Goal: Task Accomplishment & Management: Manage account settings

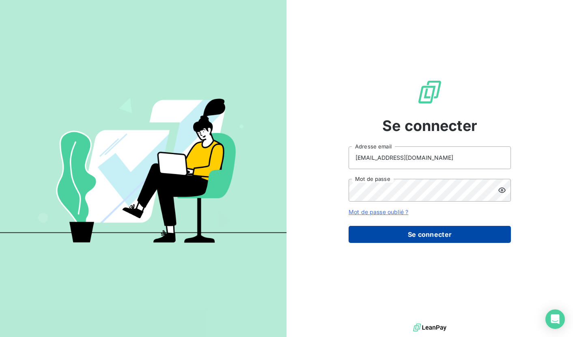
click at [421, 230] on button "Se connecter" at bounding box center [430, 234] width 162 height 17
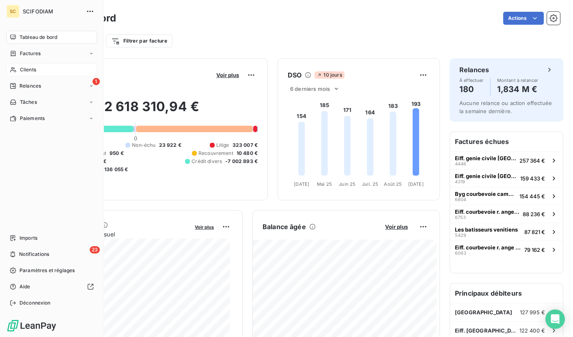
click at [19, 70] on div "Clients" at bounding box center [51, 69] width 91 height 13
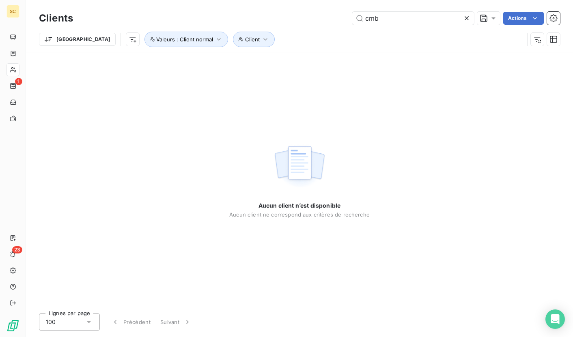
drag, startPoint x: 389, startPoint y: 20, endPoint x: 324, endPoint y: 16, distance: 65.9
click at [324, 16] on div "cmb Actions" at bounding box center [321, 18] width 477 height 13
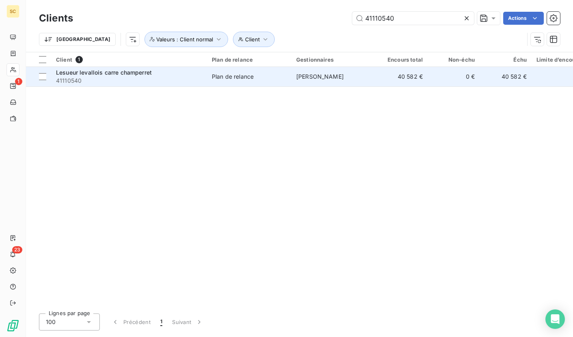
type input "41110540"
click at [127, 80] on span "41110540" at bounding box center [129, 81] width 146 height 8
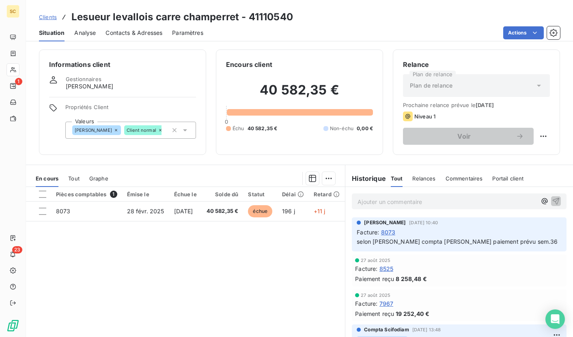
click at [137, 35] on span "Contacts & Adresses" at bounding box center [134, 33] width 57 height 8
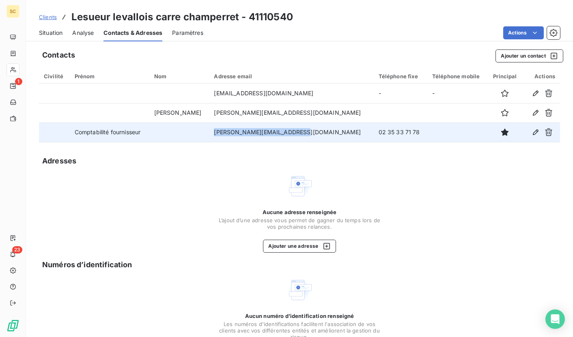
drag, startPoint x: 205, startPoint y: 134, endPoint x: 298, endPoint y: 132, distance: 93.0
click at [298, 132] on td "[PERSON_NAME][EMAIL_ADDRESS][DOMAIN_NAME]" at bounding box center [291, 132] width 164 height 19
copy td "[PERSON_NAME][EMAIL_ADDRESS][DOMAIN_NAME]"
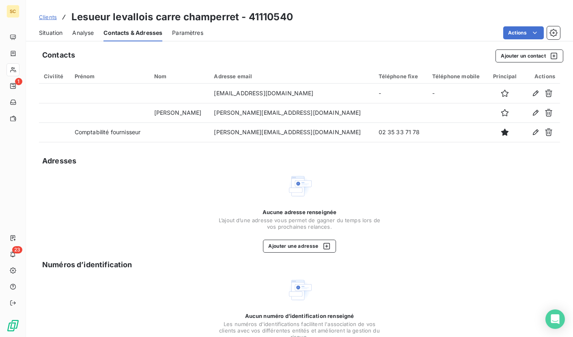
click at [263, 67] on div "Contacts Ajouter un contact Civilité Prénom Nom Adresse email Téléphone fixe Té…" at bounding box center [299, 211] width 547 height 332
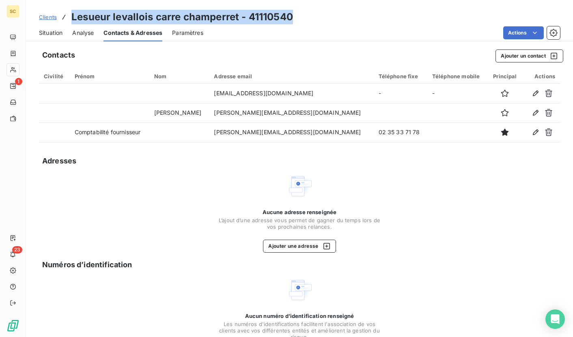
drag, startPoint x: 72, startPoint y: 18, endPoint x: 313, endPoint y: 18, distance: 240.7
click at [313, 18] on div "Clients Lesueur levallois carre champerret - 41110540" at bounding box center [299, 17] width 547 height 15
copy h3 "Lesueur levallois carre champerret - 41110540"
click at [48, 35] on span "Situation" at bounding box center [51, 33] width 24 height 8
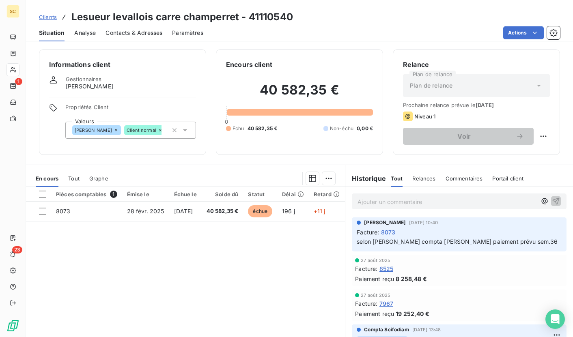
click at [372, 204] on p "Ajouter un commentaire ﻿" at bounding box center [447, 202] width 179 height 10
click at [552, 199] on icon "button" at bounding box center [556, 201] width 8 height 8
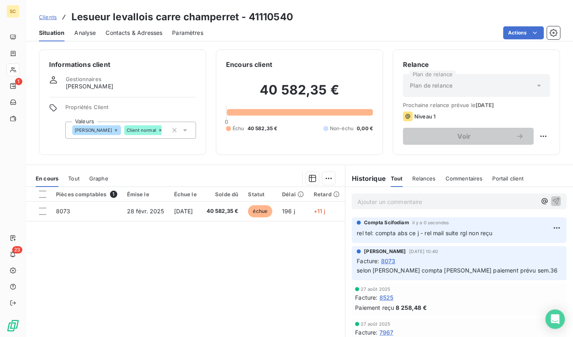
scroll to position [1, 0]
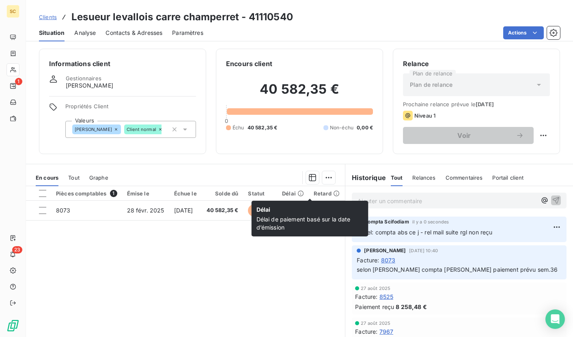
click at [304, 193] on icon at bounding box center [301, 193] width 6 height 6
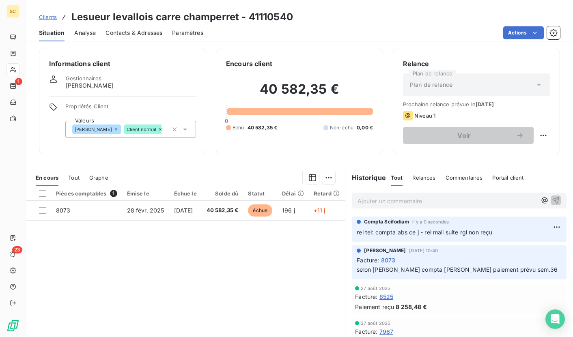
click at [304, 193] on icon at bounding box center [301, 193] width 6 height 6
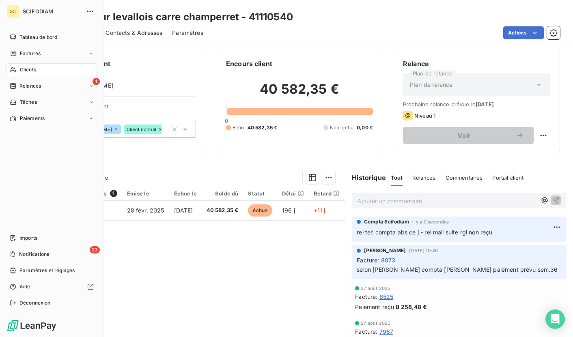
click at [22, 73] on span "Clients" at bounding box center [28, 69] width 16 height 7
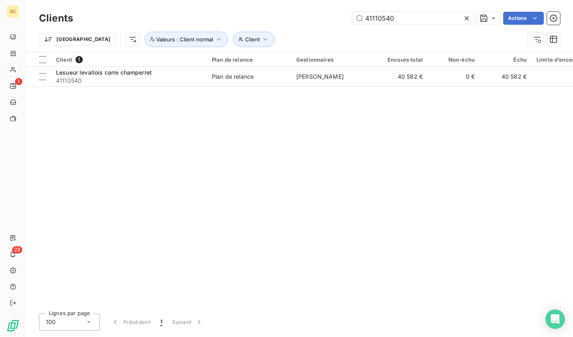
drag, startPoint x: 341, startPoint y: 17, endPoint x: 333, endPoint y: 17, distance: 7.3
click at [333, 17] on div "41110540 Actions" at bounding box center [321, 18] width 477 height 13
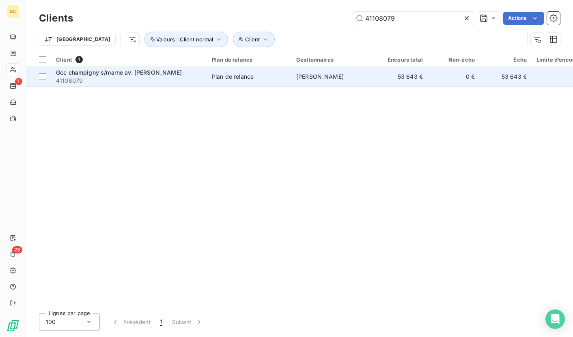
type input "41108079"
click at [151, 68] on td "Gcc champigny s/marne av. [PERSON_NAME] 41108079" at bounding box center [129, 76] width 156 height 19
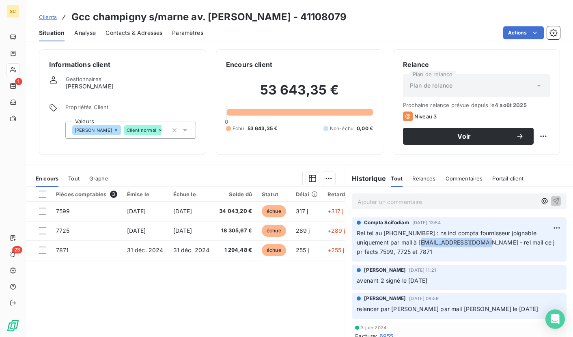
drag, startPoint x: 418, startPoint y: 244, endPoint x: 475, endPoint y: 240, distance: 57.4
click at [475, 240] on span "Rel tel au [PHONE_NUMBER] : ns ind compta fournisseur joignable uniquement par …" at bounding box center [456, 243] width 199 height 26
copy span "[EMAIL_ADDRESS][DOMAIN_NAME]"
drag, startPoint x: 416, startPoint y: 244, endPoint x: 511, endPoint y: 238, distance: 95.2
click at [476, 240] on span "Rel tel au [PHONE_NUMBER] : ns ind compta fournisseur joignable uniquement par …" at bounding box center [456, 243] width 199 height 26
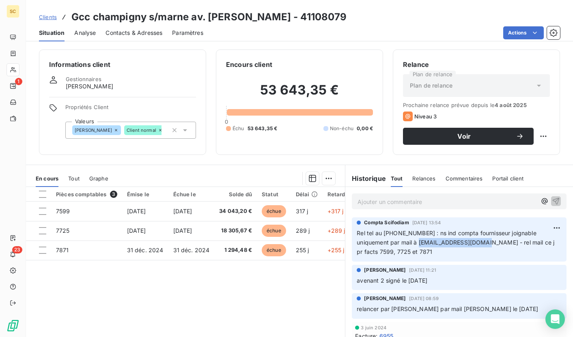
copy span "[EMAIL_ADDRESS][DOMAIN_NAME]"
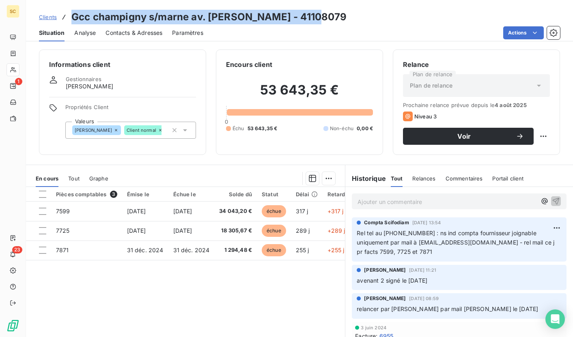
drag, startPoint x: 72, startPoint y: 14, endPoint x: 309, endPoint y: 18, distance: 237.1
click at [309, 17] on div "Clients Gcc champigny s/marne av. [PERSON_NAME] - 41108079" at bounding box center [299, 17] width 547 height 15
copy h3 "Gcc champigny s/marne av. [PERSON_NAME] - 41108079"
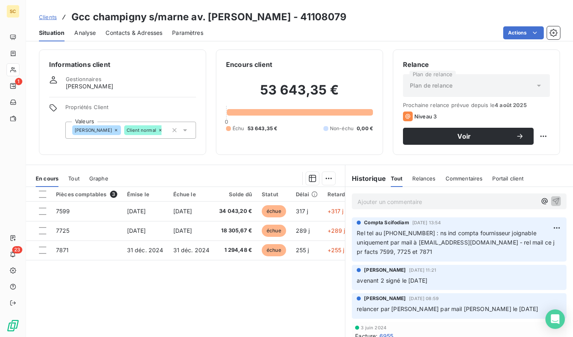
click at [388, 197] on p "Ajouter un commentaire ﻿" at bounding box center [447, 202] width 179 height 10
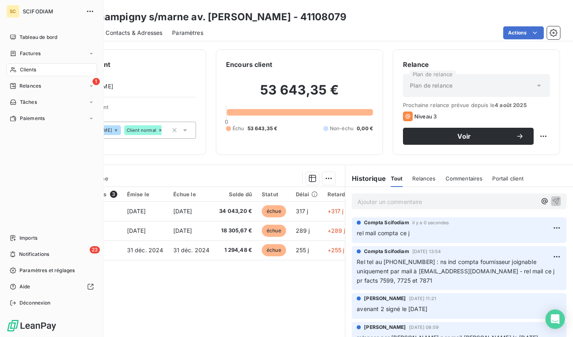
click at [32, 73] on span "Clients" at bounding box center [28, 69] width 16 height 7
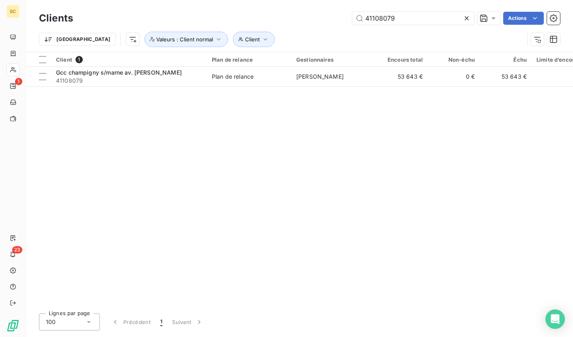
drag, startPoint x: 302, startPoint y: 24, endPoint x: 283, endPoint y: 24, distance: 19.1
click at [283, 24] on div "41108079 Actions" at bounding box center [321, 18] width 477 height 13
drag, startPoint x: 426, startPoint y: 19, endPoint x: 320, endPoint y: 22, distance: 106.0
click at [321, 22] on div "41108079 Actions" at bounding box center [321, 18] width 477 height 13
drag, startPoint x: 397, startPoint y: 17, endPoint x: 348, endPoint y: 18, distance: 49.1
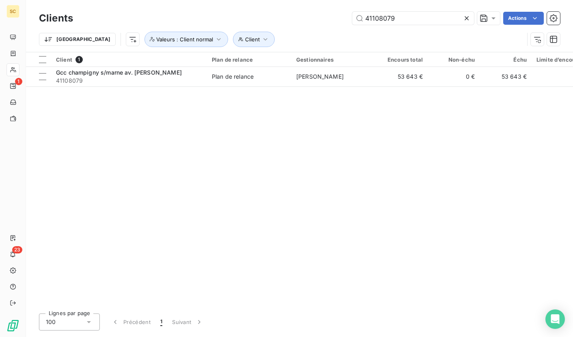
click at [348, 18] on div "41108079 Actions" at bounding box center [321, 18] width 477 height 13
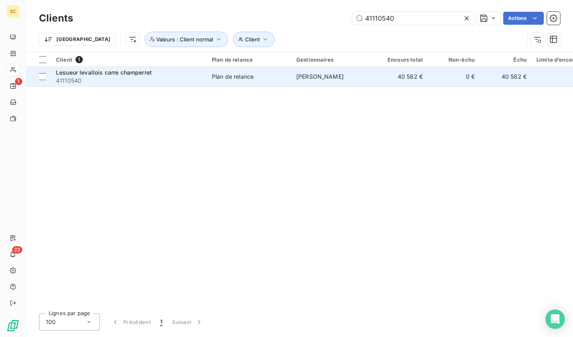
type input "41110540"
click at [129, 83] on span "41110540" at bounding box center [129, 81] width 146 height 8
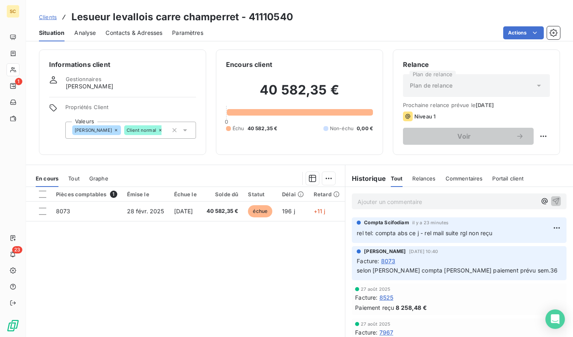
click at [434, 205] on p "Ajouter un commentaire ﻿" at bounding box center [447, 202] width 179 height 10
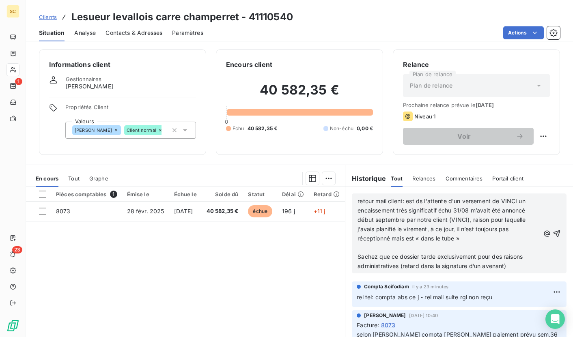
click at [491, 201] on span "retour mail client: est ds l'attente d'un versement de VINCI un encaissement tr…" at bounding box center [443, 220] width 170 height 44
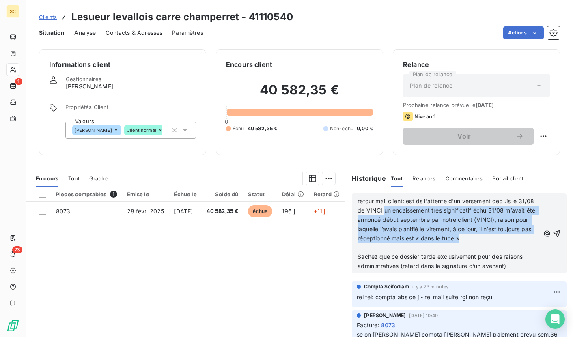
drag, startPoint x: 513, startPoint y: 237, endPoint x: 423, endPoint y: 212, distance: 92.8
click at [398, 209] on p "retour mail client: est ds l'attente d'un versement depuis le 31/08 de VINCI un…" at bounding box center [449, 220] width 182 height 46
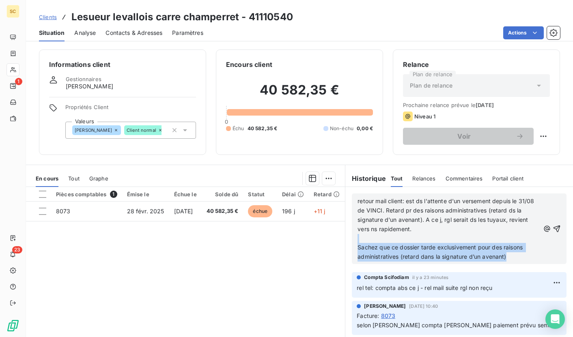
drag, startPoint x: 515, startPoint y: 258, endPoint x: 343, endPoint y: 241, distance: 172.5
click at [345, 241] on div "retour mail client: est ds l'attente d'un versement depuis le 31/08 de VINCI. R…" at bounding box center [459, 229] width 228 height 84
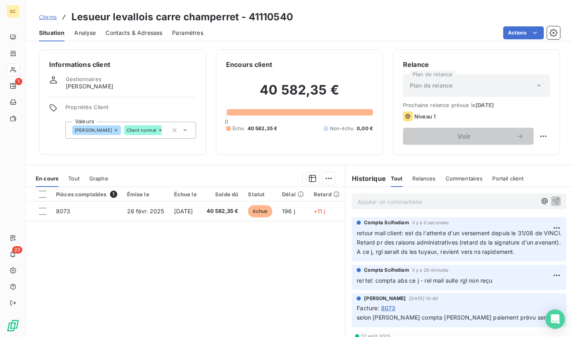
click at [397, 257] on p "retour mail client: est ds l'attente d'un versement depuis le 31/08 de VINCI. R…" at bounding box center [459, 243] width 205 height 28
click at [396, 257] on p "retour mail client: est ds l'attente d'un versement depuis le 31/08 de VINCI. R…" at bounding box center [459, 243] width 205 height 28
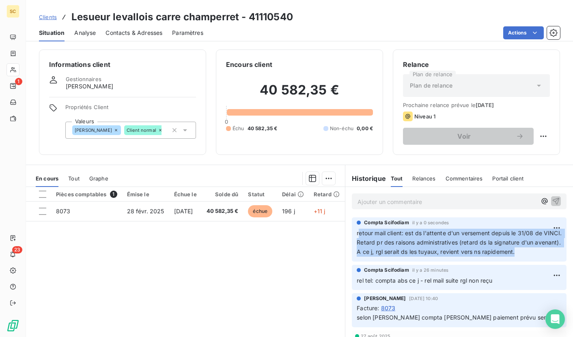
drag, startPoint x: 378, startPoint y: 259, endPoint x: 355, endPoint y: 229, distance: 37.8
click at [357, 229] on p "retour mail client: est ds l'attente d'un versement depuis le 31/08 de VINCI. R…" at bounding box center [459, 243] width 205 height 28
drag, startPoint x: 391, startPoint y: 260, endPoint x: 353, endPoint y: 233, distance: 46.9
click at [357, 233] on p "retour mail client: est ds l'attente d'un versement depuis le 31/08 de VINCI. R…" at bounding box center [459, 243] width 205 height 28
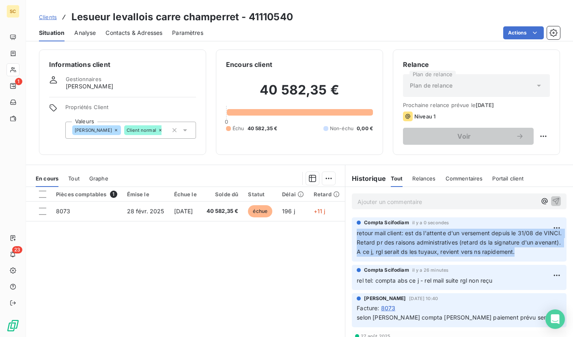
copy span "retour mail client: est ds l'attente d'un versement depuis le 31/08 de VINCI. R…"
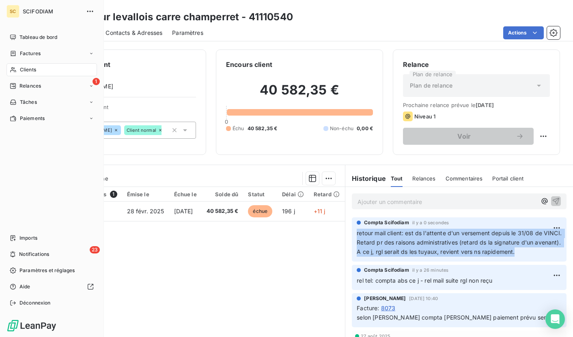
click at [20, 73] on span "Clients" at bounding box center [28, 69] width 16 height 7
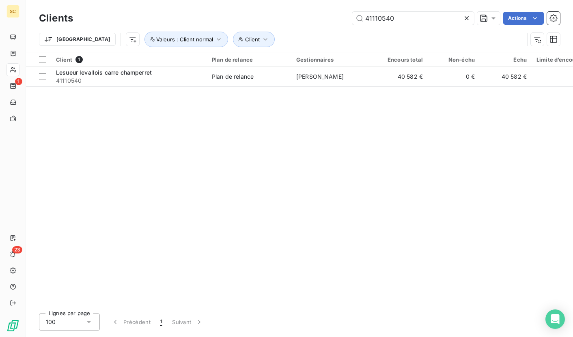
drag, startPoint x: 378, startPoint y: 17, endPoint x: 345, endPoint y: 17, distance: 32.9
click at [345, 17] on div "41110540 Actions" at bounding box center [321, 18] width 477 height 13
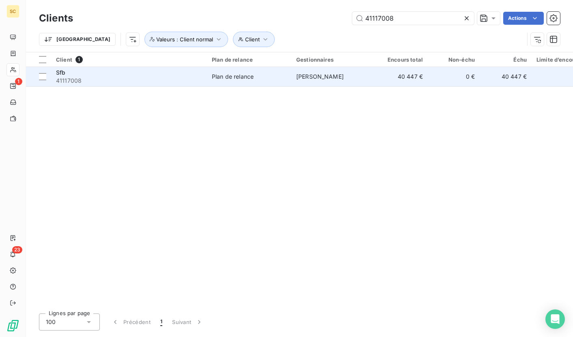
type input "41117008"
click at [150, 81] on span "41117008" at bounding box center [129, 81] width 146 height 8
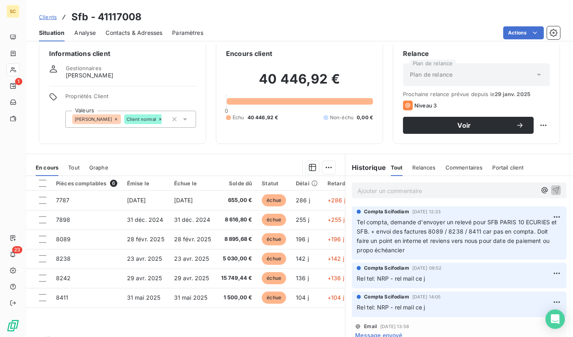
click at [138, 28] on div "Contacts & Adresses" at bounding box center [134, 32] width 57 height 17
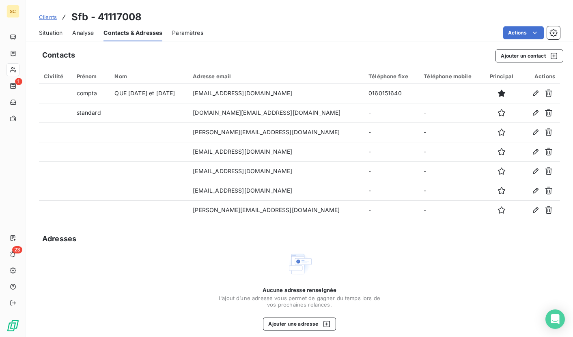
click at [49, 30] on span "Situation" at bounding box center [51, 33] width 24 height 8
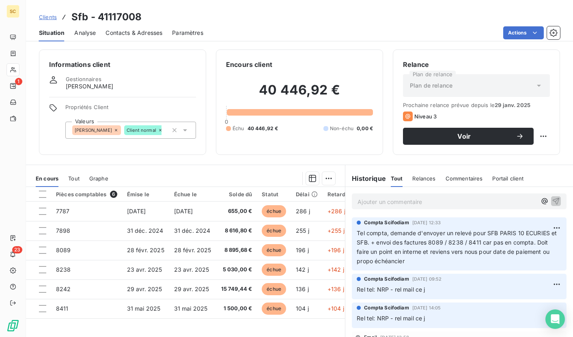
click at [49, 19] on span "Clients" at bounding box center [48, 17] width 18 height 6
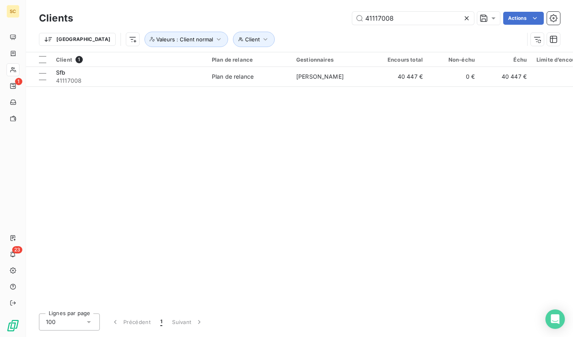
drag, startPoint x: 403, startPoint y: 21, endPoint x: 300, endPoint y: 12, distance: 103.1
click at [300, 12] on div "41117008 Actions" at bounding box center [321, 18] width 477 height 13
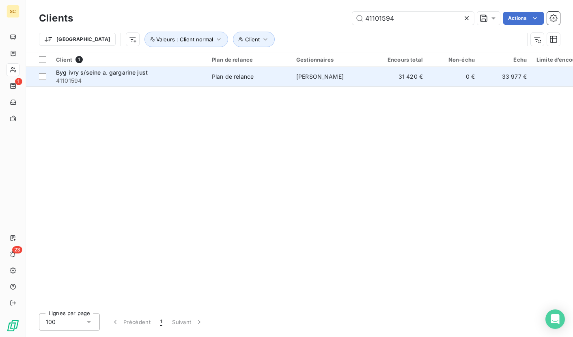
type input "41101594"
click at [121, 83] on span "41101594" at bounding box center [129, 81] width 146 height 8
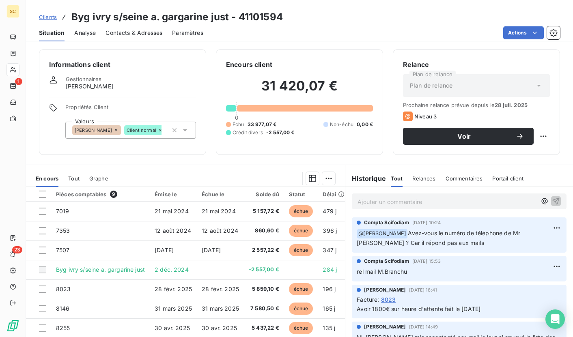
click at [51, 18] on span "Clients" at bounding box center [48, 17] width 18 height 6
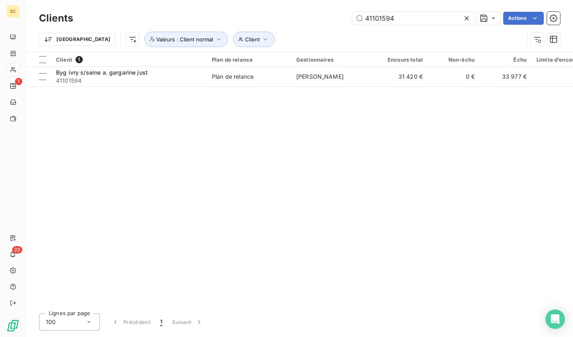
drag, startPoint x: 369, startPoint y: 20, endPoint x: 321, endPoint y: 18, distance: 47.5
click at [321, 18] on div "41101594 Actions" at bounding box center [321, 18] width 477 height 13
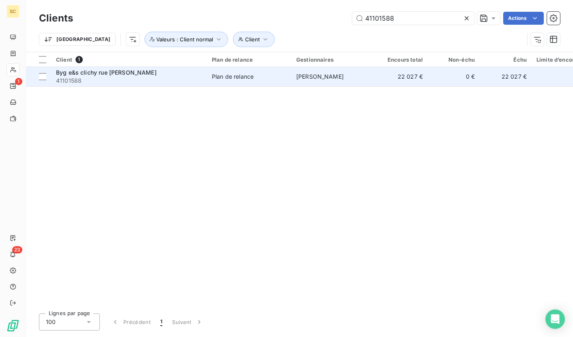
type input "41101588"
click at [120, 82] on span "41101588" at bounding box center [129, 81] width 146 height 8
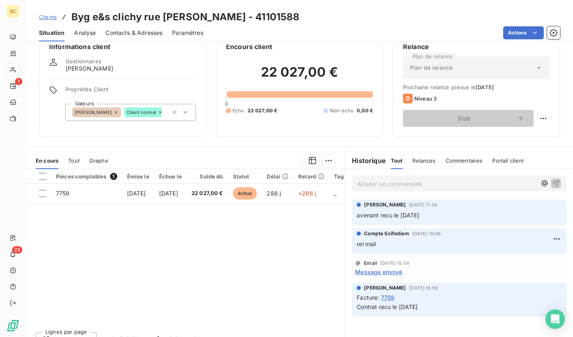
scroll to position [30, 0]
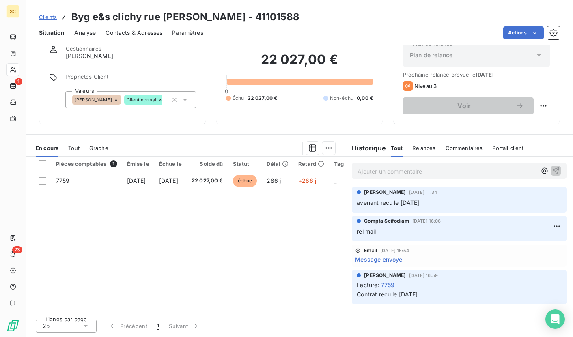
click at [130, 36] on span "Contacts & Adresses" at bounding box center [134, 33] width 57 height 8
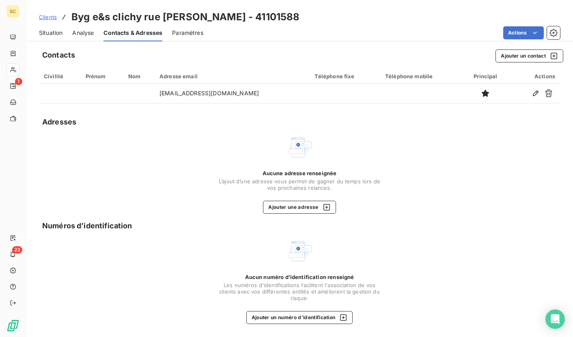
click at [60, 32] on span "Situation" at bounding box center [51, 33] width 24 height 8
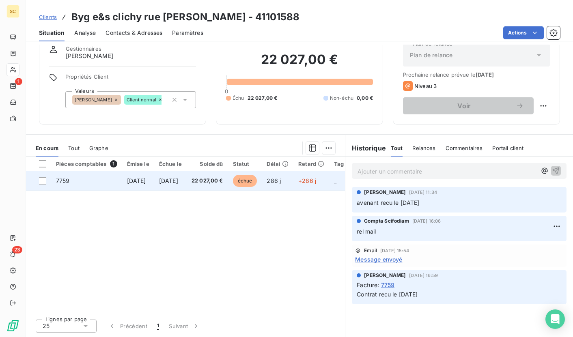
scroll to position [0, 0]
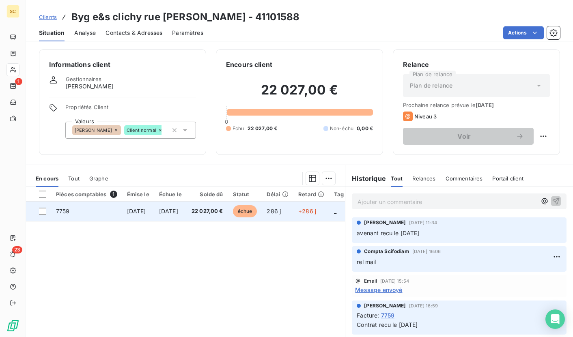
click at [146, 213] on span "[DATE]" at bounding box center [136, 211] width 19 height 7
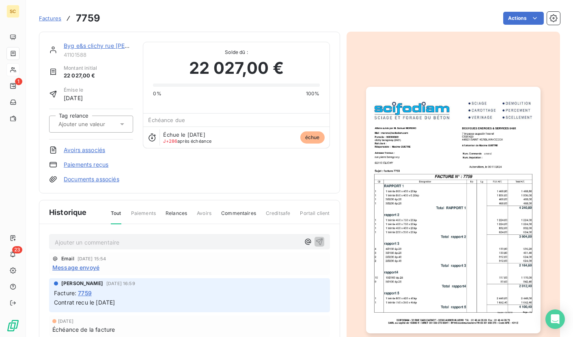
click at [457, 140] on img "button" at bounding box center [453, 210] width 175 height 247
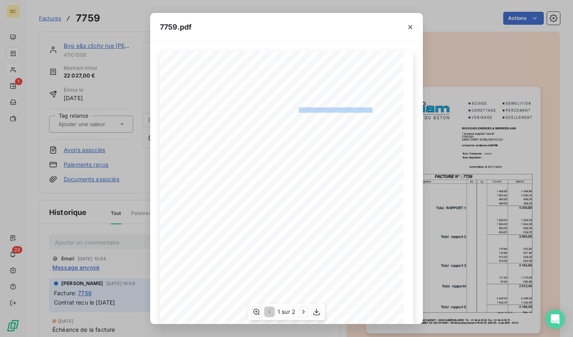
drag, startPoint x: 293, startPoint y: 109, endPoint x: 464, endPoint y: 118, distance: 170.3
click at [368, 109] on div "Qt Désignation Ep Lg P.U. H.T. Total H.T. Total rapport 5 4 100,40 1 1 trémie 7…" at bounding box center [287, 223] width 244 height 345
copy div "BOUYGUES ENERGIES & SERVICES 848"
click at [408, 26] on icon "button" at bounding box center [410, 27] width 8 height 8
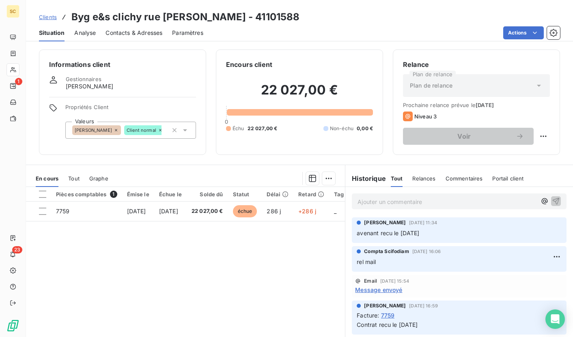
click at [144, 36] on span "Contacts & Adresses" at bounding box center [134, 33] width 57 height 8
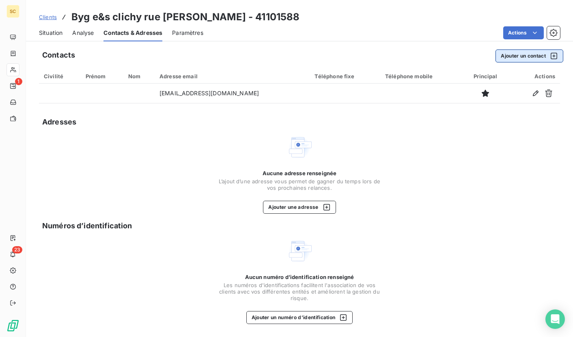
click at [532, 56] on button "Ajouter un contact" at bounding box center [530, 56] width 68 height 13
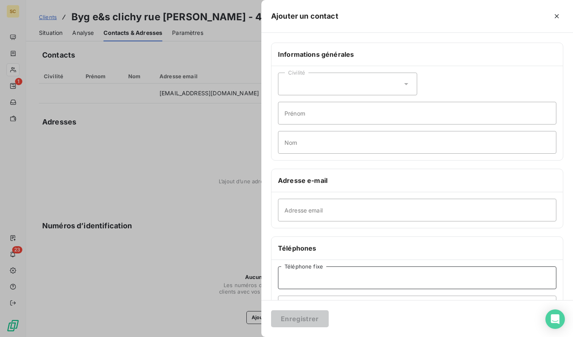
paste input "02 78 62 12 00"
type input "02 78 62 12 00"
click at [320, 214] on input "Adresse email" at bounding box center [417, 210] width 278 height 23
type input "STANDARD"
click at [361, 280] on input "02 78 62 12 00" at bounding box center [417, 278] width 278 height 23
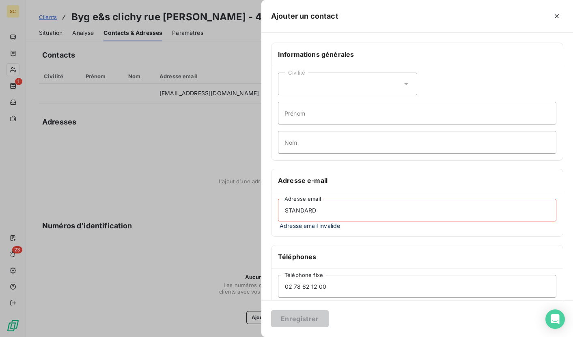
drag, startPoint x: 289, startPoint y: 205, endPoint x: 261, endPoint y: 201, distance: 28.2
click at [261, 201] on div "Informations générales Civilité Prénom Nom Adresse e-mail STANDARD Adresse emai…" at bounding box center [417, 227] width 312 height 369
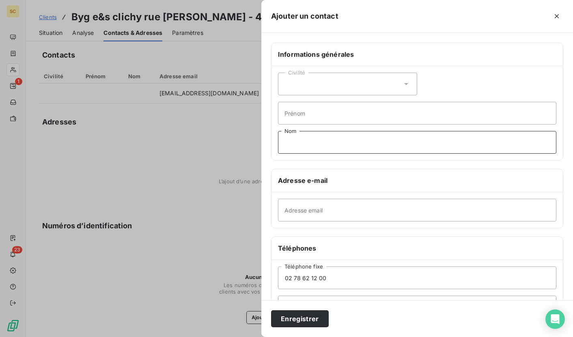
click at [304, 140] on input "Nom" at bounding box center [417, 142] width 278 height 23
paste input "STANDARD"
type input "STANDARD"
click at [287, 320] on button "Enregistrer" at bounding box center [300, 319] width 58 height 17
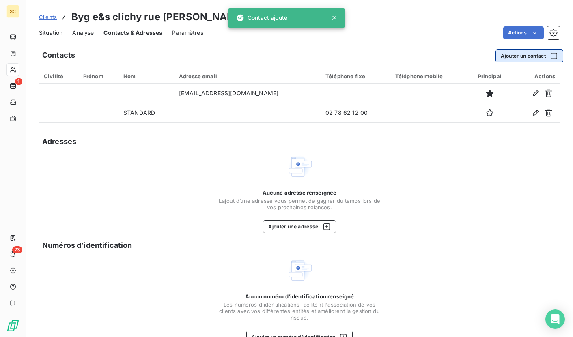
click at [518, 54] on button "Ajouter un contact" at bounding box center [530, 56] width 68 height 13
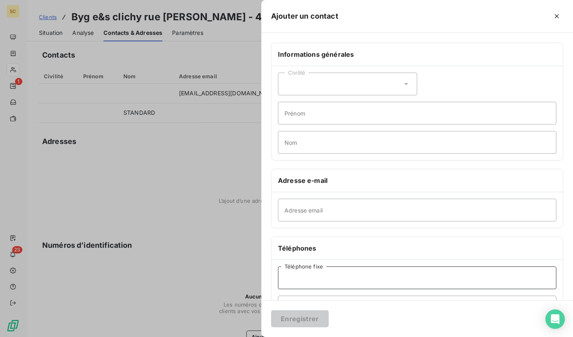
drag, startPoint x: 319, startPoint y: 279, endPoint x: 470, endPoint y: 228, distance: 159.9
click at [319, 279] on input "Téléphone fixe" at bounding box center [417, 278] width 278 height 23
type input "0800949795"
click at [309, 206] on input "Adresse email" at bounding box center [417, 210] width 278 height 23
drag, startPoint x: 314, startPoint y: 116, endPoint x: 367, endPoint y: 107, distance: 53.9
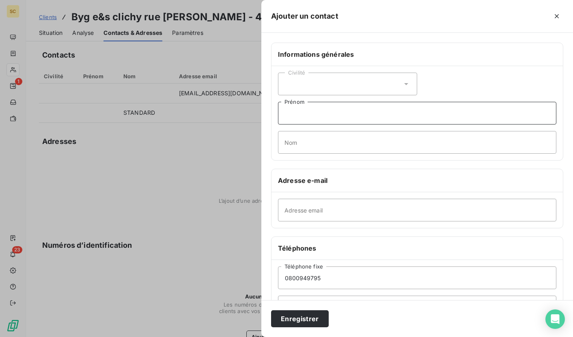
click at [314, 116] on input "Prénom" at bounding box center [417, 113] width 278 height 23
drag, startPoint x: 308, startPoint y: 111, endPoint x: 352, endPoint y: 114, distance: 43.5
click at [308, 111] on input "Compta dispo du [DATE] au [DATE] de 14h à 17h" at bounding box center [417, 113] width 278 height 23
click at [309, 111] on input "Compta uniquement dispo du [DATE] au [DATE] de 14h à 17h" at bounding box center [417, 113] width 278 height 23
click at [499, 117] on input "Compta fournisseur uniquement dispo du [DATE] au [DATE] de 14h à 17h" at bounding box center [417, 113] width 278 height 23
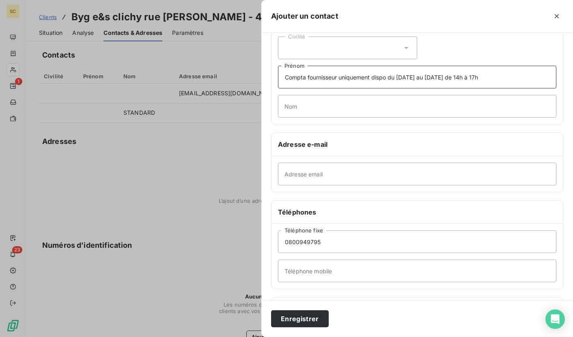
scroll to position [39, 0]
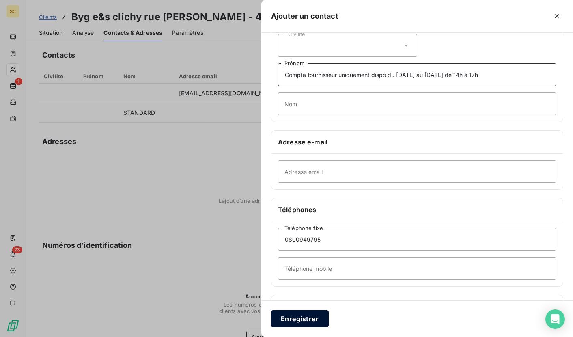
type input "Compta fournisseur uniquement dispo du [DATE] au [DATE] de 14h à 17h"
click at [306, 315] on button "Enregistrer" at bounding box center [300, 319] width 58 height 17
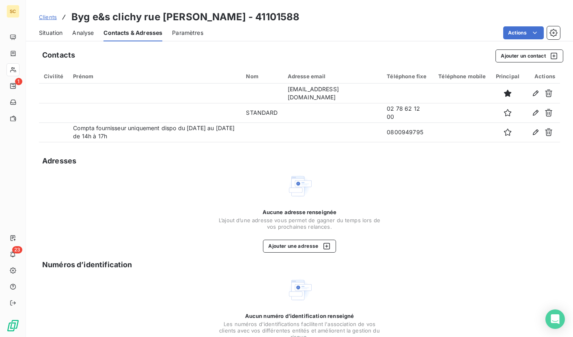
click at [84, 76] on div "Prénom" at bounding box center [154, 76] width 163 height 6
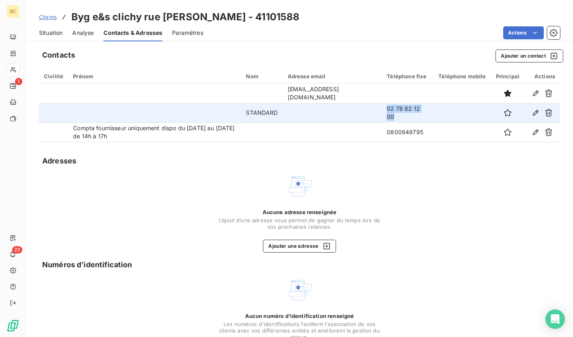
drag, startPoint x: 393, startPoint y: 116, endPoint x: 385, endPoint y: 108, distance: 11.8
click at [385, 108] on td "02 78 62 12 00" at bounding box center [408, 112] width 52 height 19
copy td "02 78 62 12 00"
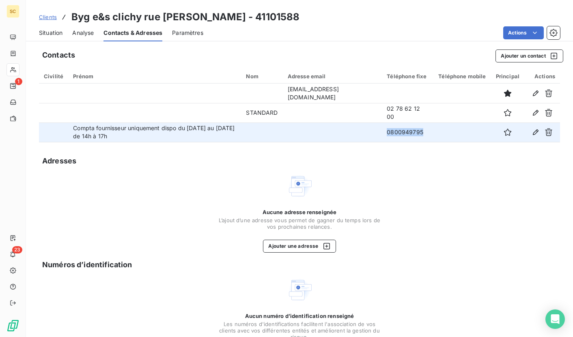
click at [368, 134] on tr "Compta fournisseur uniquement dispo du [DATE] au [DATE] de 14h à 17h 0800949795" at bounding box center [299, 132] width 521 height 19
copy tr "0800949795"
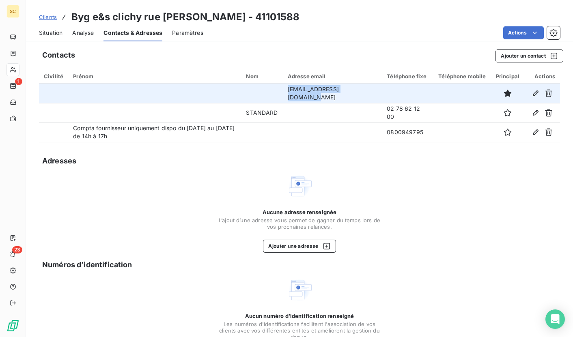
drag, startPoint x: 320, startPoint y: 98, endPoint x: 288, endPoint y: 90, distance: 33.0
click at [288, 90] on tr "[EMAIL_ADDRESS][DOMAIN_NAME]" at bounding box center [299, 93] width 521 height 19
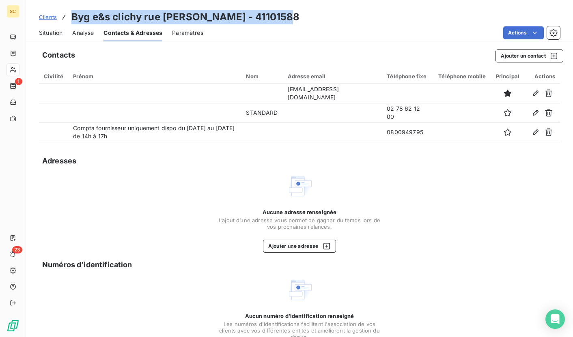
drag, startPoint x: 72, startPoint y: 17, endPoint x: 310, endPoint y: 17, distance: 238.3
click at [310, 17] on div "Clients Byg e&s clichy rue [PERSON_NAME] - 41101588" at bounding box center [299, 17] width 547 height 15
click at [44, 37] on div "Situation" at bounding box center [51, 32] width 24 height 17
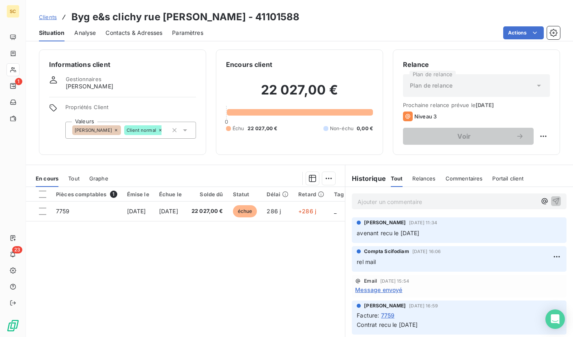
click at [413, 204] on p "Ajouter un commentaire ﻿" at bounding box center [447, 202] width 179 height 10
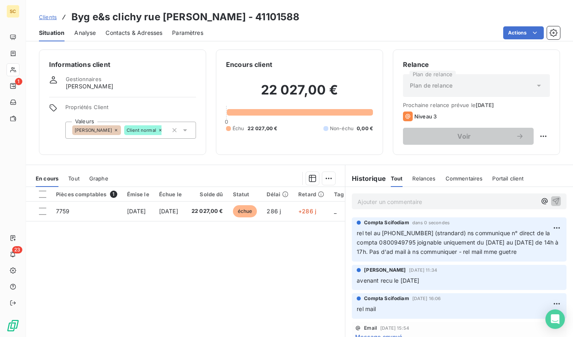
click at [38, 19] on div "Clients Byg e&s clichy rue [PERSON_NAME] - 41101588" at bounding box center [299, 17] width 547 height 15
click at [42, 19] on span "Clients" at bounding box center [48, 17] width 18 height 6
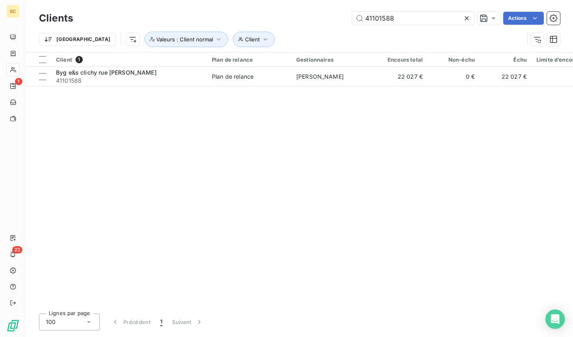
drag, startPoint x: 406, startPoint y: 18, endPoint x: 320, endPoint y: 15, distance: 85.7
click at [320, 15] on div "41101588 Actions" at bounding box center [321, 18] width 477 height 13
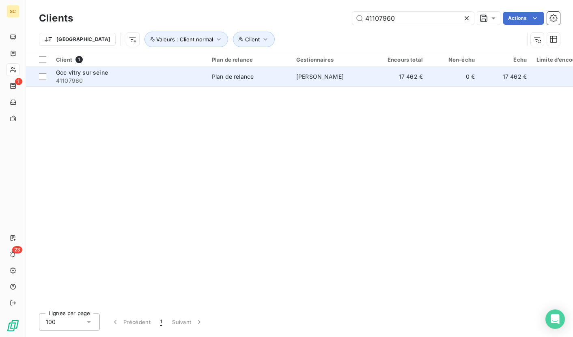
type input "41107960"
click at [118, 77] on span "41107960" at bounding box center [129, 81] width 146 height 8
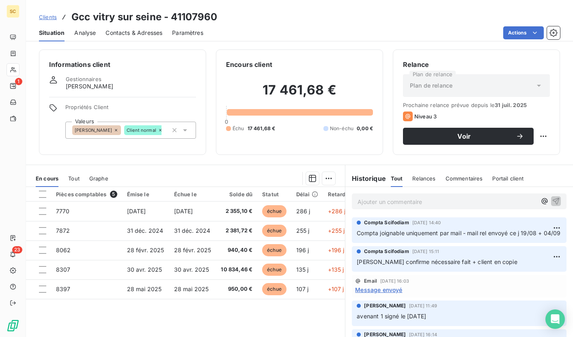
click at [135, 35] on span "Contacts & Adresses" at bounding box center [134, 33] width 57 height 8
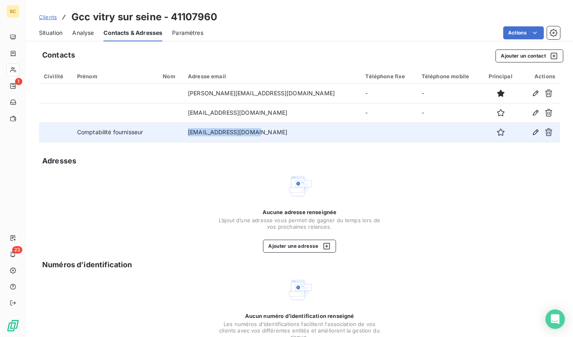
drag, startPoint x: 263, startPoint y: 134, endPoint x: 192, endPoint y: 133, distance: 70.6
click at [192, 133] on td "[EMAIL_ADDRESS][DOMAIN_NAME]" at bounding box center [272, 132] width 178 height 19
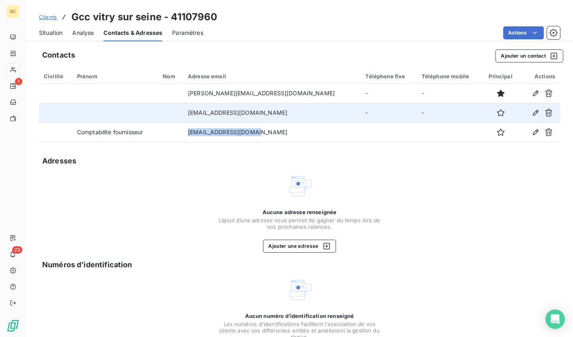
drag, startPoint x: 214, startPoint y: 115, endPoint x: 330, endPoint y: 119, distance: 115.3
click at [330, 119] on tr "[EMAIL_ADDRESS][DOMAIN_NAME] - -" at bounding box center [299, 112] width 521 height 19
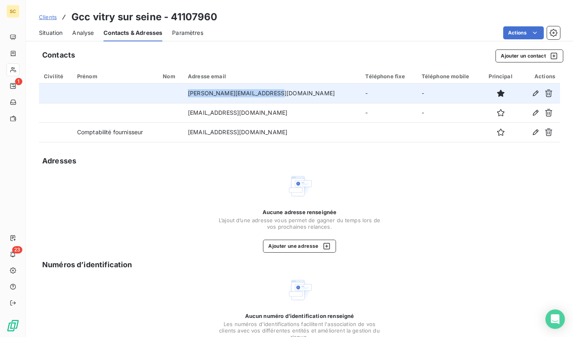
drag, startPoint x: 205, startPoint y: 94, endPoint x: 285, endPoint y: 92, distance: 79.6
click at [285, 92] on td "[PERSON_NAME][EMAIL_ADDRESS][DOMAIN_NAME]" at bounding box center [272, 93] width 178 height 19
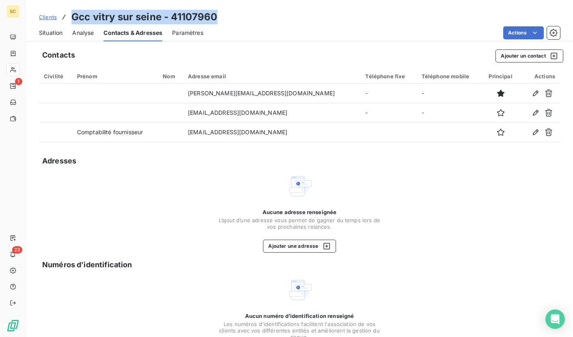
drag, startPoint x: 73, startPoint y: 11, endPoint x: 226, endPoint y: 18, distance: 153.2
click at [226, 18] on div "Clients Gcc vitry sur seine - 41107960" at bounding box center [299, 17] width 547 height 15
click at [60, 32] on span "Situation" at bounding box center [51, 33] width 24 height 8
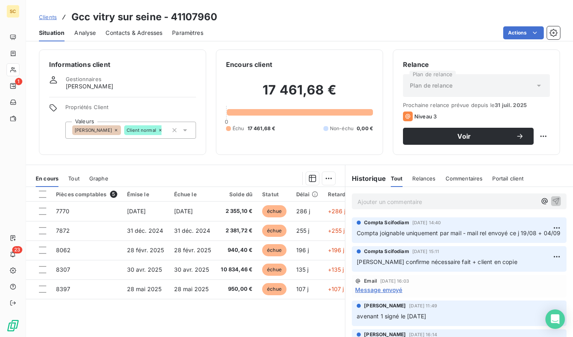
click at [399, 202] on p "Ajouter un commentaire ﻿" at bounding box center [447, 202] width 179 height 10
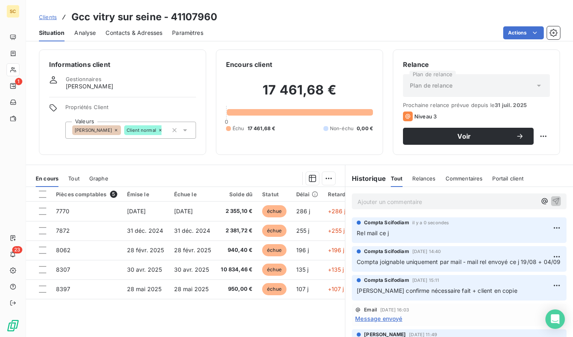
click at [52, 16] on span "Clients" at bounding box center [48, 17] width 18 height 6
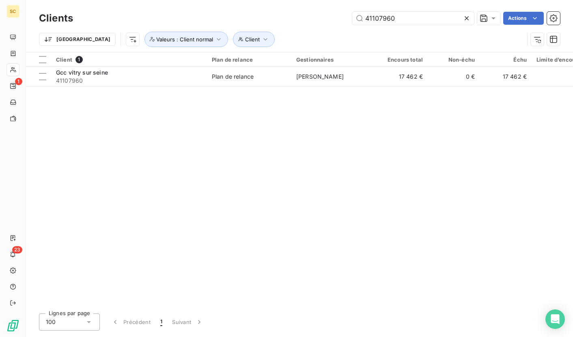
drag, startPoint x: 409, startPoint y: 18, endPoint x: 321, endPoint y: 13, distance: 87.9
click at [321, 13] on div "41107960 Actions" at bounding box center [321, 18] width 477 height 13
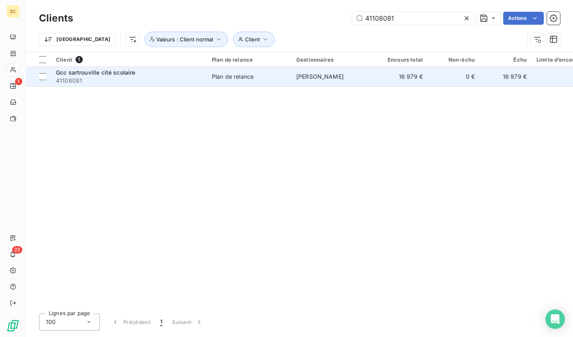
type input "41108081"
click at [88, 75] on span "Gcc sartrouville cité scolaire" at bounding box center [96, 72] width 80 height 7
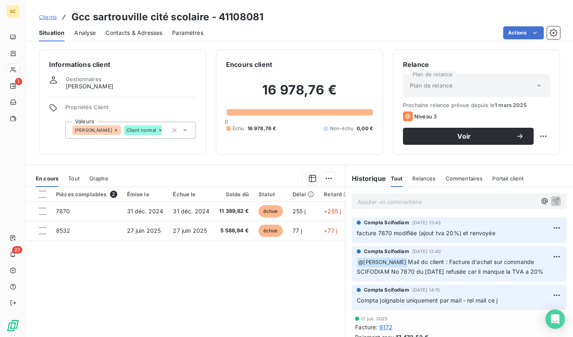
click at [137, 34] on span "Contacts & Adresses" at bounding box center [134, 33] width 57 height 8
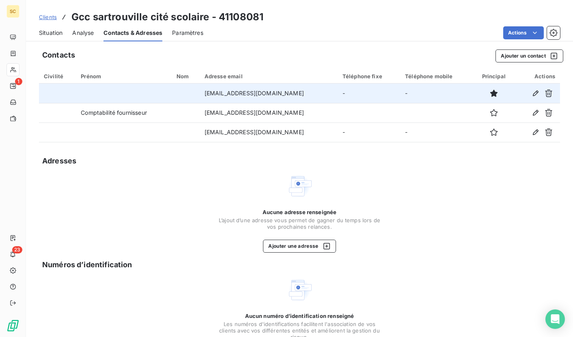
drag, startPoint x: 190, startPoint y: 93, endPoint x: 324, endPoint y: 94, distance: 133.6
click at [324, 94] on td "[EMAIL_ADDRESS][DOMAIN_NAME]" at bounding box center [269, 93] width 138 height 19
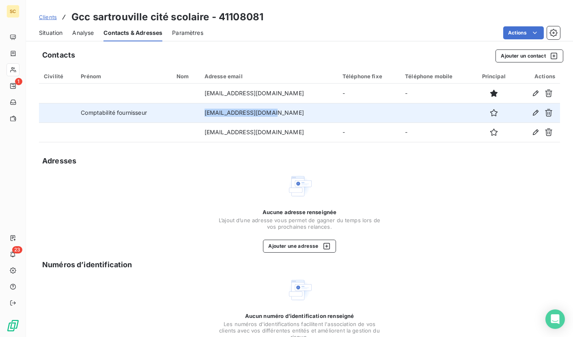
drag, startPoint x: 192, startPoint y: 112, endPoint x: 276, endPoint y: 117, distance: 84.2
click at [274, 118] on td "[EMAIL_ADDRESS][DOMAIN_NAME]" at bounding box center [269, 112] width 138 height 19
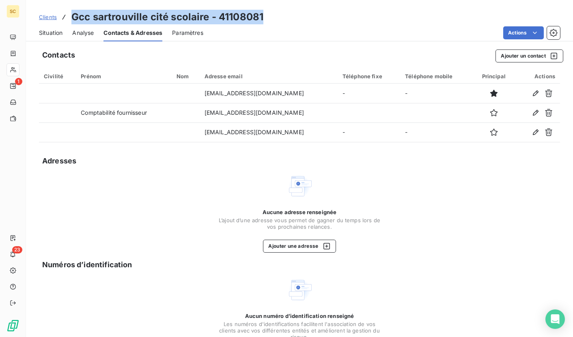
drag, startPoint x: 73, startPoint y: 17, endPoint x: 270, endPoint y: 19, distance: 197.3
click at [270, 19] on div "Clients Gcc sartrouville cité scolaire - 41108081" at bounding box center [299, 17] width 547 height 15
click at [43, 28] on div "Situation" at bounding box center [51, 32] width 24 height 17
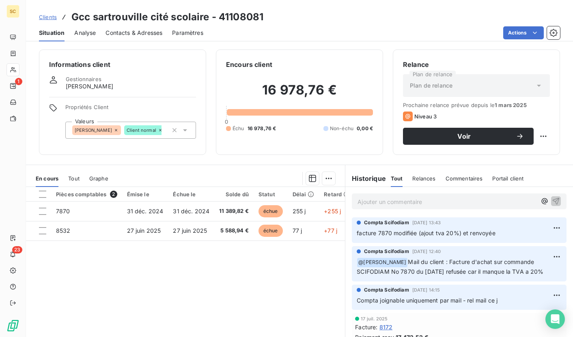
click at [399, 201] on p "Ajouter un commentaire ﻿" at bounding box center [447, 202] width 179 height 10
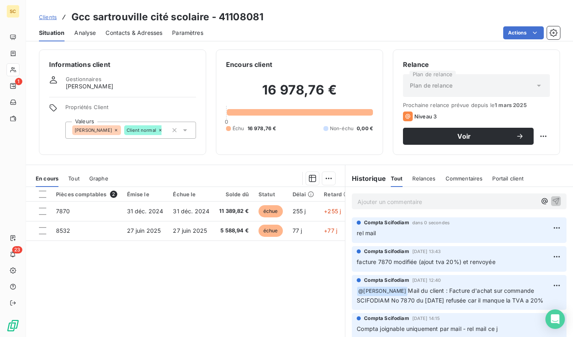
click at [46, 20] on span "Clients" at bounding box center [48, 17] width 18 height 6
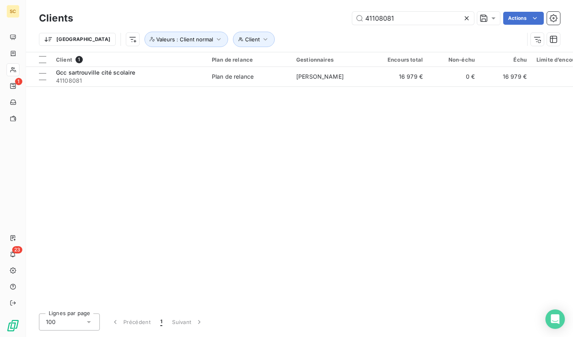
drag, startPoint x: 401, startPoint y: 19, endPoint x: 341, endPoint y: 11, distance: 61.4
click at [341, 11] on div "Clients 41108081 Actions" at bounding box center [299, 18] width 521 height 17
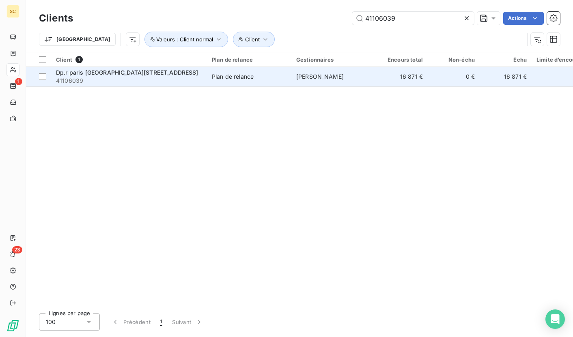
type input "41106039"
click at [178, 78] on span "41106039" at bounding box center [129, 81] width 146 height 8
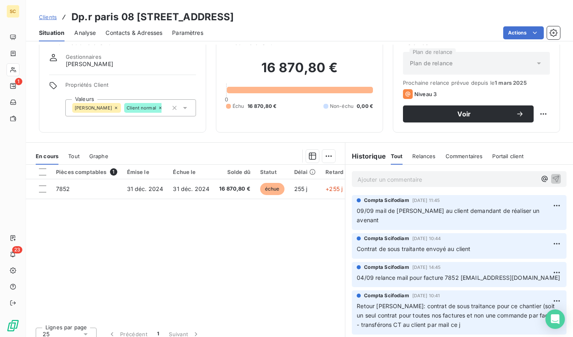
scroll to position [30, 0]
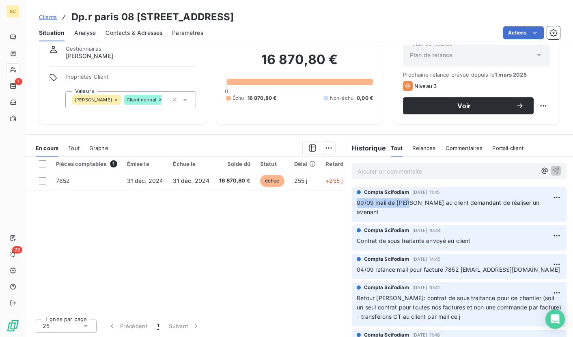
drag, startPoint x: 354, startPoint y: 204, endPoint x: 406, endPoint y: 205, distance: 52.0
click at [406, 205] on span "09/09 mail de [PERSON_NAME] au client demandant de réaliser un avenant" at bounding box center [449, 207] width 184 height 16
click at [369, 204] on span "09/09 mail de [PERSON_NAME] au client demandant de réaliser un avenant" at bounding box center [449, 207] width 184 height 16
drag, startPoint x: 353, startPoint y: 203, endPoint x: 541, endPoint y: 199, distance: 188.0
click at [541, 199] on div "Compta Scifodiam [DATE] 11:45 09/09 mail de [PERSON_NAME] au client demandant d…" at bounding box center [459, 204] width 215 height 35
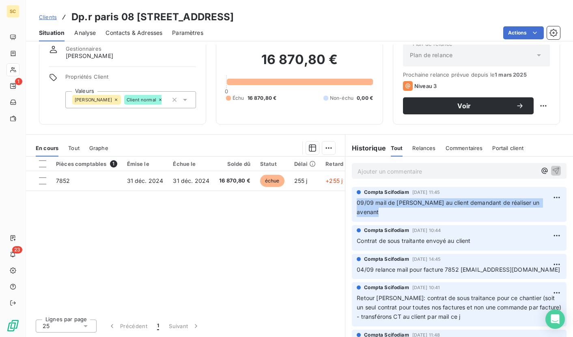
click at [51, 18] on span "Clients" at bounding box center [48, 17] width 18 height 6
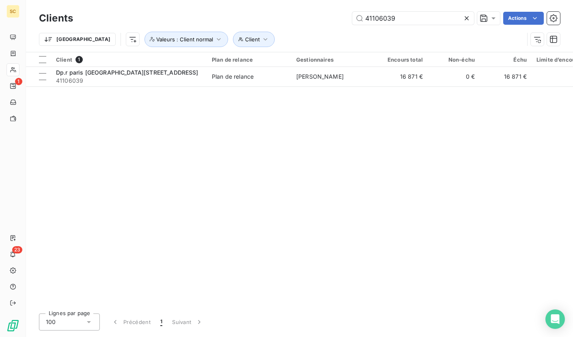
drag, startPoint x: 404, startPoint y: 19, endPoint x: 243, endPoint y: 12, distance: 161.7
click at [243, 12] on div "41106039 Actions" at bounding box center [321, 18] width 477 height 13
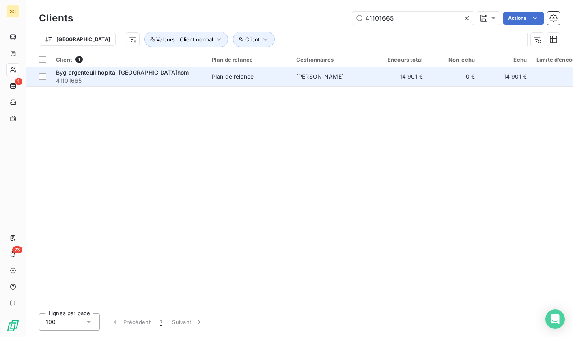
type input "41101665"
click at [83, 77] on span "41101665" at bounding box center [129, 81] width 146 height 8
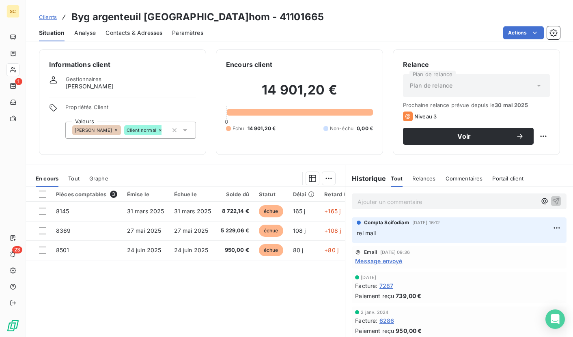
drag, startPoint x: 145, startPoint y: 33, endPoint x: 116, endPoint y: 30, distance: 28.6
click at [145, 33] on span "Contacts & Adresses" at bounding box center [134, 33] width 57 height 8
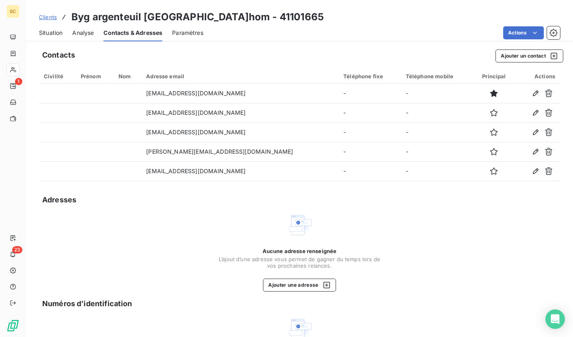
click at [54, 32] on span "Situation" at bounding box center [51, 33] width 24 height 8
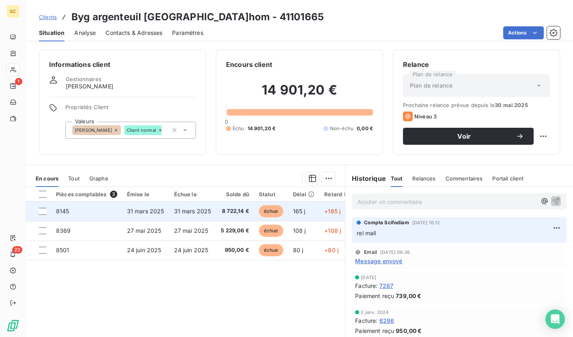
click at [145, 213] on span "31 mars 2025" at bounding box center [145, 211] width 37 height 7
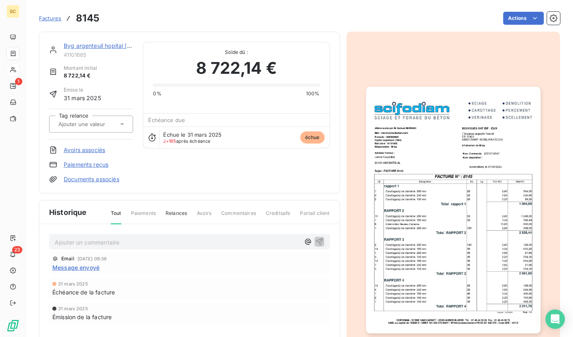
click at [485, 161] on img "button" at bounding box center [453, 210] width 175 height 247
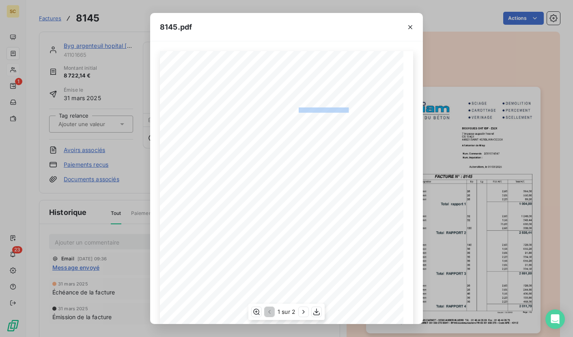
drag, startPoint x: 293, startPoint y: 108, endPoint x: 344, endPoint y: 108, distance: 50.7
click at [344, 108] on div "Qt Désignation Ep Lg P.U. H.T. Total H.T. Total RAPPORT 4 2 011,70 7 Carottage(…" at bounding box center [287, 223] width 244 height 345
drag, startPoint x: 413, startPoint y: 29, endPoint x: 407, endPoint y: 30, distance: 6.5
click at [413, 29] on icon "button" at bounding box center [410, 27] width 8 height 8
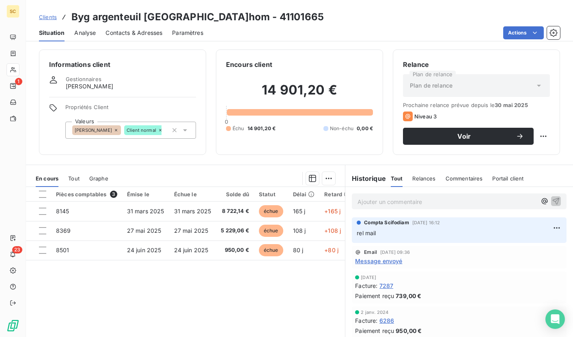
click at [121, 24] on h3 "Byg argenteuil [GEOGRAPHIC_DATA]hom - 41101665" at bounding box center [197, 17] width 252 height 15
click at [121, 31] on span "Contacts & Adresses" at bounding box center [134, 33] width 57 height 8
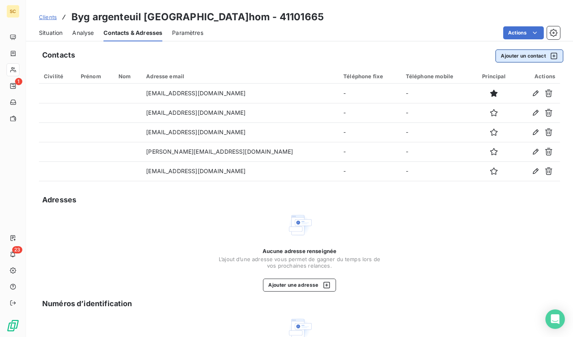
click at [509, 52] on button "Ajouter un contact" at bounding box center [530, 56] width 68 height 13
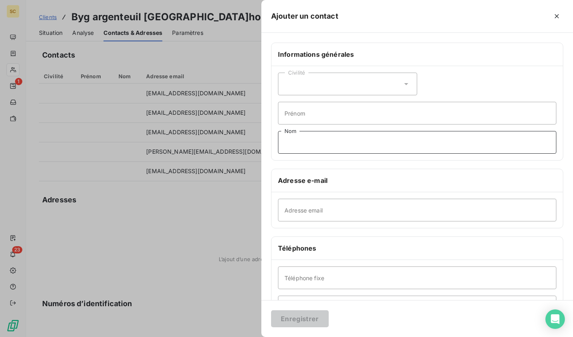
click at [311, 142] on input "Nom" at bounding box center [417, 142] width 278 height 23
type input "STANDARD"
click at [323, 277] on input "Téléphone fixe" at bounding box center [417, 278] width 278 height 23
paste input "02 78 62 12 00"
type input "02 78 62 12 00"
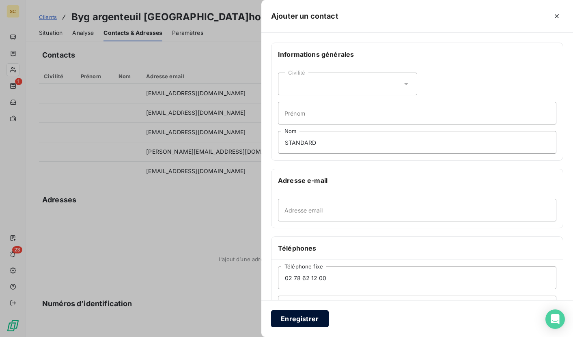
click at [310, 317] on button "Enregistrer" at bounding box center [300, 319] width 58 height 17
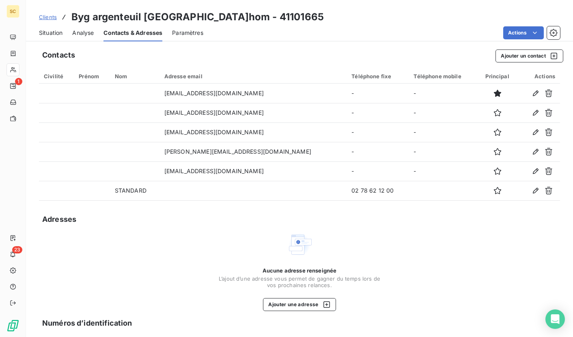
click at [50, 34] on span "Situation" at bounding box center [51, 33] width 24 height 8
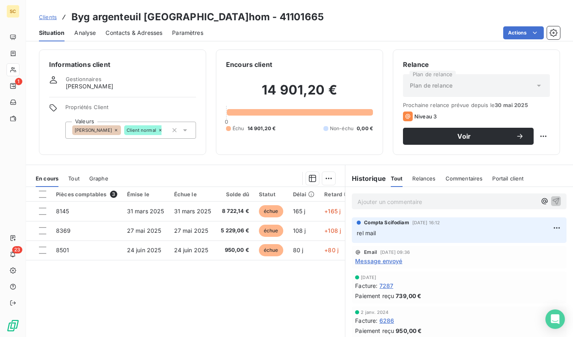
click at [390, 203] on p "Ajouter un commentaire ﻿" at bounding box center [447, 202] width 179 height 10
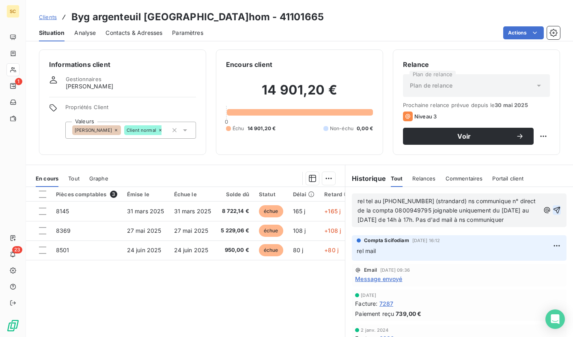
click at [554, 211] on icon "button" at bounding box center [557, 210] width 7 height 7
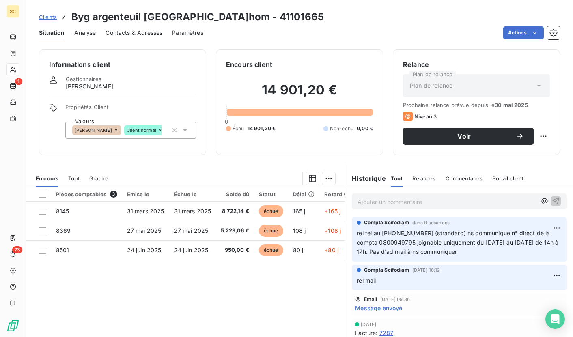
click at [399, 245] on span "rel tel au [PHONE_NUMBER] (strandard) ns communique n° direct de la compta 0800…" at bounding box center [458, 243] width 203 height 26
click at [146, 28] on div "Contacts & Adresses" at bounding box center [134, 32] width 57 height 17
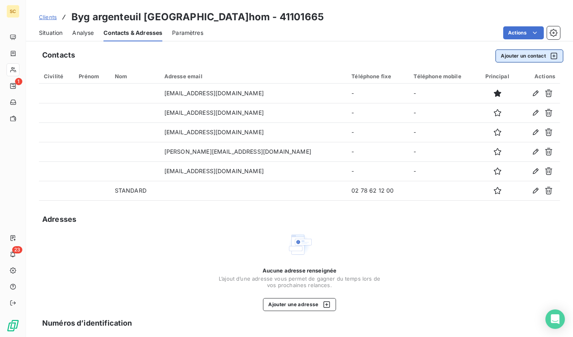
click at [535, 54] on button "Ajouter un contact" at bounding box center [530, 56] width 68 height 13
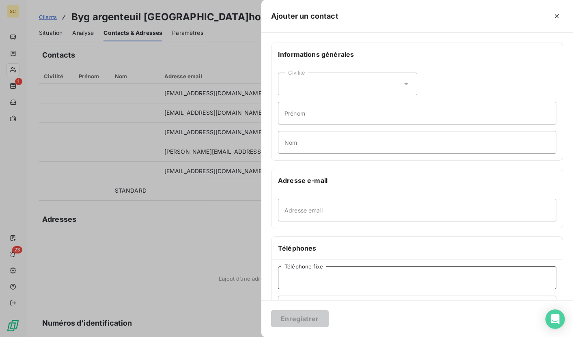
click at [306, 277] on input "Téléphone fixe" at bounding box center [417, 278] width 278 height 23
paste input "0800949795"
type input "0800949795"
click at [315, 140] on input "Nom" at bounding box center [417, 142] width 278 height 23
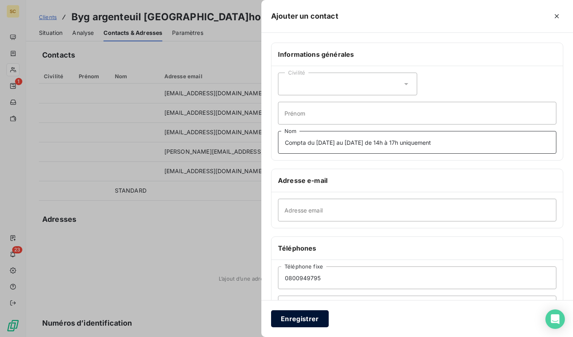
type input "Compta du [DATE] au [DATE] de 14h à 17h uniquement"
click at [304, 324] on button "Enregistrer" at bounding box center [300, 319] width 58 height 17
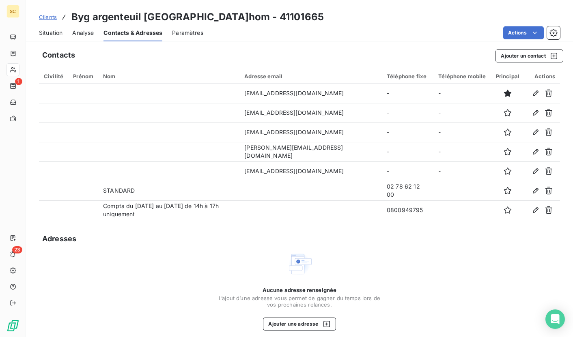
click at [55, 35] on span "Situation" at bounding box center [51, 33] width 24 height 8
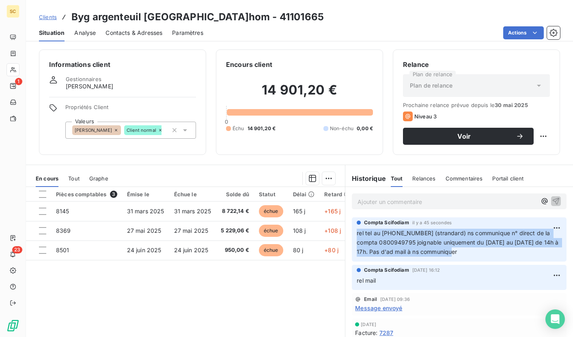
drag, startPoint x: 449, startPoint y: 252, endPoint x: 352, endPoint y: 235, distance: 98.9
click at [352, 235] on div "Compta Scifodiam il y a 45 secondes rel tel au [PHONE_NUMBER] (strandard) ns co…" at bounding box center [459, 240] width 215 height 44
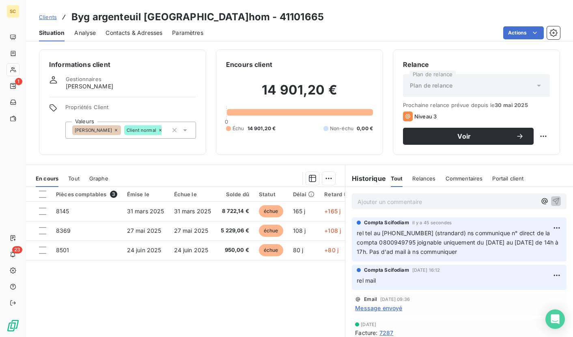
click at [177, 292] on div "Pièces comptables 3 Émise le Échue le Solde dû Statut Délai Retard Tag relance …" at bounding box center [185, 265] width 319 height 156
click at [131, 32] on span "Contacts & Adresses" at bounding box center [134, 33] width 57 height 8
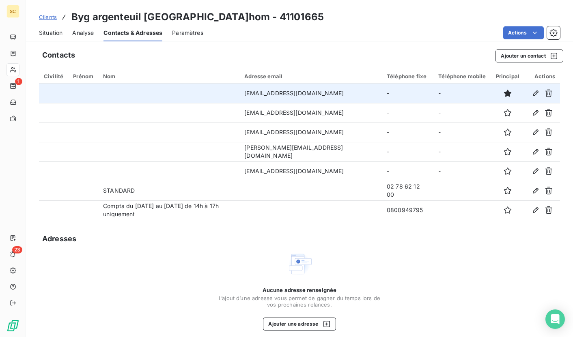
drag, startPoint x: 240, startPoint y: 92, endPoint x: 363, endPoint y: 96, distance: 123.5
click at [363, 96] on tr "[EMAIL_ADDRESS][DOMAIN_NAME] - -" at bounding box center [299, 93] width 521 height 19
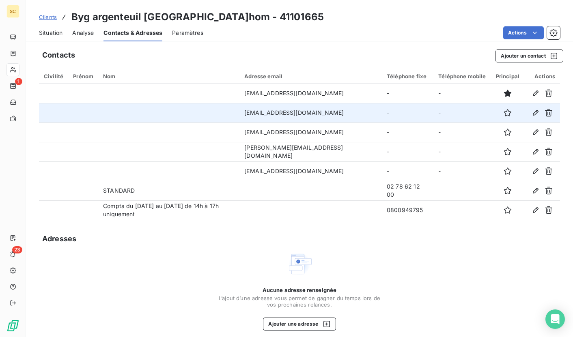
drag, startPoint x: 246, startPoint y: 110, endPoint x: 296, endPoint y: 117, distance: 50.0
click at [306, 119] on td "[EMAIL_ADDRESS][DOMAIN_NAME]" at bounding box center [311, 112] width 142 height 19
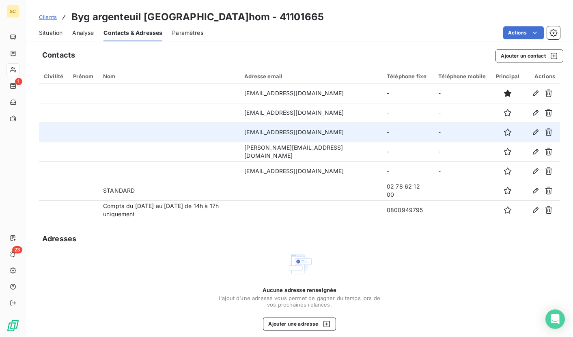
drag, startPoint x: 245, startPoint y: 132, endPoint x: 366, endPoint y: 136, distance: 121.0
click at [366, 136] on td "[EMAIL_ADDRESS][DOMAIN_NAME]" at bounding box center [311, 132] width 142 height 19
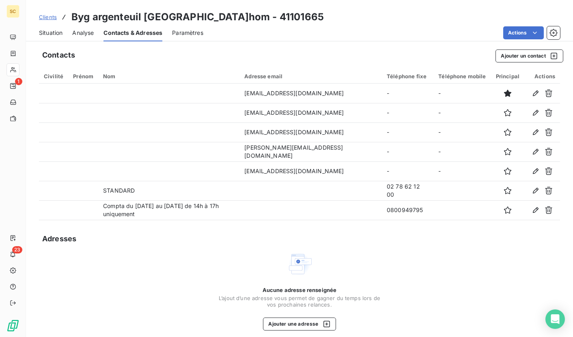
click at [62, 32] on span "Situation" at bounding box center [51, 33] width 24 height 8
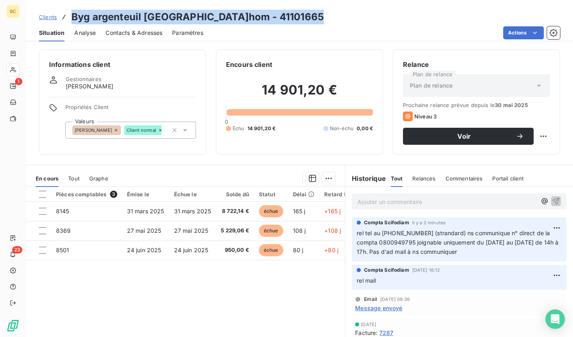
drag, startPoint x: 71, startPoint y: 18, endPoint x: 302, endPoint y: 18, distance: 231.0
click at [302, 18] on div "Clients Byg argenteuil [GEOGRAPHIC_DATA]hom - 41101665" at bounding box center [299, 17] width 547 height 15
click at [546, 231] on html "SC 1 23 Clients Byg argenteuil hopital rue prud'hom - 41101665 Situation Analys…" at bounding box center [286, 168] width 573 height 337
click at [522, 244] on div "Editer" at bounding box center [525, 246] width 45 height 13
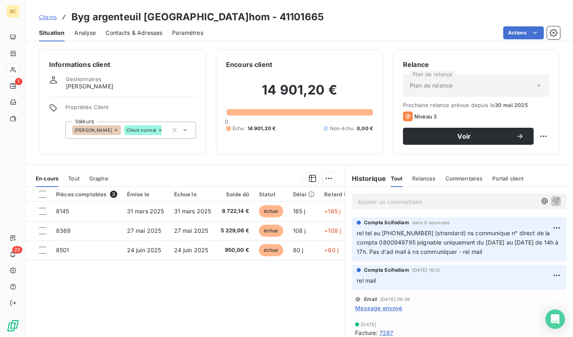
click at [50, 11] on div "Clients Byg argenteuil [GEOGRAPHIC_DATA]hom - 41101665" at bounding box center [181, 17] width 285 height 15
click at [44, 16] on span "Clients" at bounding box center [48, 17] width 18 height 6
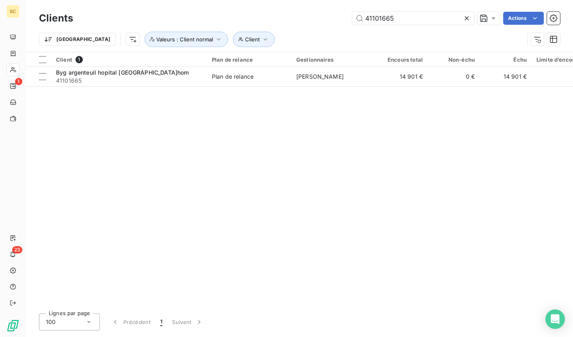
drag, startPoint x: 395, startPoint y: 18, endPoint x: 342, endPoint y: 15, distance: 52.5
click at [342, 15] on div "41101665 Actions" at bounding box center [321, 18] width 477 height 13
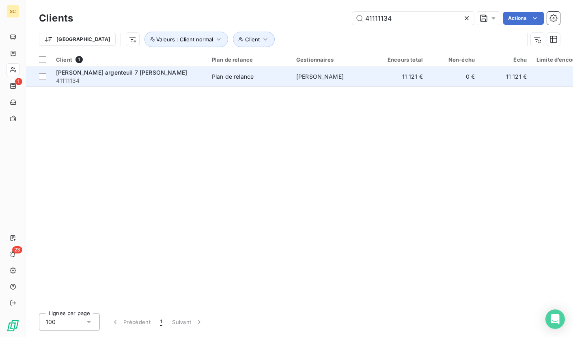
type input "41111134"
click at [196, 76] on div "[PERSON_NAME] argenteuil 7 [PERSON_NAME]" at bounding box center [129, 73] width 146 height 8
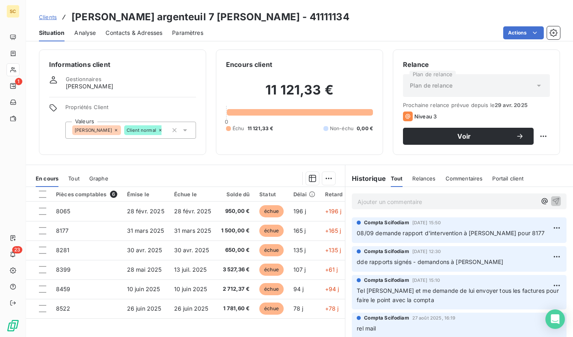
click at [379, 205] on p "Ajouter un commentaire ﻿" at bounding box center [447, 202] width 179 height 10
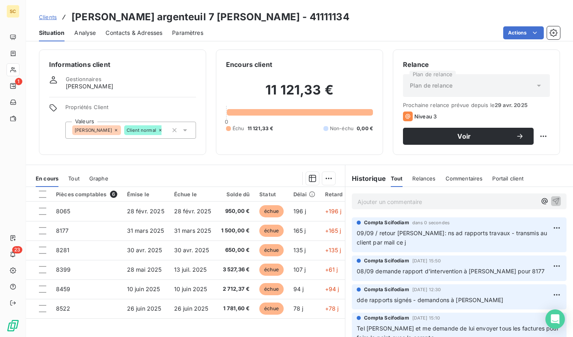
click at [53, 19] on span "Clients" at bounding box center [48, 17] width 18 height 6
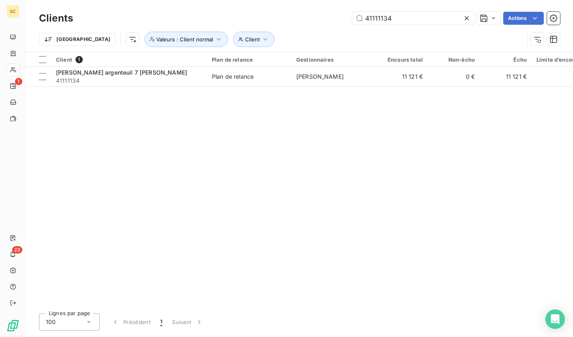
drag, startPoint x: 399, startPoint y: 19, endPoint x: 323, endPoint y: 20, distance: 75.9
click at [323, 20] on div "41111134 Actions" at bounding box center [321, 18] width 477 height 13
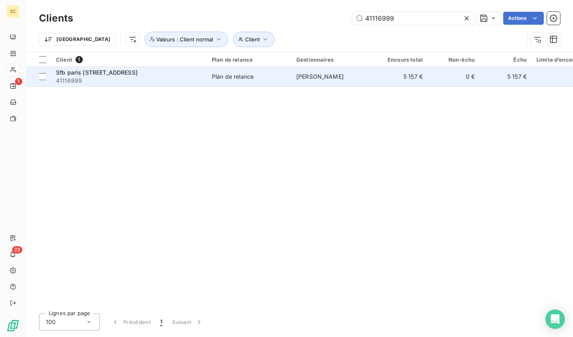
type input "41116999"
click at [122, 78] on span "41116999" at bounding box center [129, 81] width 146 height 8
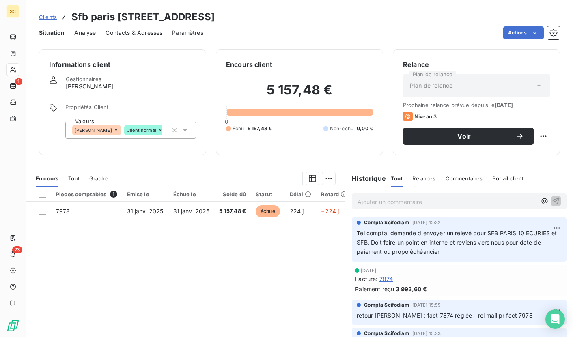
click at [135, 30] on span "Contacts & Adresses" at bounding box center [134, 33] width 57 height 8
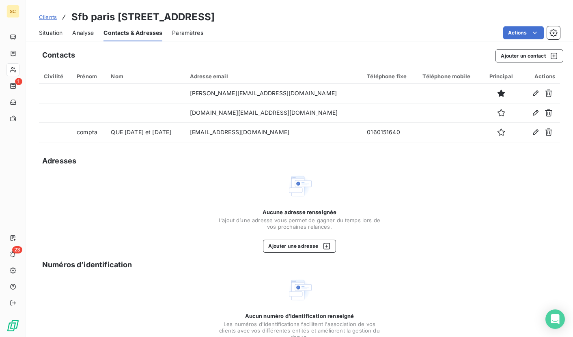
drag, startPoint x: 72, startPoint y: 16, endPoint x: 289, endPoint y: 24, distance: 216.9
click at [289, 24] on div "Clients Sfb paris [STREET_ADDRESS] Situation Analyse Contacts & Adresses Paramè…" at bounding box center [299, 20] width 547 height 41
drag, startPoint x: 214, startPoint y: 134, endPoint x: 202, endPoint y: 2, distance: 132.0
click at [306, 134] on td "[EMAIL_ADDRESS][DOMAIN_NAME]" at bounding box center [273, 132] width 177 height 19
click at [45, 30] on span "Situation" at bounding box center [51, 33] width 24 height 8
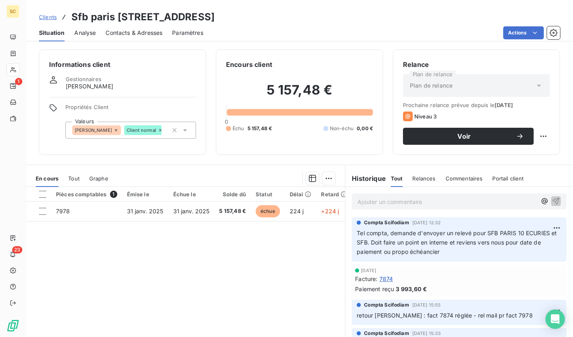
click at [380, 201] on p "Ajouter un commentaire ﻿" at bounding box center [447, 202] width 179 height 10
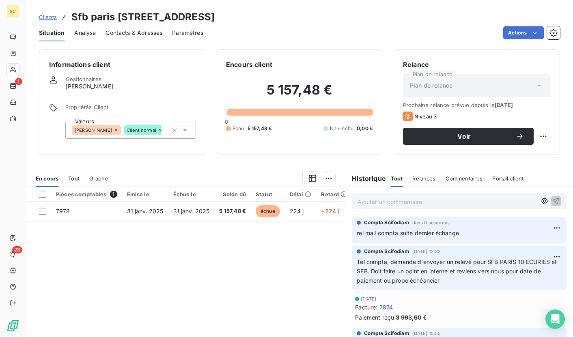
click at [51, 12] on div "Clients Sfb paris [STREET_ADDRESS]" at bounding box center [127, 17] width 176 height 15
click at [49, 15] on span "Clients" at bounding box center [48, 17] width 18 height 6
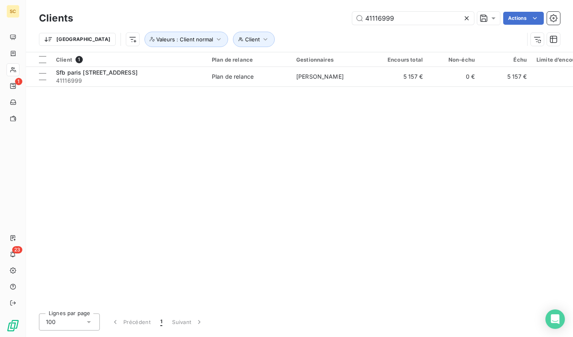
drag, startPoint x: 403, startPoint y: 18, endPoint x: 317, endPoint y: 15, distance: 86.1
click at [317, 15] on div "41116999 Actions" at bounding box center [321, 18] width 477 height 13
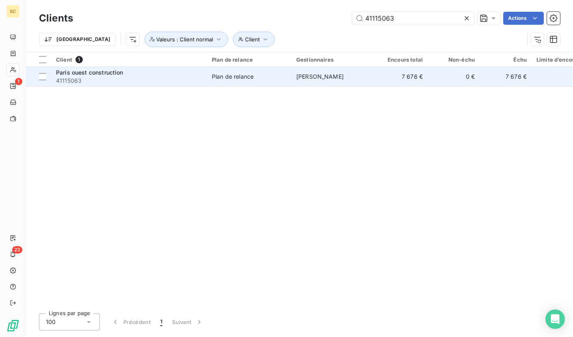
type input "41115063"
click at [140, 82] on span "41115063" at bounding box center [129, 81] width 146 height 8
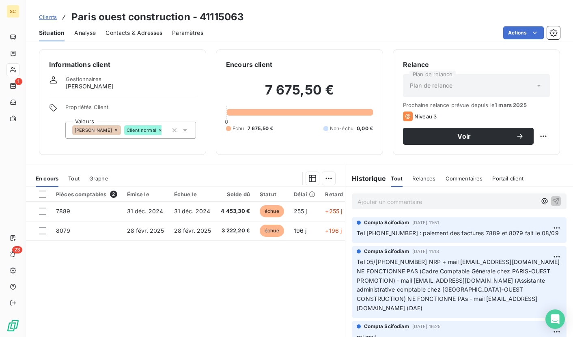
click at [419, 206] on p "Ajouter un commentaire ﻿" at bounding box center [447, 202] width 179 height 10
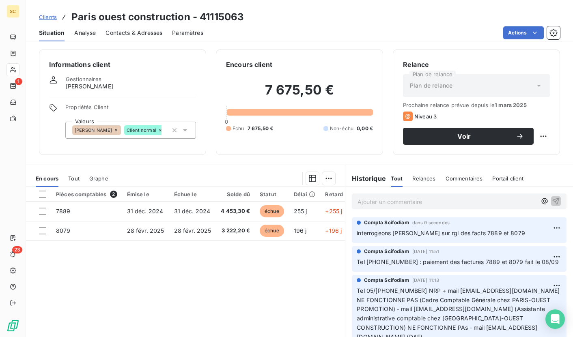
click at [144, 31] on span "Contacts & Adresses" at bounding box center [134, 33] width 57 height 8
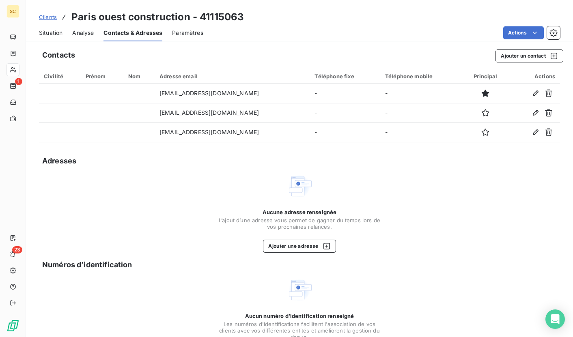
click at [58, 33] on span "Situation" at bounding box center [51, 33] width 24 height 8
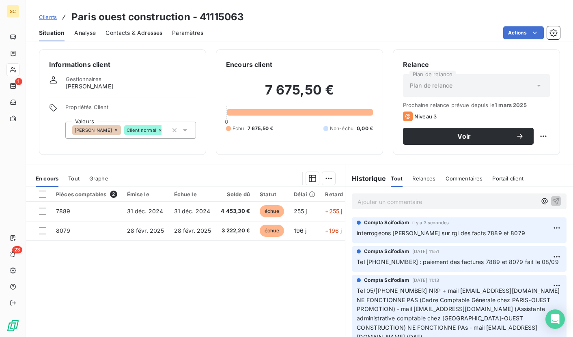
click at [381, 262] on span "Tel [PHONE_NUMBER] : paiement des factures 7889 et 8079 fait le 08/09" at bounding box center [458, 262] width 202 height 7
click at [124, 31] on span "Contacts & Adresses" at bounding box center [134, 33] width 57 height 8
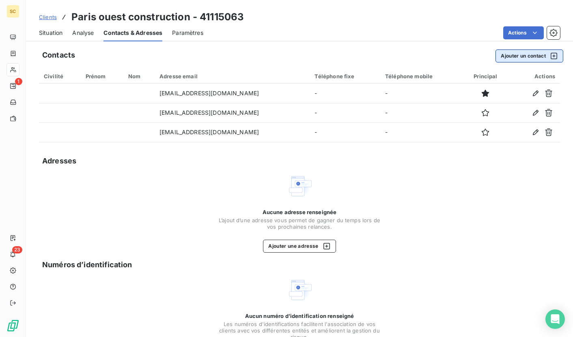
click at [530, 54] on button "Ajouter un contact" at bounding box center [530, 56] width 68 height 13
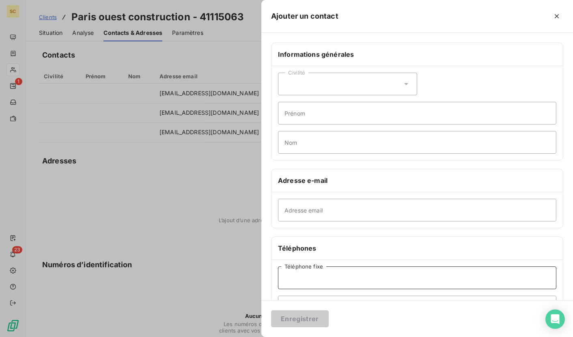
click at [313, 281] on input "Téléphone fixe" at bounding box center [417, 278] width 278 height 23
paste input "0145877000"
type input "0145877000"
click at [304, 143] on input "Nom" at bounding box center [417, 142] width 278 height 23
type input "Compta"
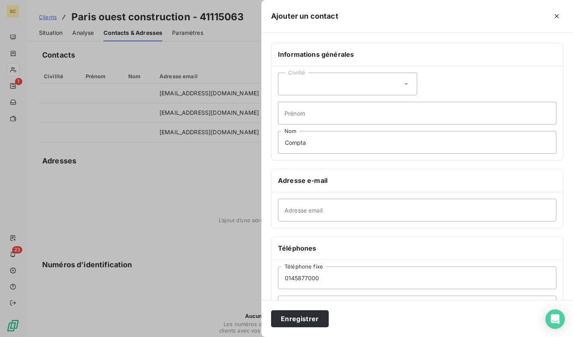
drag, startPoint x: 308, startPoint y: 321, endPoint x: 305, endPoint y: 236, distance: 85.3
click at [308, 321] on button "Enregistrer" at bounding box center [300, 319] width 58 height 17
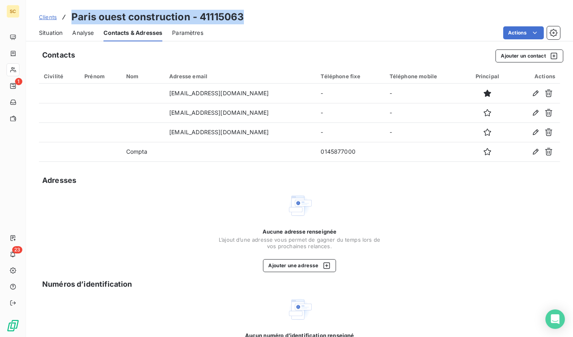
drag, startPoint x: 70, startPoint y: 19, endPoint x: 254, endPoint y: 18, distance: 183.9
click at [254, 18] on div "Clients Paris ouest construction - 41115063" at bounding box center [299, 17] width 547 height 15
click at [44, 31] on span "Situation" at bounding box center [51, 33] width 24 height 8
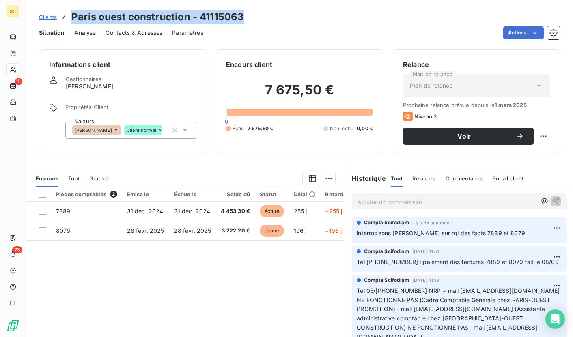
click at [52, 16] on span "Clients" at bounding box center [48, 17] width 18 height 6
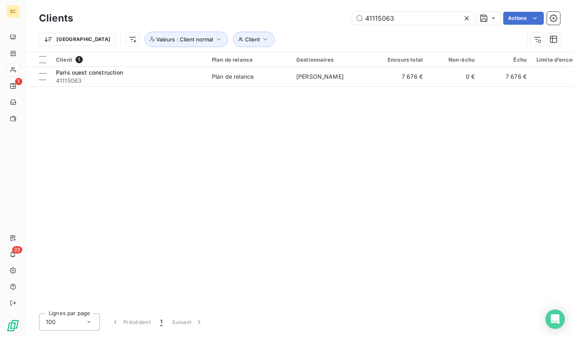
drag, startPoint x: 348, startPoint y: 18, endPoint x: 295, endPoint y: 18, distance: 52.8
click at [295, 18] on div "41115063 Actions" at bounding box center [321, 18] width 477 height 13
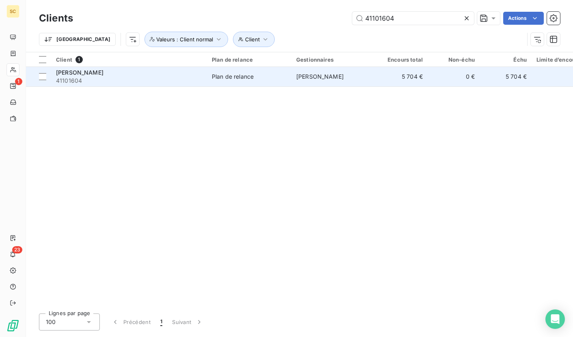
type input "41101604"
click at [123, 83] on span "41101604" at bounding box center [129, 81] width 146 height 8
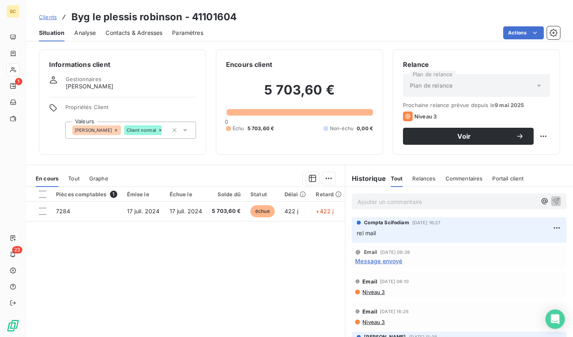
click at [134, 32] on span "Contacts & Adresses" at bounding box center [134, 33] width 57 height 8
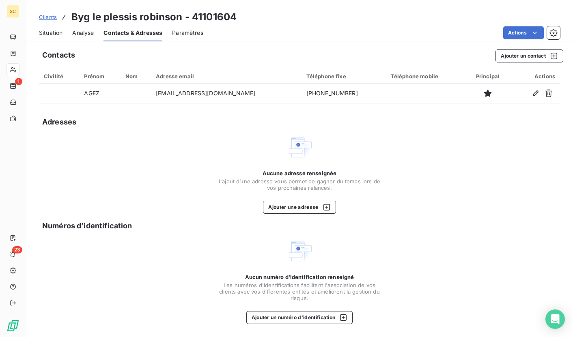
click at [44, 35] on span "Situation" at bounding box center [51, 33] width 24 height 8
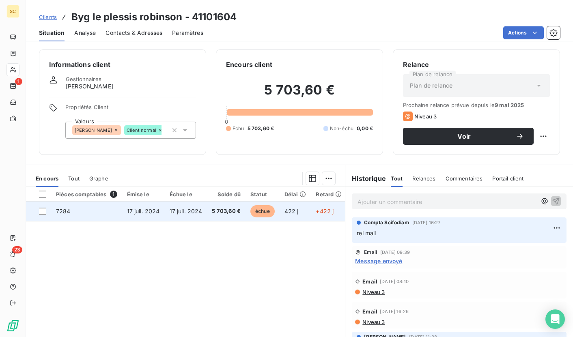
click at [198, 209] on span "17 juil. 2024" at bounding box center [186, 211] width 33 height 7
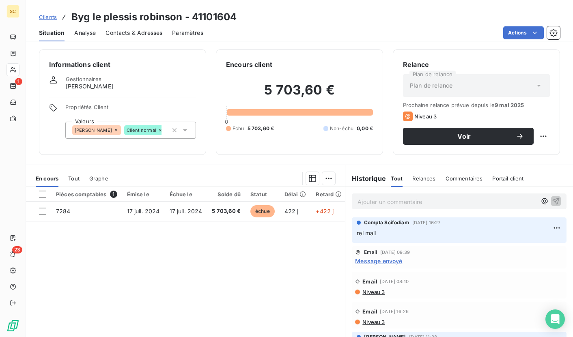
click at [402, 205] on p "Ajouter un commentaire ﻿" at bounding box center [447, 202] width 179 height 10
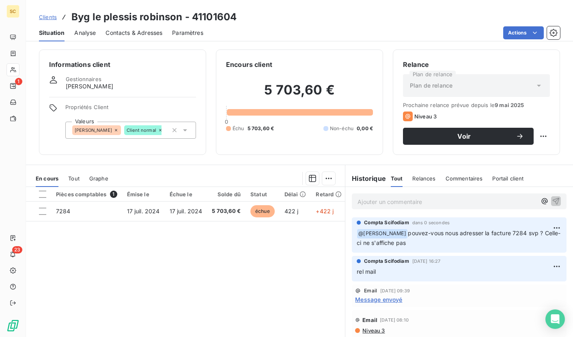
click at [52, 17] on span "Clients" at bounding box center [48, 17] width 18 height 6
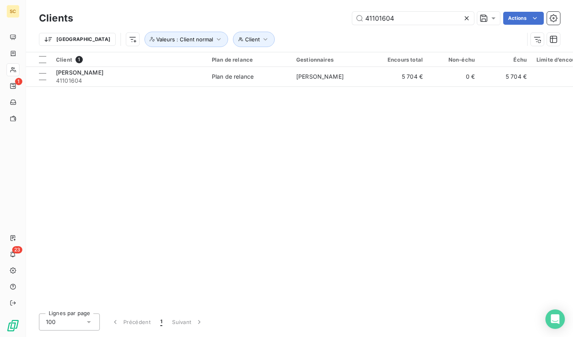
drag, startPoint x: 416, startPoint y: 21, endPoint x: 329, endPoint y: 18, distance: 86.9
click at [329, 18] on div "41101604 Actions" at bounding box center [321, 18] width 477 height 13
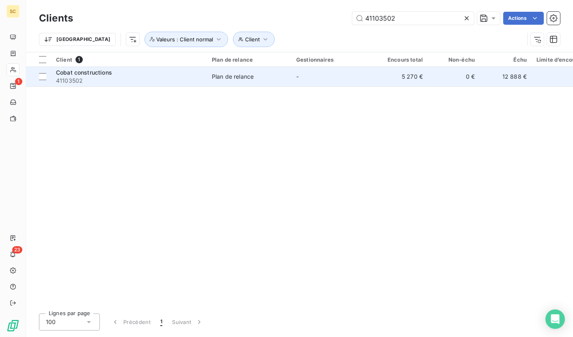
type input "41103502"
click at [83, 86] on td "Cobat constructions 41103502" at bounding box center [129, 76] width 156 height 19
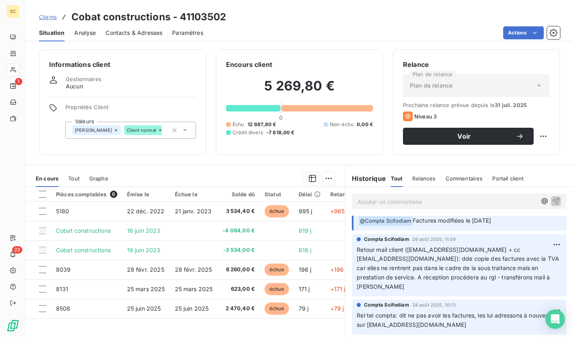
scroll to position [52, 0]
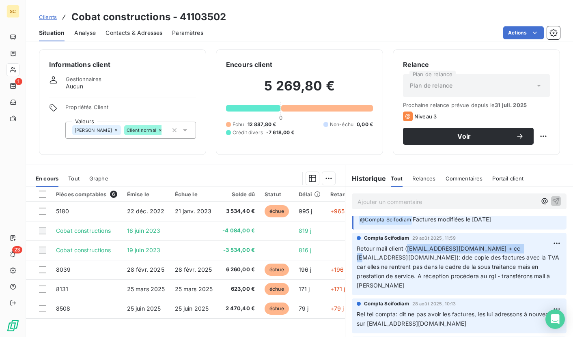
drag, startPoint x: 405, startPoint y: 249, endPoint x: 511, endPoint y: 247, distance: 105.6
click at [511, 247] on span "Retour mail client ([EMAIL_ADDRESS][DOMAIN_NAME] + cc [EMAIL_ADDRESS][DOMAIN_NA…" at bounding box center [459, 267] width 204 height 44
drag, startPoint x: 354, startPoint y: 259, endPoint x: 441, endPoint y: 254, distance: 87.4
click at [441, 254] on p "Retour mail client ([EMAIL_ADDRESS][DOMAIN_NAME] + cc [EMAIL_ADDRESS][DOMAIN_NA…" at bounding box center [459, 267] width 205 height 46
click at [125, 34] on span "Contacts & Adresses" at bounding box center [134, 33] width 57 height 8
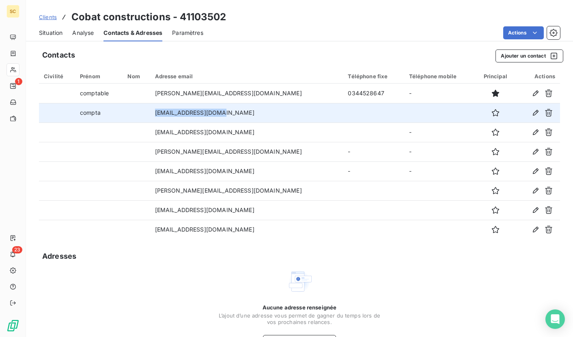
drag, startPoint x: 153, startPoint y: 114, endPoint x: 246, endPoint y: 114, distance: 93.0
click at [246, 114] on tr "compta [EMAIL_ADDRESS][DOMAIN_NAME]" at bounding box center [299, 112] width 521 height 19
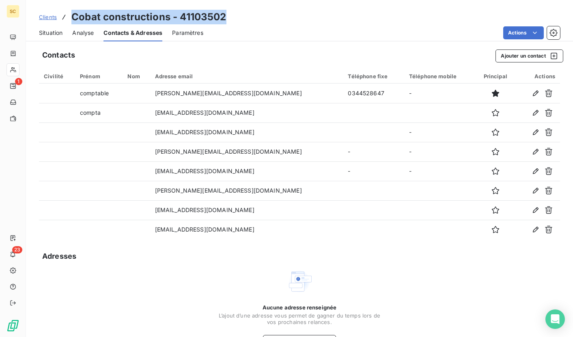
drag, startPoint x: 81, startPoint y: 18, endPoint x: 234, endPoint y: 19, distance: 152.6
click at [234, 19] on div "Clients Cobat constructions - 41103502" at bounding box center [299, 17] width 547 height 15
drag, startPoint x: 47, startPoint y: 33, endPoint x: 114, endPoint y: 42, distance: 67.2
click at [47, 33] on span "Situation" at bounding box center [51, 33] width 24 height 8
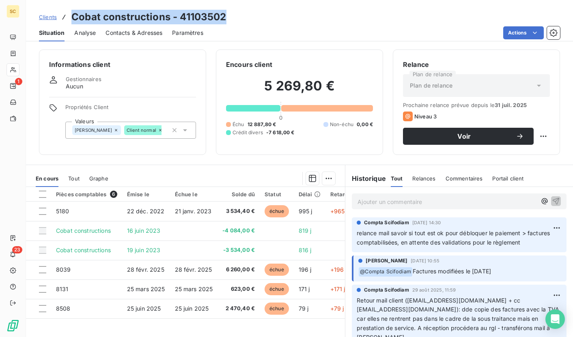
scroll to position [30, 0]
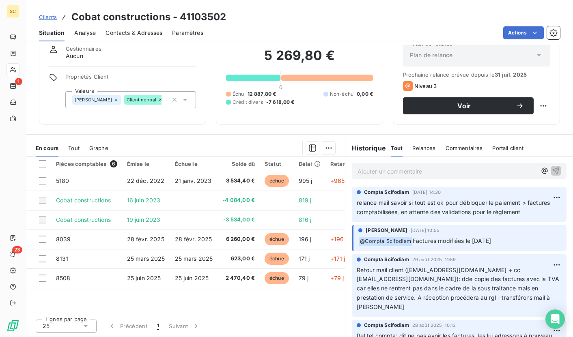
click at [375, 172] on p "Ajouter un commentaire ﻿" at bounding box center [447, 171] width 179 height 10
drag, startPoint x: 433, startPoint y: 171, endPoint x: 328, endPoint y: 169, distance: 105.2
click at [328, 169] on div "En cours Tout Graphe Pièces comptables 6 Émise le Échue le Solde dû Statut Déla…" at bounding box center [299, 235] width 547 height 203
drag, startPoint x: 546, startPoint y: 171, endPoint x: 419, endPoint y: 35, distance: 186.1
click at [552, 171] on icon "button" at bounding box center [556, 170] width 8 height 8
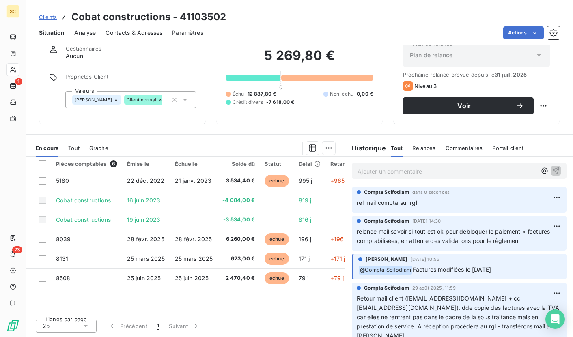
click at [46, 16] on span "Clients" at bounding box center [48, 17] width 18 height 6
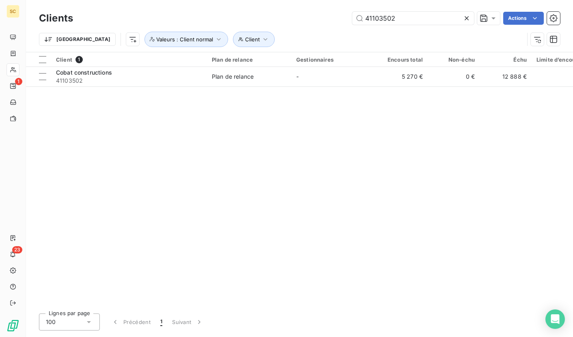
drag, startPoint x: 428, startPoint y: 20, endPoint x: 338, endPoint y: 17, distance: 89.8
click at [338, 17] on div "41103502 Actions" at bounding box center [321, 18] width 477 height 13
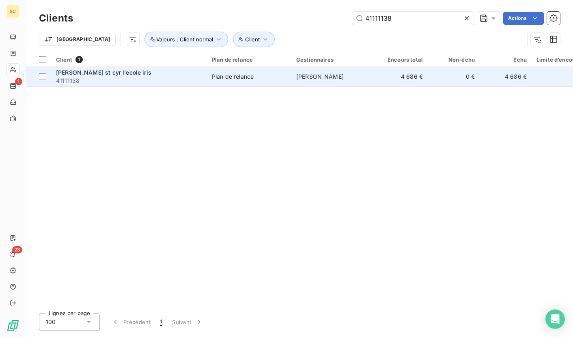
type input "41111138"
click at [124, 74] on span "[PERSON_NAME] st cyr l'ecole iris" at bounding box center [103, 72] width 95 height 7
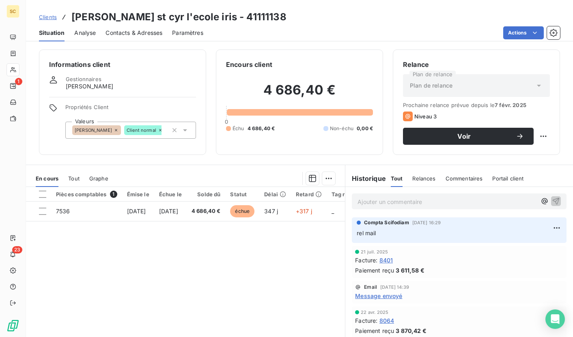
click at [121, 31] on span "Contacts & Adresses" at bounding box center [134, 33] width 57 height 8
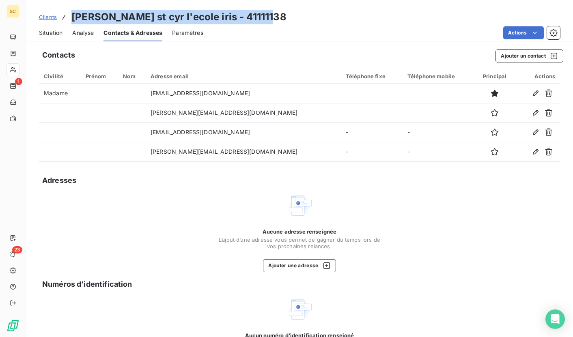
drag, startPoint x: 70, startPoint y: 17, endPoint x: 289, endPoint y: 16, distance: 218.4
click at [289, 16] on div "Clients [PERSON_NAME] st cyr l'ecole iris - 41111138" at bounding box center [299, 17] width 547 height 15
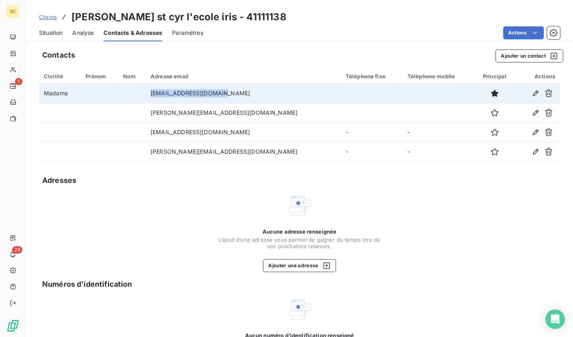
drag, startPoint x: 169, startPoint y: 93, endPoint x: 246, endPoint y: 92, distance: 77.5
click at [246, 92] on td "[EMAIL_ADDRESS][DOMAIN_NAME]" at bounding box center [243, 93] width 195 height 19
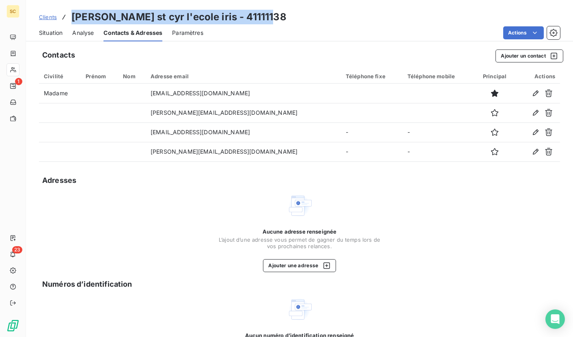
drag, startPoint x: 70, startPoint y: 18, endPoint x: 270, endPoint y: 20, distance: 199.7
click at [270, 20] on div "Clients [PERSON_NAME] st cyr l'ecole iris - 41111138" at bounding box center [299, 17] width 547 height 15
click at [52, 29] on span "Situation" at bounding box center [51, 33] width 24 height 8
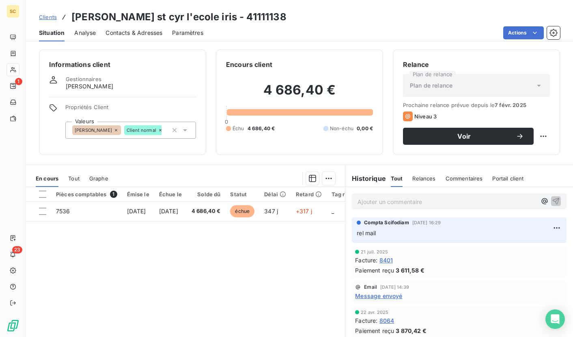
click at [406, 203] on p "Ajouter un commentaire ﻿" at bounding box center [447, 202] width 179 height 10
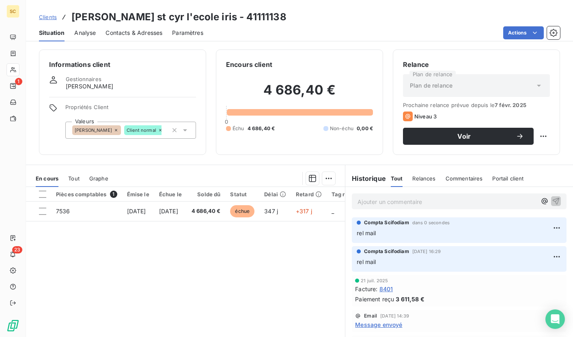
click at [51, 19] on span "Clients" at bounding box center [48, 17] width 18 height 6
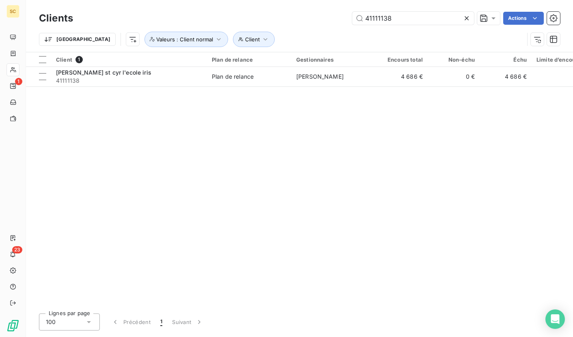
drag, startPoint x: 332, startPoint y: 17, endPoint x: 321, endPoint y: 17, distance: 10.6
click at [321, 17] on div "41111138 Actions" at bounding box center [321, 18] width 477 height 13
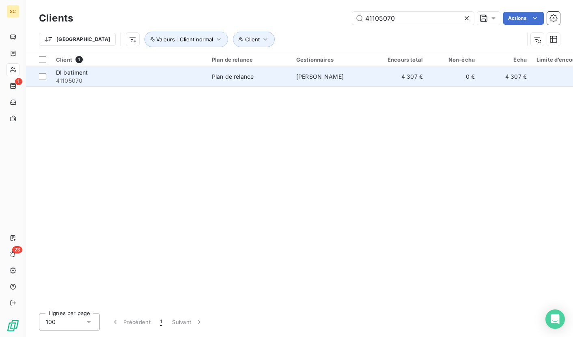
type input "41105070"
click at [121, 78] on span "41105070" at bounding box center [129, 81] width 146 height 8
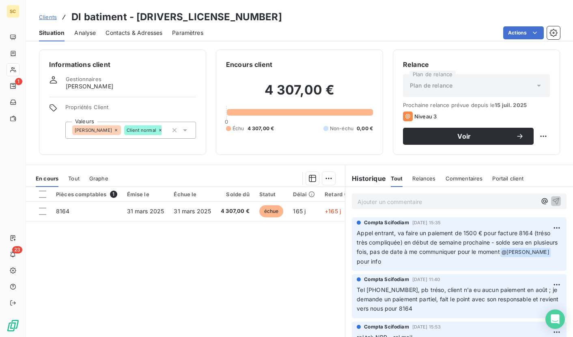
click at [129, 33] on span "Contacts & Adresses" at bounding box center [134, 33] width 57 height 8
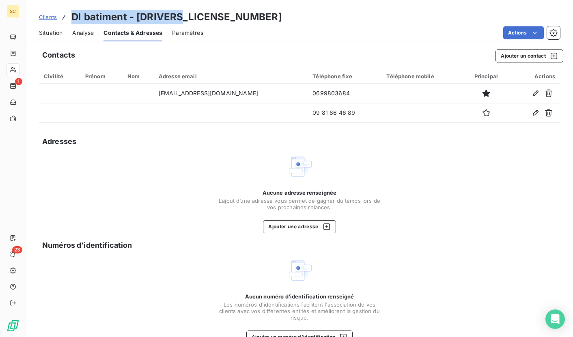
drag, startPoint x: 71, startPoint y: 15, endPoint x: 183, endPoint y: 15, distance: 111.6
click at [183, 15] on div "Clients Dl batiment - [DRIVERS_LICENSE_NUMBER]" at bounding box center [299, 17] width 547 height 15
drag, startPoint x: 51, startPoint y: 30, endPoint x: 58, endPoint y: 34, distance: 8.0
click at [52, 30] on span "Situation" at bounding box center [51, 33] width 24 height 8
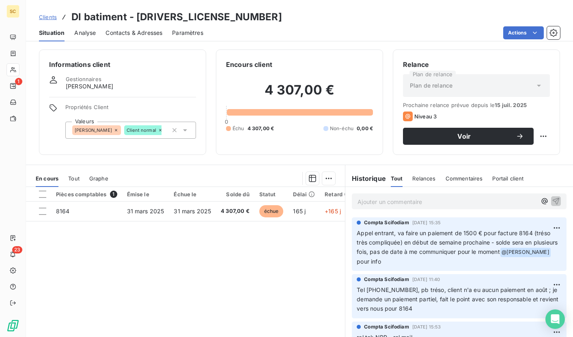
click at [415, 199] on p "Ajouter un commentaire ﻿" at bounding box center [447, 202] width 179 height 10
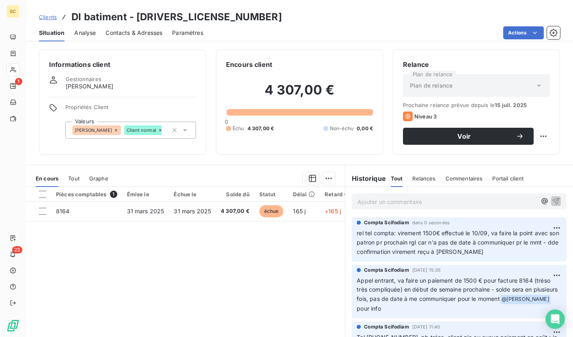
click at [47, 18] on span "Clients" at bounding box center [48, 17] width 18 height 6
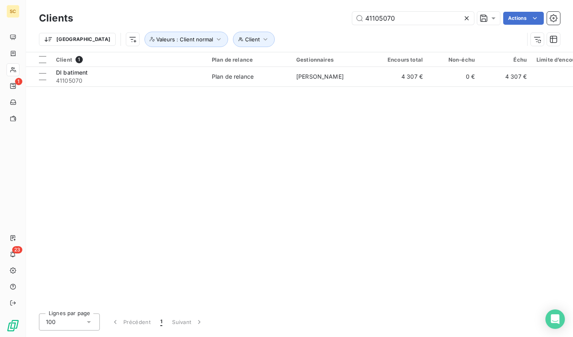
drag, startPoint x: 417, startPoint y: 19, endPoint x: 308, endPoint y: 17, distance: 109.2
click at [308, 17] on div "41105070 Actions" at bounding box center [321, 18] width 477 height 13
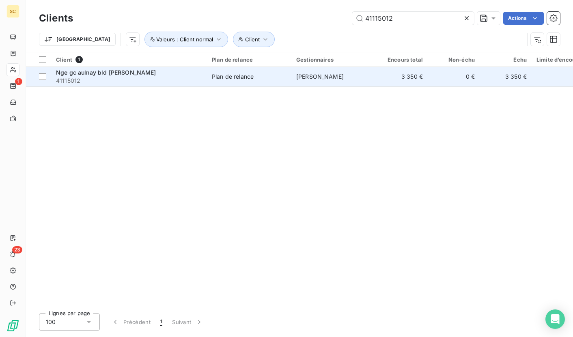
type input "41115012"
click at [156, 77] on span "41115012" at bounding box center [129, 81] width 146 height 8
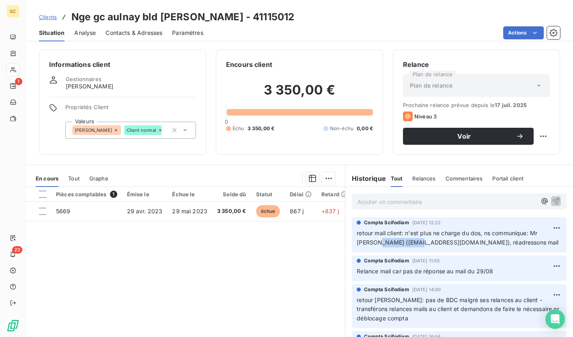
drag, startPoint x: 375, startPoint y: 243, endPoint x: 416, endPoint y: 241, distance: 40.2
click at [416, 241] on span "retour mail client: n'est plus ne charge du dos, ns communique: Mr [PERSON_NAME…" at bounding box center [458, 238] width 202 height 16
click at [142, 36] on span "Contacts & Adresses" at bounding box center [134, 33] width 57 height 8
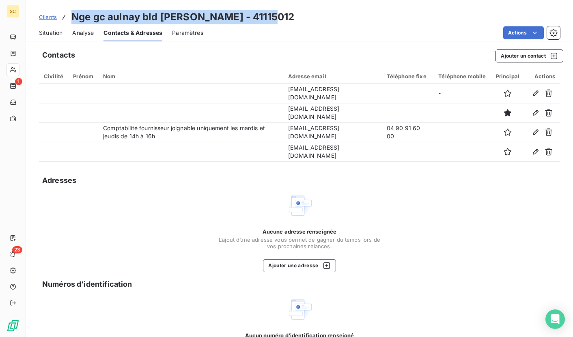
drag, startPoint x: 72, startPoint y: 17, endPoint x: 316, endPoint y: 15, distance: 244.4
click at [316, 15] on div "Clients Nge gc aulnay bld [PERSON_NAME] - 41115012" at bounding box center [299, 17] width 547 height 15
click at [51, 32] on span "Situation" at bounding box center [51, 33] width 24 height 8
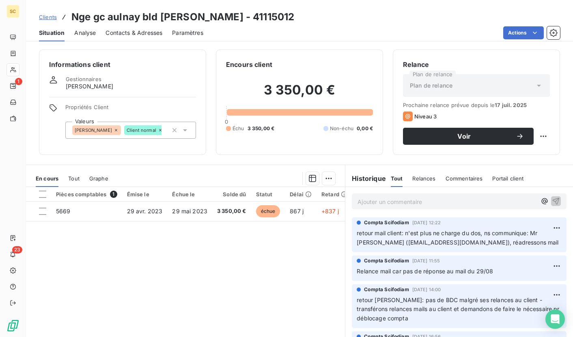
click at [391, 203] on p "Ajouter un commentaire ﻿" at bounding box center [447, 202] width 179 height 10
click at [436, 203] on p "rel mail à [PERSON_NAME]" at bounding box center [447, 201] width 179 height 9
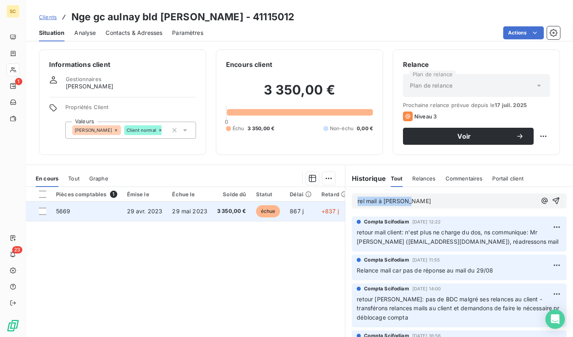
drag, startPoint x: 436, startPoint y: 203, endPoint x: 328, endPoint y: 206, distance: 108.4
click at [328, 206] on div "En cours Tout Graphe Pièces comptables 1 Émise le Échue le Solde dû Statut Déla…" at bounding box center [299, 266] width 547 height 203
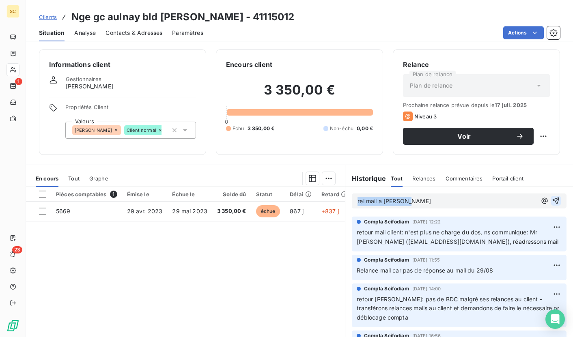
click at [552, 201] on icon "button" at bounding box center [556, 201] width 8 height 8
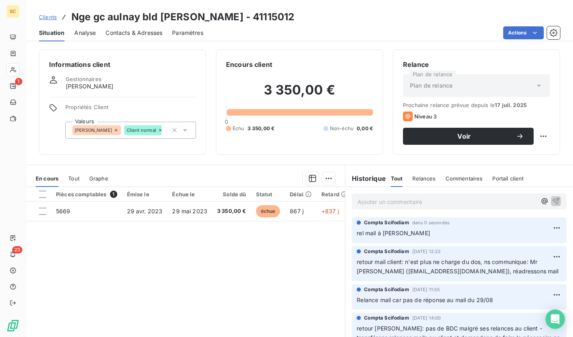
click at [53, 15] on span "Clients" at bounding box center [48, 17] width 18 height 6
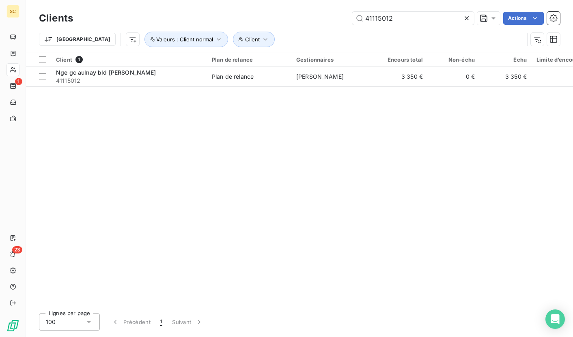
drag, startPoint x: 418, startPoint y: 18, endPoint x: 320, endPoint y: 8, distance: 98.4
click at [283, 11] on div "Clients 41115012 Actions" at bounding box center [299, 18] width 521 height 17
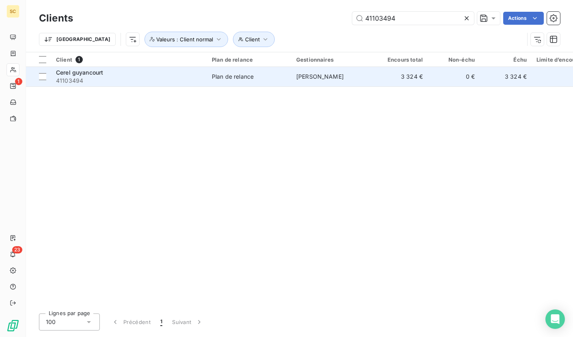
type input "41103494"
click at [190, 74] on div "Cerel guyancourt" at bounding box center [129, 73] width 146 height 8
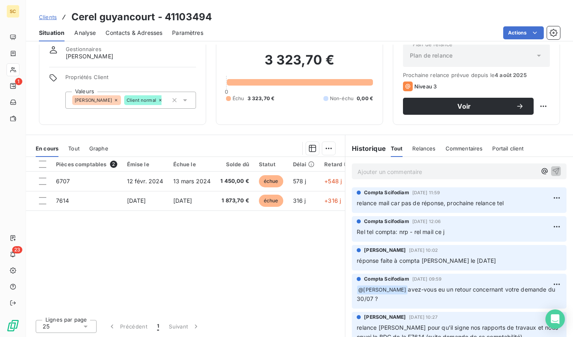
click at [133, 35] on span "Contacts & Adresses" at bounding box center [134, 33] width 57 height 8
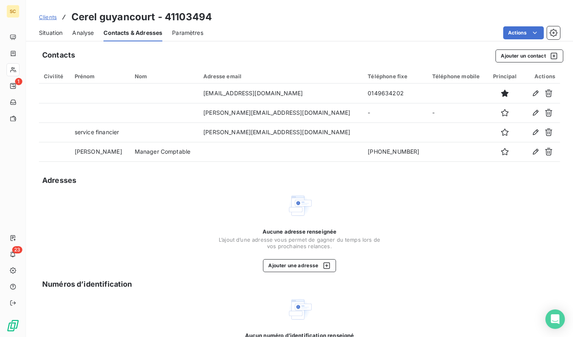
click at [53, 36] on span "Situation" at bounding box center [51, 33] width 24 height 8
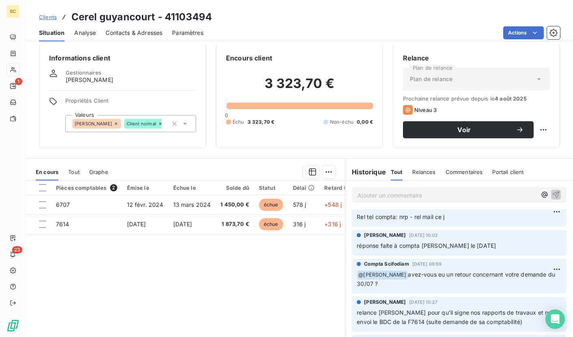
scroll to position [39, 0]
click at [415, 193] on p "Ajouter un commentaire ﻿" at bounding box center [447, 195] width 179 height 10
click at [391, 195] on span "rel te: fact 7614 est comptabilisée" at bounding box center [404, 194] width 92 height 7
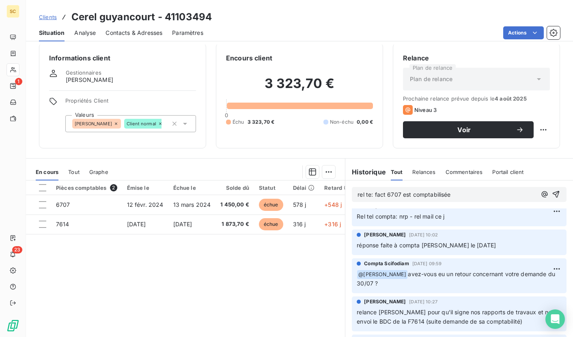
click at [455, 194] on p "rel te: fact 6707 est comptabilisée" at bounding box center [447, 194] width 179 height 9
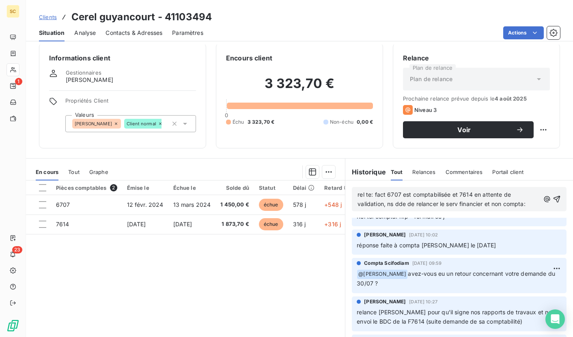
scroll to position [57, 0]
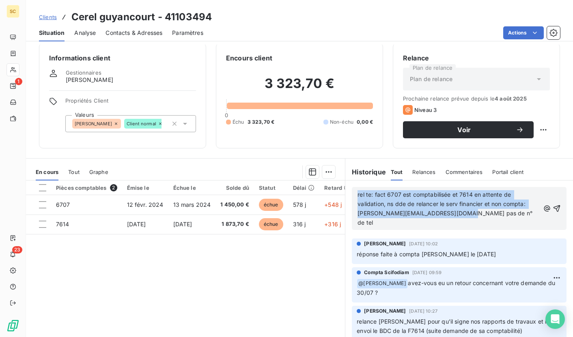
drag, startPoint x: 465, startPoint y: 215, endPoint x: 349, endPoint y: 193, distance: 117.7
click at [352, 193] on div "rel te: fact 6707 est comptabilisée et 7614 en attente de validation, ns dde de…" at bounding box center [459, 208] width 215 height 43
click at [554, 207] on icon "button" at bounding box center [557, 208] width 7 height 7
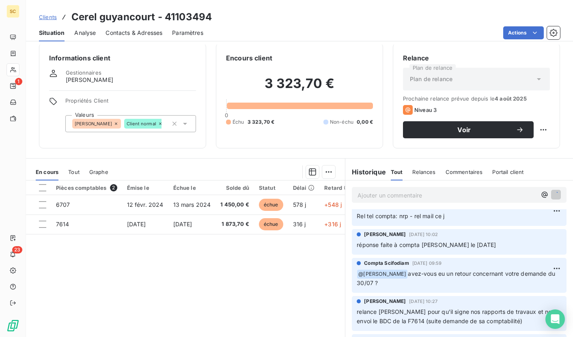
scroll to position [86, 0]
click at [137, 32] on span "Contacts & Adresses" at bounding box center [134, 33] width 57 height 8
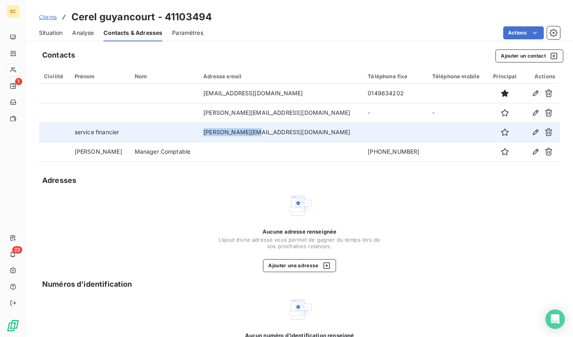
drag, startPoint x: 311, startPoint y: 135, endPoint x: 240, endPoint y: 133, distance: 71.5
click at [240, 133] on td "[PERSON_NAME][EMAIL_ADDRESS][DOMAIN_NAME]" at bounding box center [281, 132] width 164 height 19
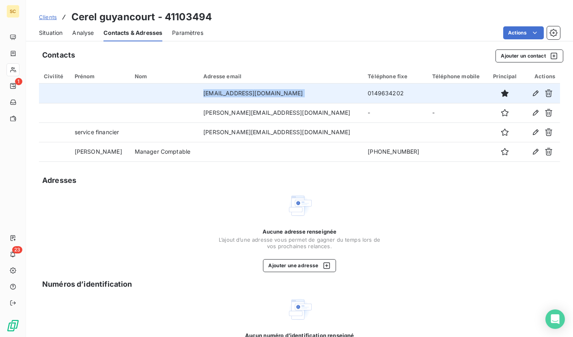
drag, startPoint x: 248, startPoint y: 91, endPoint x: 330, endPoint y: 86, distance: 82.6
click at [330, 86] on tr "[EMAIL_ADDRESS][DOMAIN_NAME] 0149634202" at bounding box center [299, 93] width 521 height 19
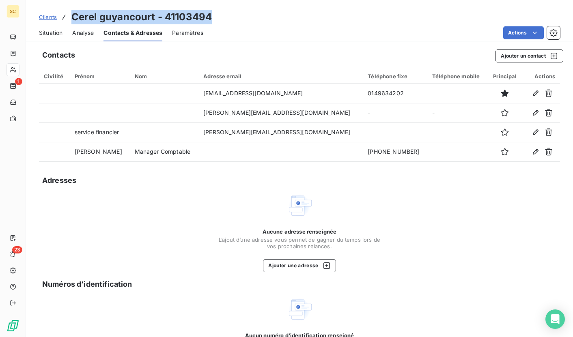
drag, startPoint x: 177, startPoint y: 15, endPoint x: 217, endPoint y: 15, distance: 40.2
click at [217, 15] on div "Clients [GEOGRAPHIC_DATA] - 41103494" at bounding box center [299, 17] width 547 height 15
drag, startPoint x: 54, startPoint y: 33, endPoint x: 59, endPoint y: 30, distance: 5.6
click at [54, 33] on span "Situation" at bounding box center [51, 33] width 24 height 8
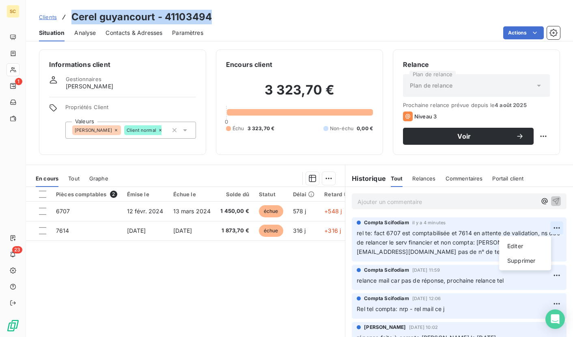
click at [543, 227] on html "SC 1 23 Clients Cerel guyancourt - 41103494 Situation Analyse Contacts & Adress…" at bounding box center [286, 168] width 573 height 337
drag, startPoint x: 517, startPoint y: 247, endPoint x: 490, endPoint y: 246, distance: 27.2
click at [517, 247] on div "Editer" at bounding box center [525, 246] width 45 height 13
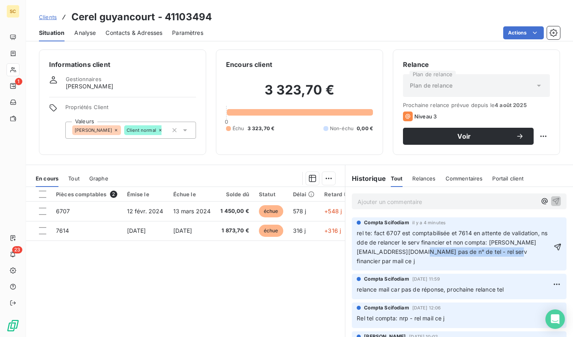
drag, startPoint x: 533, startPoint y: 251, endPoint x: 448, endPoint y: 252, distance: 85.2
click at [448, 252] on p "rel te: fact 6707 est comptabilisée et 7614 en attente de validation, ns dde de…" at bounding box center [454, 247] width 195 height 37
click at [449, 286] on span "relance mail car pas de réponse, prochaine relance tel" at bounding box center [430, 289] width 147 height 7
click at [52, 17] on span "Clients" at bounding box center [48, 17] width 18 height 6
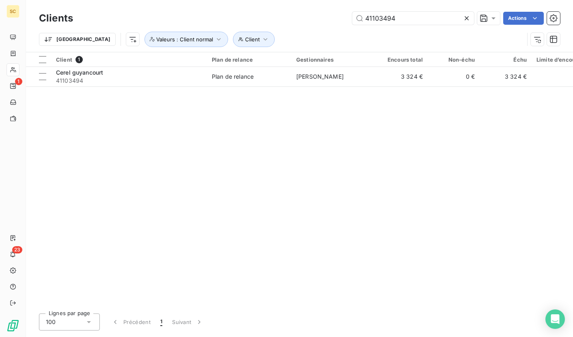
drag, startPoint x: 310, startPoint y: 18, endPoint x: 305, endPoint y: 18, distance: 5.3
click at [305, 18] on div "41103494 Actions" at bounding box center [321, 18] width 477 height 13
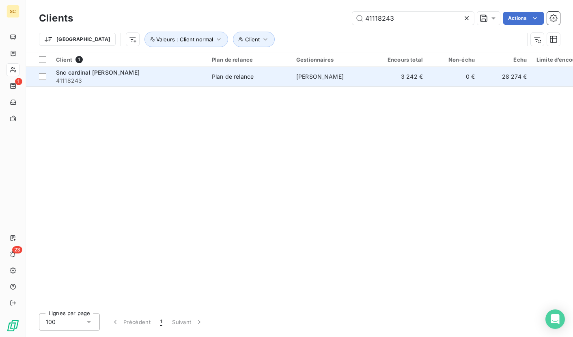
type input "41118243"
click at [114, 72] on div "Snc cardinal [PERSON_NAME]" at bounding box center [129, 73] width 146 height 8
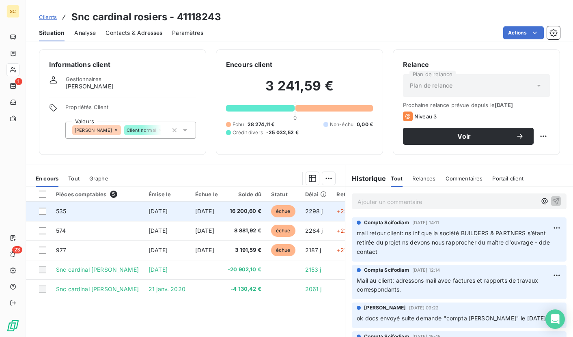
click at [252, 205] on td "16 200,60 €" at bounding box center [244, 211] width 43 height 19
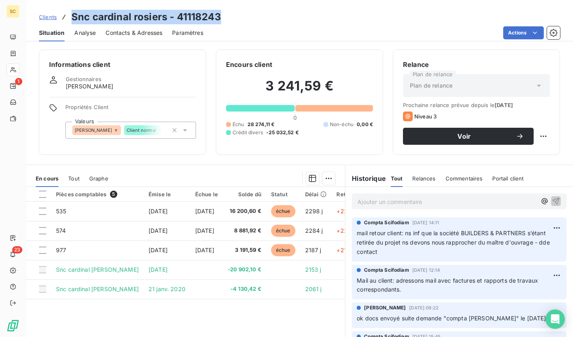
drag, startPoint x: 71, startPoint y: 17, endPoint x: 246, endPoint y: 15, distance: 175.0
click at [246, 15] on div "Clients Snc cardinal rosiers - 41118243" at bounding box center [299, 17] width 547 height 15
click at [278, 21] on div "Clients Snc cardinal rosiers - 41118243" at bounding box center [299, 17] width 547 height 15
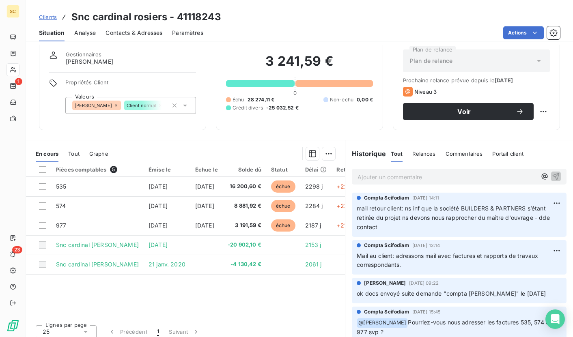
scroll to position [30, 0]
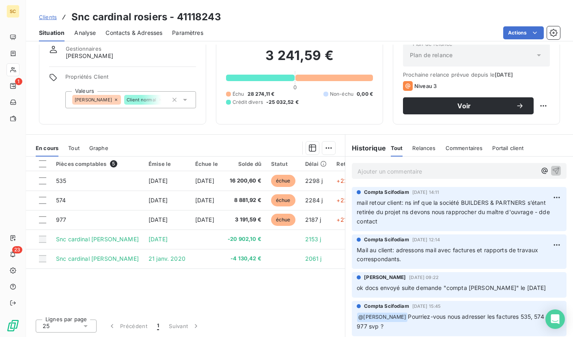
click at [421, 281] on div "[PERSON_NAME] [DATE] 09:22" at bounding box center [459, 277] width 205 height 7
click at [321, 290] on div "Pièces comptables 5 Émise le Échue le Solde dû Statut Délai Retard Tag relance …" at bounding box center [185, 235] width 319 height 156
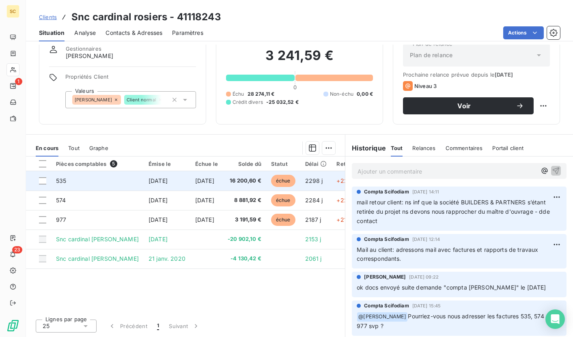
click at [190, 173] on td "[DATE]" at bounding box center [206, 180] width 32 height 19
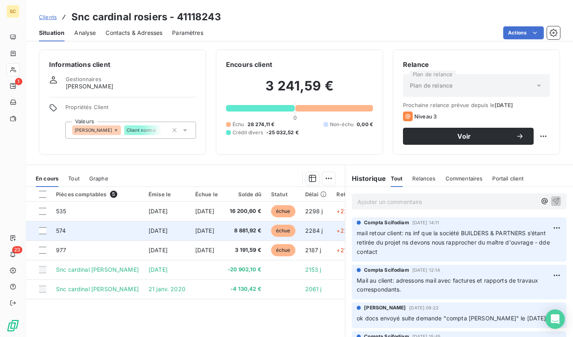
click at [149, 231] on span "[DATE]" at bounding box center [158, 230] width 19 height 7
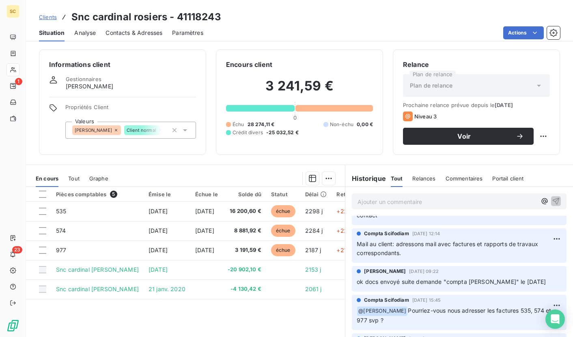
scroll to position [36, 0]
click at [205, 16] on h3 "Snc cardinal rosiers - 41118243" at bounding box center [146, 17] width 150 height 15
click at [206, 15] on h3 "Snc cardinal rosiers - 41118243" at bounding box center [146, 17] width 150 height 15
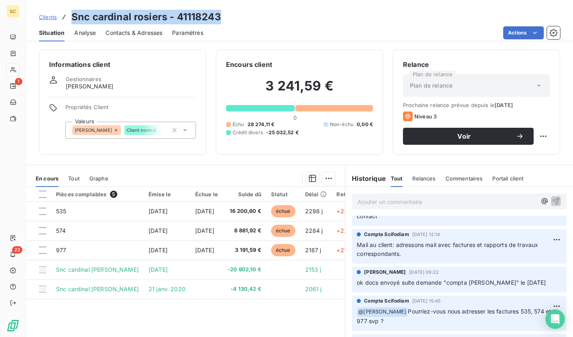
drag, startPoint x: 73, startPoint y: 17, endPoint x: 249, endPoint y: 18, distance: 176.2
click at [249, 18] on div "Clients Snc cardinal rosiers - 41118243" at bounding box center [299, 17] width 547 height 15
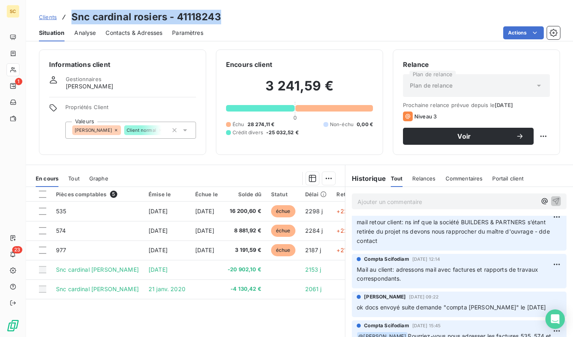
scroll to position [0, 0]
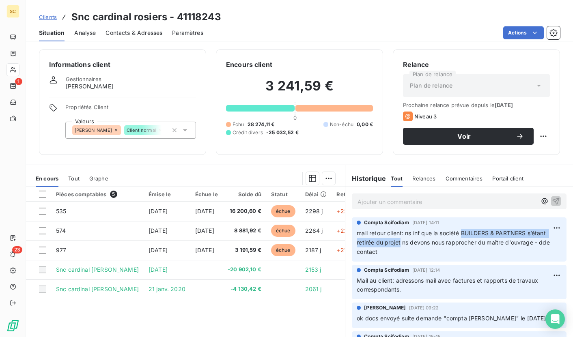
drag, startPoint x: 459, startPoint y: 233, endPoint x: 397, endPoint y: 244, distance: 62.9
click at [397, 244] on span "mail retour client: ns inf que la société BUILDERS & PARTNERS s’étant retirée d…" at bounding box center [454, 243] width 195 height 26
click at [405, 200] on p "Ajouter un commentaire ﻿" at bounding box center [447, 202] width 179 height 10
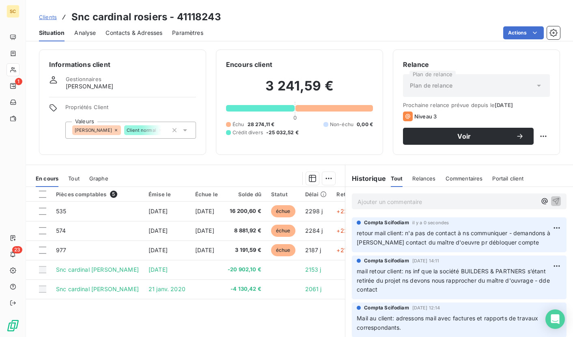
click at [47, 18] on span "Clients" at bounding box center [48, 17] width 18 height 6
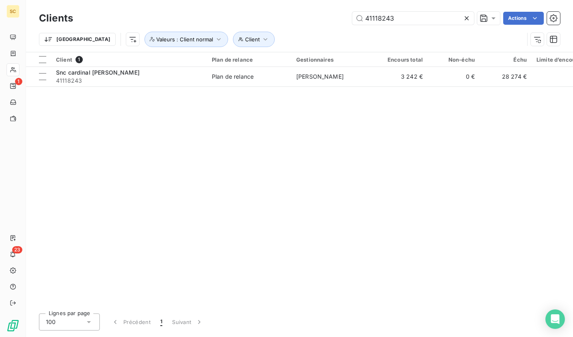
click at [274, 12] on div "41118243 Actions" at bounding box center [321, 18] width 477 height 13
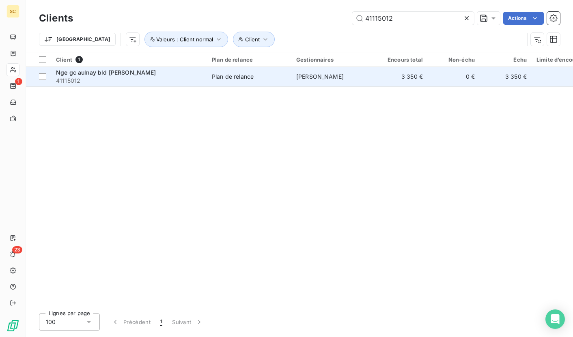
type input "41115012"
click at [129, 69] on span "Nge gc aulnay bld [PERSON_NAME]" at bounding box center [106, 72] width 100 height 7
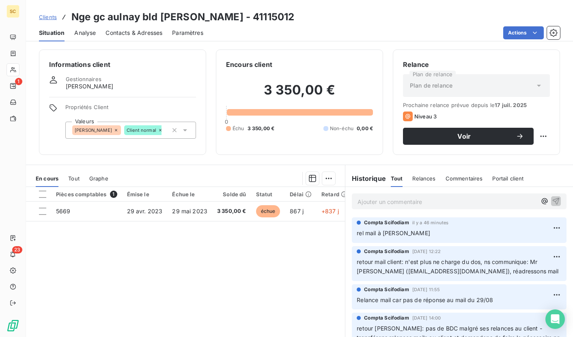
click at [408, 201] on p "Ajouter un commentaire ﻿" at bounding box center [447, 202] width 179 height 10
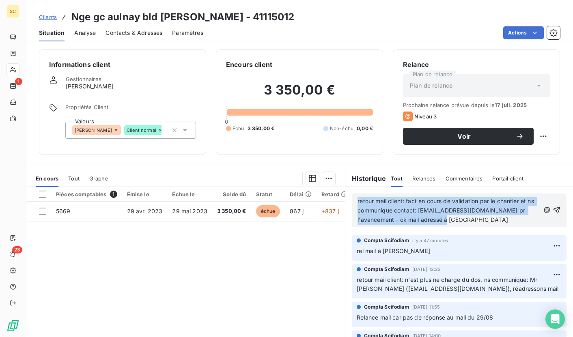
drag, startPoint x: 436, startPoint y: 220, endPoint x: 349, endPoint y: 195, distance: 90.7
click at [352, 195] on div "retour mail client: fact en cours de validation par le chantier et ns communiqu…" at bounding box center [459, 211] width 215 height 34
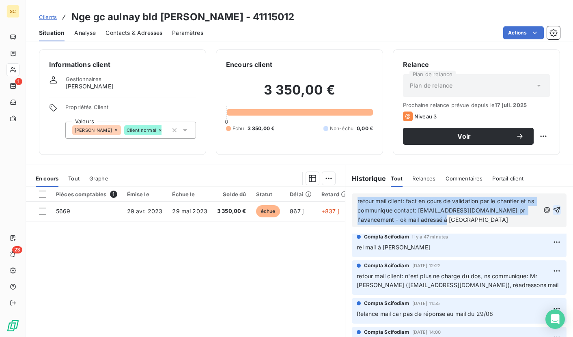
click at [554, 211] on icon "button" at bounding box center [557, 210] width 7 height 7
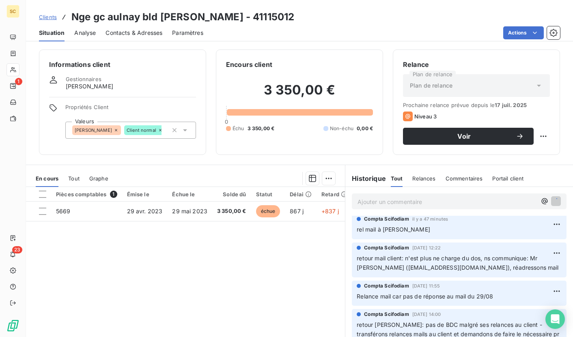
scroll to position [0, 0]
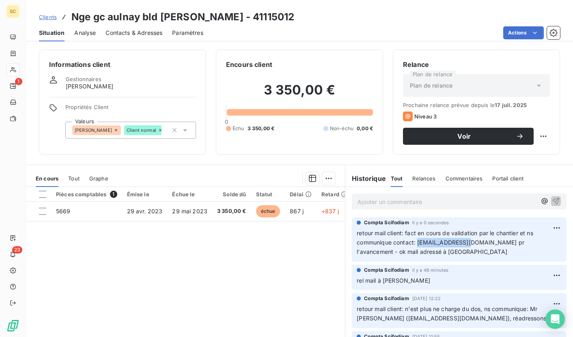
drag, startPoint x: 415, startPoint y: 244, endPoint x: 468, endPoint y: 241, distance: 53.7
click at [468, 241] on span "retour mail client: fact en cours de validation par le chantier et ns communiqu…" at bounding box center [446, 243] width 178 height 26
drag, startPoint x: 470, startPoint y: 242, endPoint x: 415, endPoint y: 242, distance: 54.4
click at [415, 242] on span "retour mail client: fact en cours de validation par le chantier et ns communiqu…" at bounding box center [446, 243] width 178 height 26
click at [145, 33] on span "Contacts & Adresses" at bounding box center [134, 33] width 57 height 8
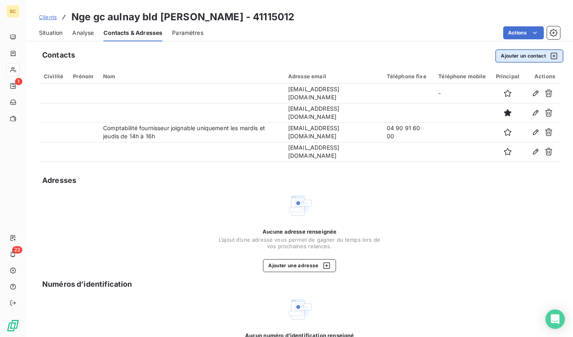
click at [505, 57] on button "Ajouter un contact" at bounding box center [530, 56] width 68 height 13
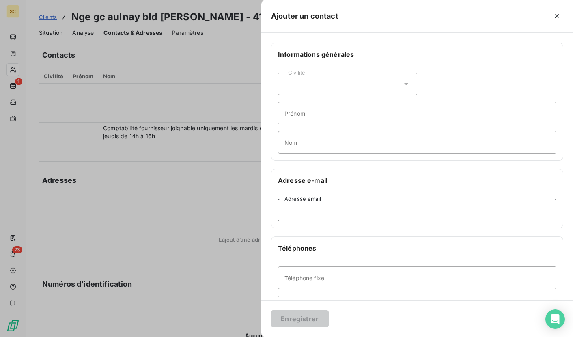
click at [318, 211] on input "Adresse email" at bounding box center [417, 210] width 278 height 23
paste input "[EMAIL_ADDRESS][DOMAIN_NAME]"
type input "[EMAIL_ADDRESS][DOMAIN_NAME]"
click at [310, 120] on input "Prénom" at bounding box center [417, 113] width 278 height 23
type input "Facturation"
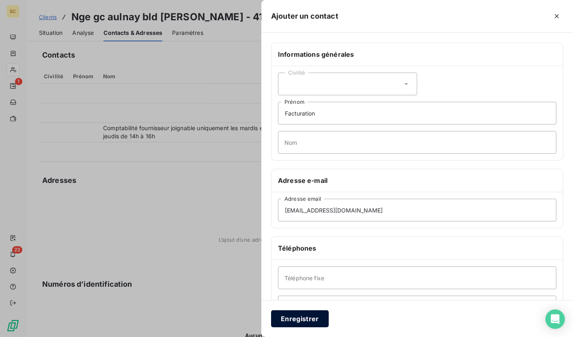
click at [294, 324] on button "Enregistrer" at bounding box center [300, 319] width 58 height 17
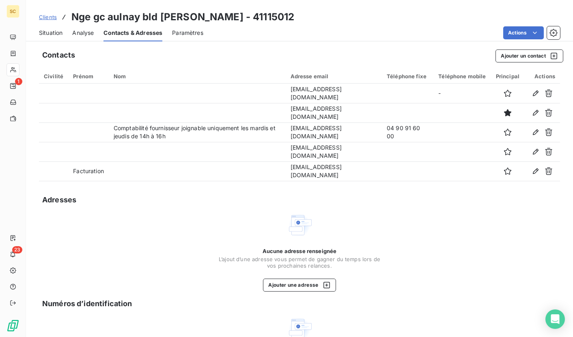
click at [41, 31] on span "Situation" at bounding box center [51, 33] width 24 height 8
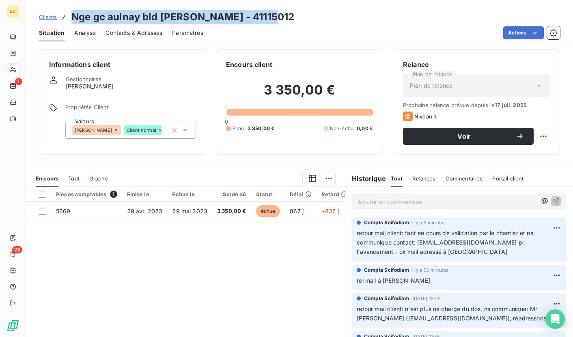
drag, startPoint x: 71, startPoint y: 16, endPoint x: 287, endPoint y: 17, distance: 215.6
click at [287, 17] on div "Clients Nge gc aulnay bld [PERSON_NAME] - 41115012" at bounding box center [299, 17] width 547 height 15
click at [126, 30] on span "Contacts & Adresses" at bounding box center [134, 33] width 57 height 8
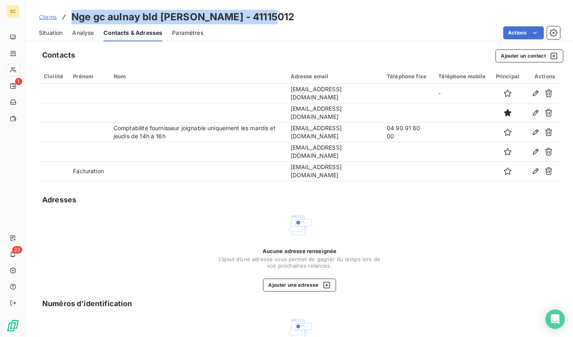
click at [60, 33] on span "Situation" at bounding box center [51, 33] width 24 height 8
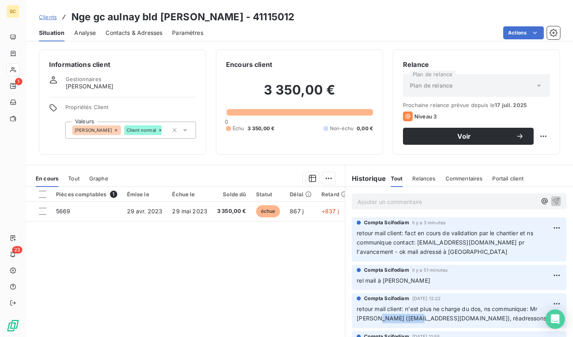
drag, startPoint x: 375, startPoint y: 318, endPoint x: 416, endPoint y: 317, distance: 40.2
click at [416, 317] on span "retour mail client: n'est plus ne charge du dos, ns communique: Mr [PERSON_NAME…" at bounding box center [458, 314] width 202 height 16
click at [142, 34] on span "Contacts & Adresses" at bounding box center [134, 33] width 57 height 8
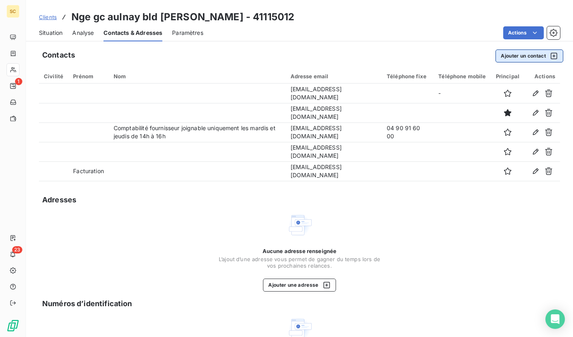
click at [522, 56] on button "Ajouter un contact" at bounding box center [530, 56] width 68 height 13
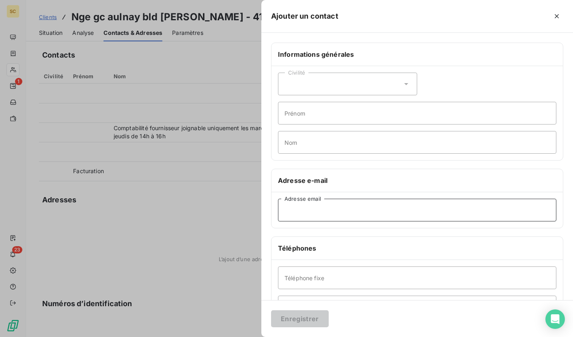
click at [318, 201] on input "Adresse email" at bounding box center [417, 210] width 278 height 23
paste input "[EMAIL_ADDRESS][DOMAIN_NAME]"
type input "[EMAIL_ADDRESS][DOMAIN_NAME]"
click at [300, 313] on button "Enregistrer" at bounding box center [300, 319] width 58 height 17
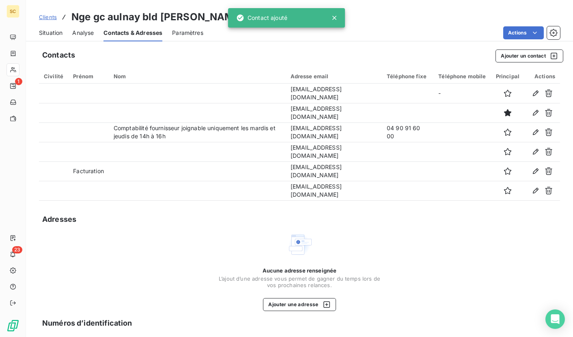
click at [48, 32] on span "Situation" at bounding box center [51, 33] width 24 height 8
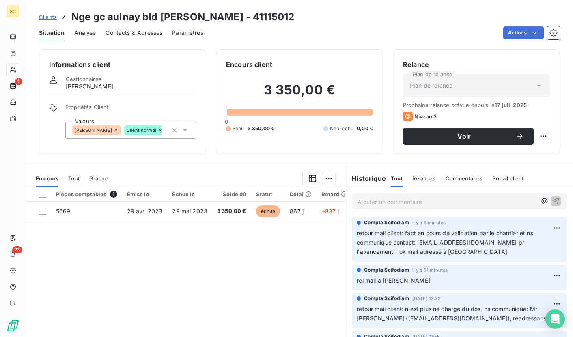
click at [45, 19] on span "Clients" at bounding box center [48, 17] width 18 height 6
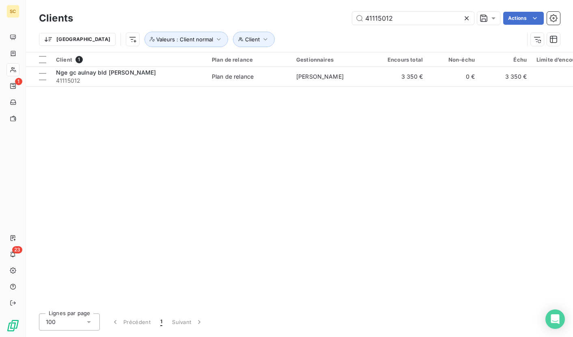
drag, startPoint x: 405, startPoint y: 17, endPoint x: 341, endPoint y: 13, distance: 64.7
click at [341, 13] on div "41115012 Actions" at bounding box center [321, 18] width 477 height 13
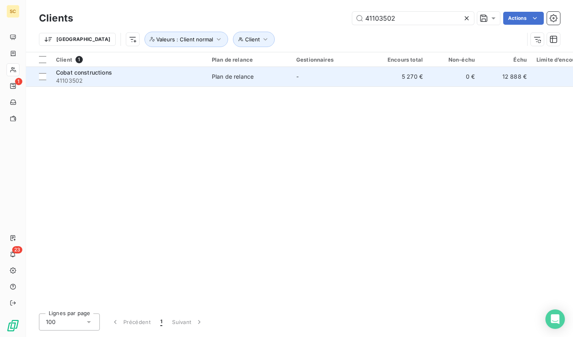
type input "41103502"
click at [164, 81] on span "41103502" at bounding box center [129, 81] width 146 height 8
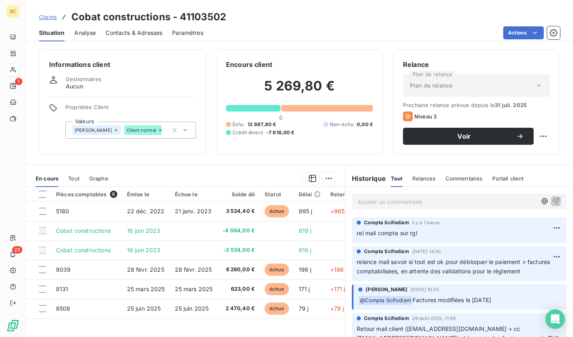
click at [413, 200] on p "Ajouter un commentaire ﻿" at bounding box center [447, 202] width 179 height 10
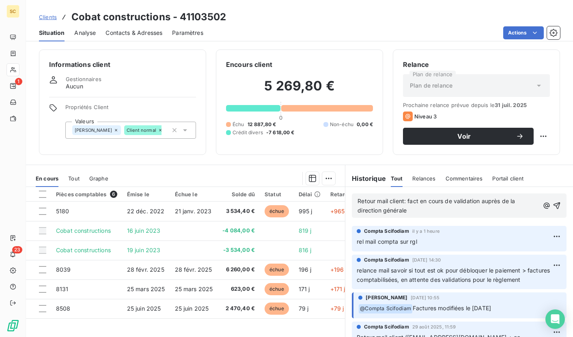
drag, startPoint x: 374, startPoint y: 208, endPoint x: 341, endPoint y: 192, distance: 36.9
click at [341, 192] on div "En cours Tout Graphe Pièces comptables 6 Émise le Échue le Solde dû Statut Déla…" at bounding box center [299, 266] width 547 height 203
click at [553, 205] on icon "button" at bounding box center [557, 206] width 8 height 8
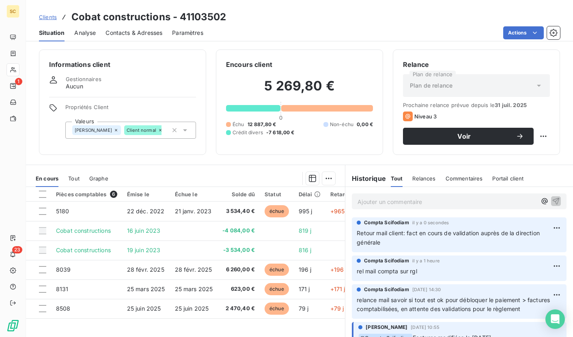
click at [196, 15] on h3 "Cobat constructions - 41103502" at bounding box center [148, 17] width 155 height 15
drag, startPoint x: 353, startPoint y: 234, endPoint x: 390, endPoint y: 250, distance: 39.8
click at [390, 250] on div "Compta [PERSON_NAME] il y a 0 secondes Retour mail client: fact en cours de val…" at bounding box center [459, 235] width 215 height 35
click at [55, 19] on span "Clients" at bounding box center [48, 17] width 18 height 6
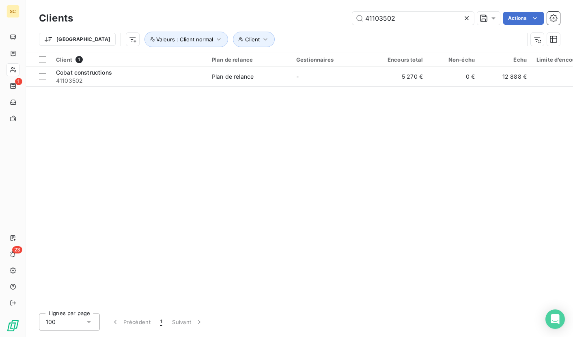
drag, startPoint x: 407, startPoint y: 18, endPoint x: 328, endPoint y: 16, distance: 78.8
click at [328, 16] on div "41103502 Actions" at bounding box center [321, 18] width 477 height 13
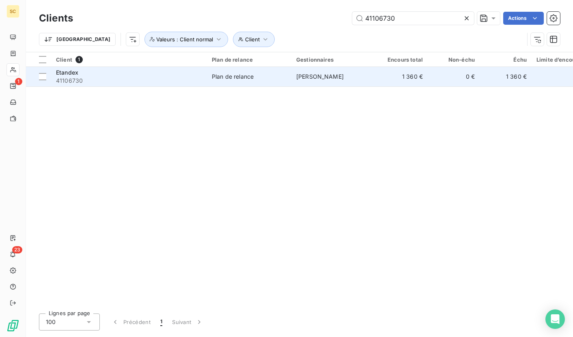
type input "41106730"
click at [127, 82] on span "41106730" at bounding box center [129, 81] width 146 height 8
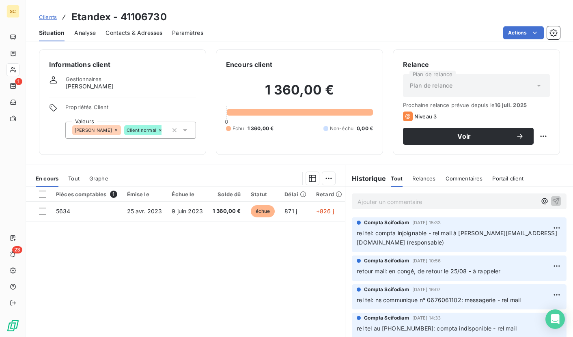
click at [146, 32] on span "Contacts & Adresses" at bounding box center [134, 33] width 57 height 8
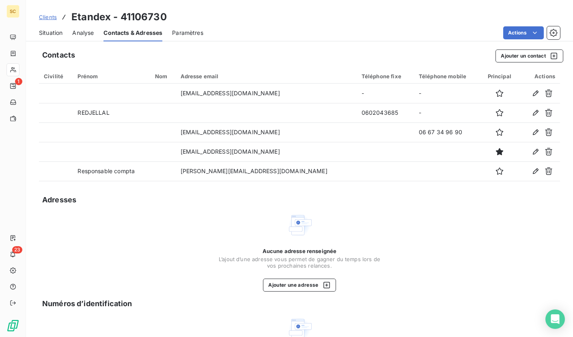
click at [51, 33] on span "Situation" at bounding box center [51, 33] width 24 height 8
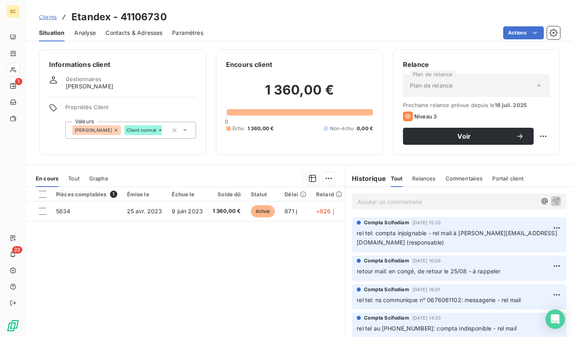
click at [397, 200] on p "Ajouter un commentaire ﻿" at bounding box center [447, 202] width 179 height 10
click at [139, 35] on span "Contacts & Adresses" at bounding box center [134, 33] width 57 height 8
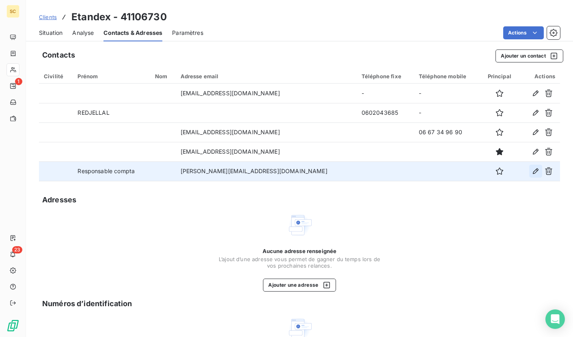
click at [532, 171] on icon "button" at bounding box center [536, 171] width 8 height 8
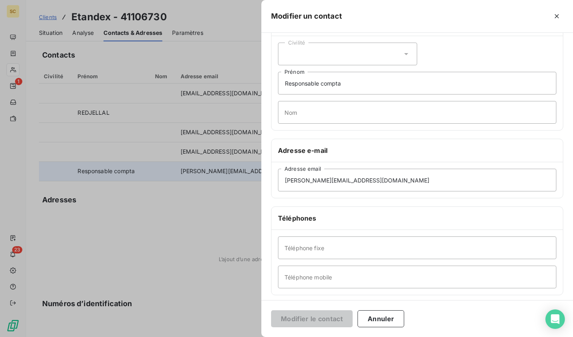
scroll to position [32, 0]
click at [327, 273] on input "Téléphone mobile" at bounding box center [417, 275] width 278 height 23
paste input "6 02 09 16 73"
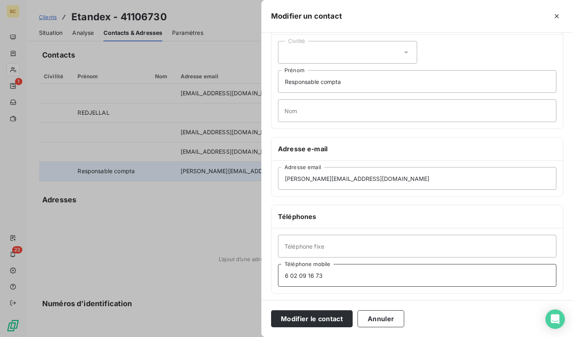
click at [285, 277] on input "6 02 09 16 73" at bounding box center [417, 275] width 278 height 23
type input "06 02 09 16 73"
click at [309, 320] on button "Modifier le contact" at bounding box center [312, 319] width 82 height 17
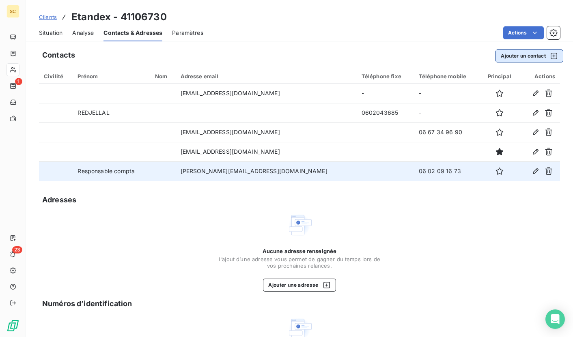
click at [535, 54] on button "Ajouter un contact" at bounding box center [530, 56] width 68 height 13
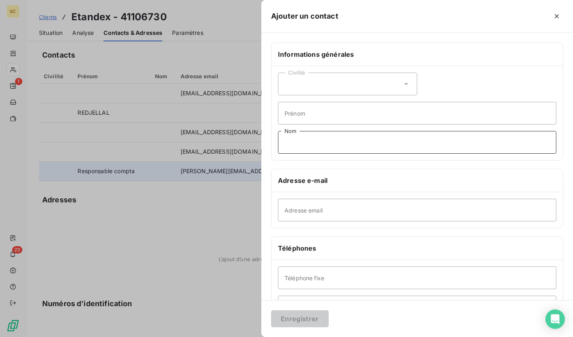
click at [300, 142] on input "Nom" at bounding box center [417, 142] width 278 height 23
type input "STANDARD"
click at [332, 279] on input "Téléphone fixe" at bounding box center [417, 278] width 278 height 23
paste input "1 69 33 62 00"
type input "01 69 33 62 00"
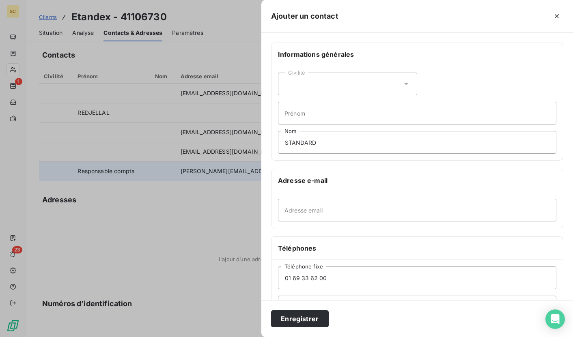
drag, startPoint x: 301, startPoint y: 321, endPoint x: 302, endPoint y: 317, distance: 4.1
click at [301, 321] on button "Enregistrer" at bounding box center [300, 319] width 58 height 17
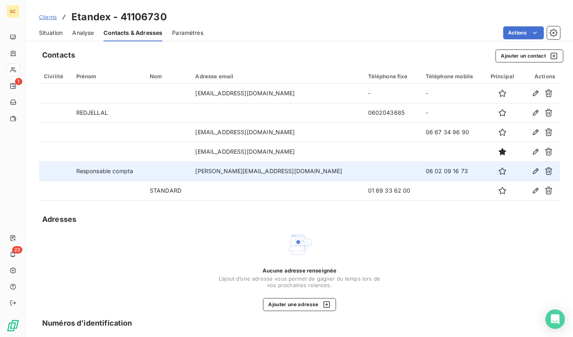
click at [51, 36] on span "Situation" at bounding box center [51, 33] width 24 height 8
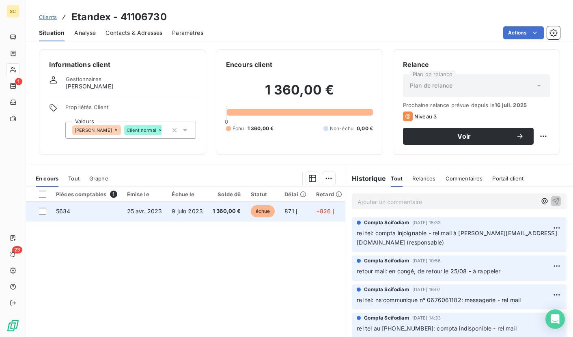
click at [222, 215] on td "1 360,00 €" at bounding box center [227, 211] width 38 height 19
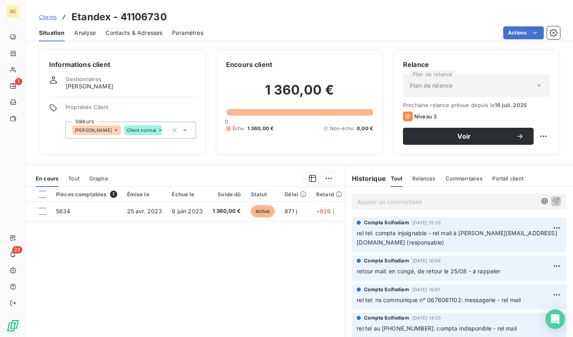
click at [412, 204] on p "Ajouter un commentaire ﻿" at bounding box center [447, 202] width 179 height 10
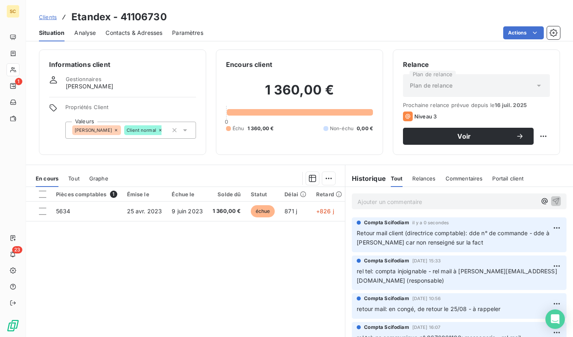
scroll to position [5, 0]
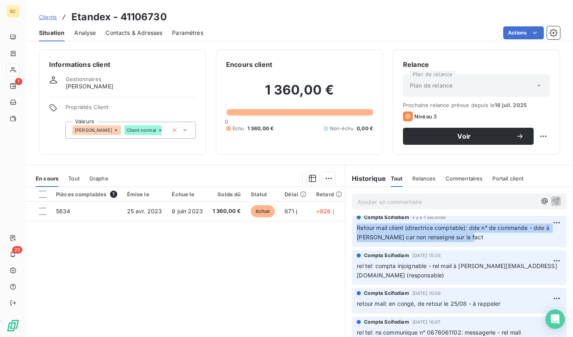
drag, startPoint x: 468, startPoint y: 240, endPoint x: 346, endPoint y: 229, distance: 122.2
click at [346, 229] on div "Compta Scifodiam il y a 1 seconde Retour mail client (directrice comptable): dd…" at bounding box center [459, 230] width 228 height 38
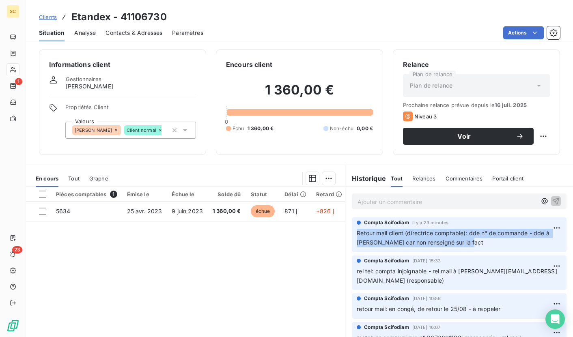
click at [55, 19] on span "Clients" at bounding box center [48, 17] width 18 height 6
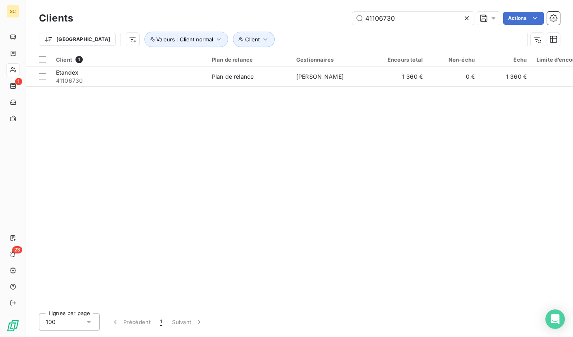
drag, startPoint x: 376, startPoint y: 17, endPoint x: 328, endPoint y: 17, distance: 47.9
click at [328, 17] on div "41106730 Actions" at bounding box center [321, 18] width 477 height 13
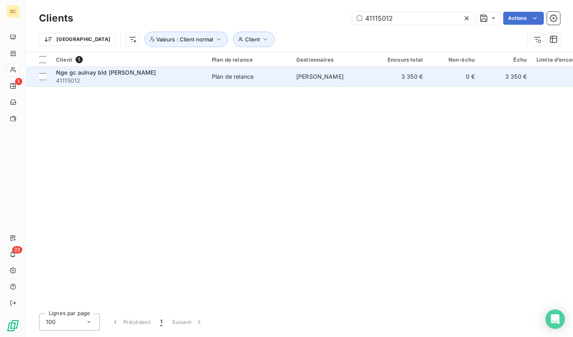
type input "41115012"
click at [172, 81] on span "41115012" at bounding box center [129, 81] width 146 height 8
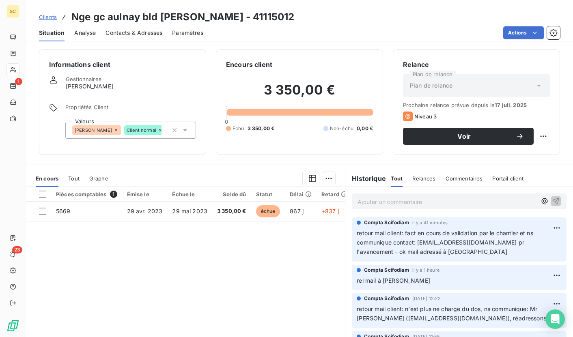
click at [494, 201] on p "Ajouter un commentaire ﻿" at bounding box center [447, 202] width 179 height 10
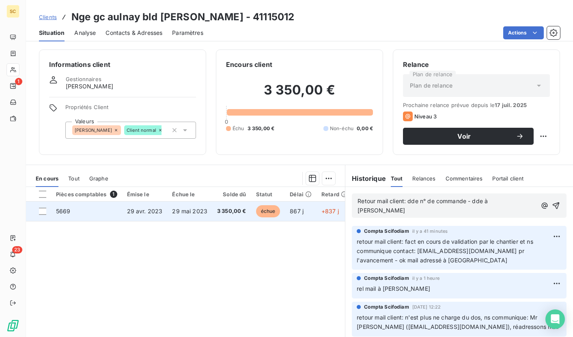
click at [140, 207] on td "29 avr. 2023" at bounding box center [144, 211] width 45 height 19
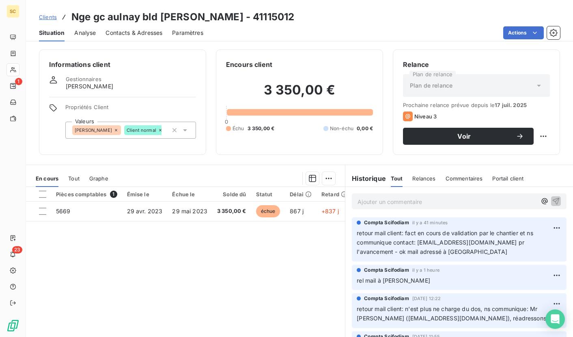
click at [393, 192] on div "Ajouter un commentaire ﻿" at bounding box center [459, 201] width 228 height 29
click at [401, 198] on p "Ajouter un commentaire ﻿" at bounding box center [447, 202] width 179 height 10
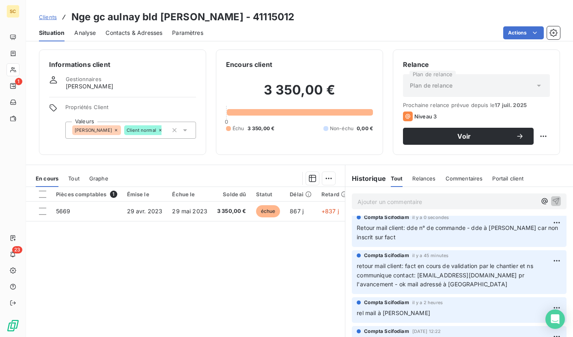
click at [401, 235] on p "Retour mail client: dde n° de commande - dde à [PERSON_NAME] car non inscrit su…" at bounding box center [459, 233] width 205 height 19
click at [401, 235] on p "Retour mail client: dde n° de commande - dde à [PERSON_NAME] car non inscrit su…" at bounding box center [459, 234] width 205 height 19
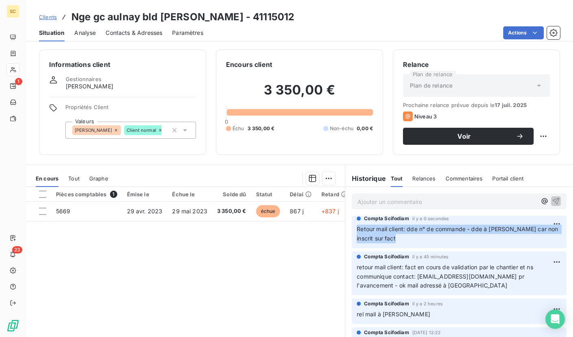
drag, startPoint x: 399, startPoint y: 241, endPoint x: 352, endPoint y: 229, distance: 48.4
click at [352, 229] on div "Compta Scifodiam il y a 0 secondes Retour mail client: dde n° de commande - dde…" at bounding box center [459, 231] width 215 height 35
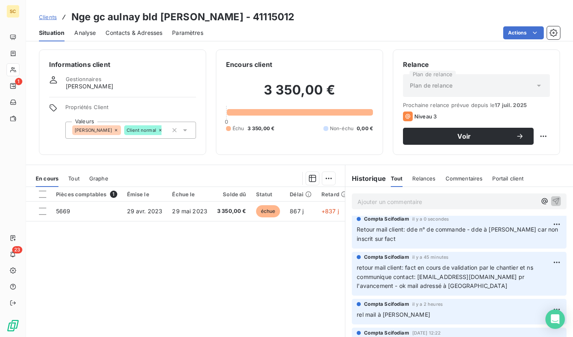
click at [241, 20] on h3 "Nge gc aulnay bld [PERSON_NAME] - 41115012" at bounding box center [182, 17] width 223 height 15
drag, startPoint x: 353, startPoint y: 227, endPoint x: 405, endPoint y: 240, distance: 53.4
click at [405, 240] on p "Retour mail client: dde n° de commande - dde à [PERSON_NAME] car non inscrit su…" at bounding box center [459, 234] width 205 height 19
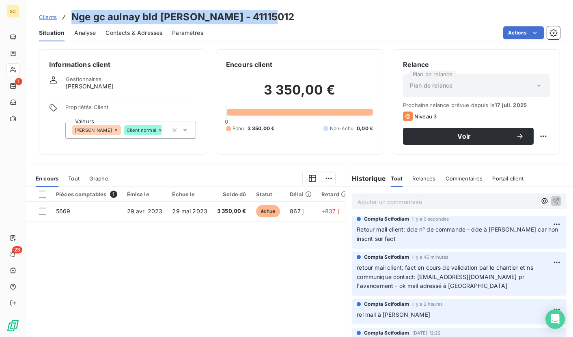
drag, startPoint x: 71, startPoint y: 17, endPoint x: 322, endPoint y: 20, distance: 251.7
click at [322, 20] on div "Clients Nge gc aulnay bld [PERSON_NAME] - 41115012" at bounding box center [299, 17] width 547 height 15
click at [49, 15] on span "Clients" at bounding box center [48, 17] width 18 height 6
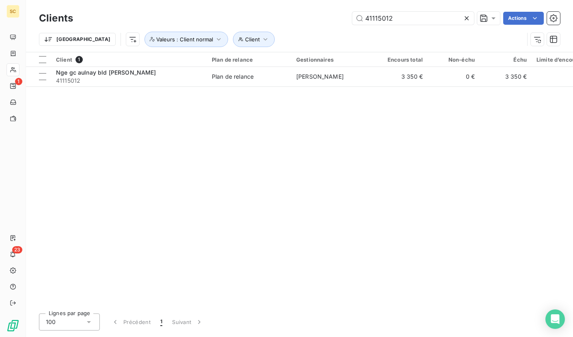
drag, startPoint x: 317, startPoint y: 18, endPoint x: 302, endPoint y: 18, distance: 14.6
click at [302, 18] on div "41115012 Actions" at bounding box center [321, 18] width 477 height 13
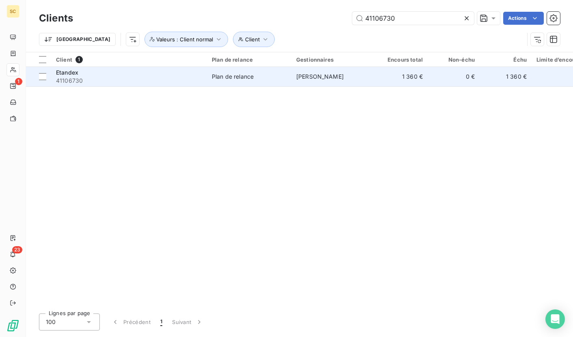
type input "41106730"
click at [119, 73] on div "Etandex" at bounding box center [129, 73] width 146 height 8
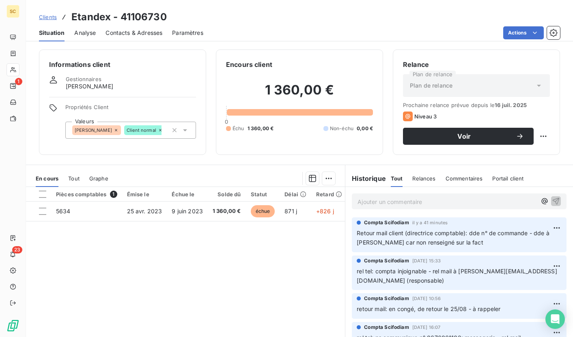
click at [401, 201] on p "Ajouter un commentaire ﻿" at bounding box center [447, 202] width 179 height 10
click at [449, 202] on p "Retour [PERSON_NAME]:" at bounding box center [447, 201] width 179 height 9
drag, startPoint x: 467, startPoint y: 200, endPoint x: 423, endPoint y: 197, distance: 43.9
click at [405, 197] on p "Retour [PERSON_NAME]: Pas de commande" at bounding box center [447, 201] width 179 height 9
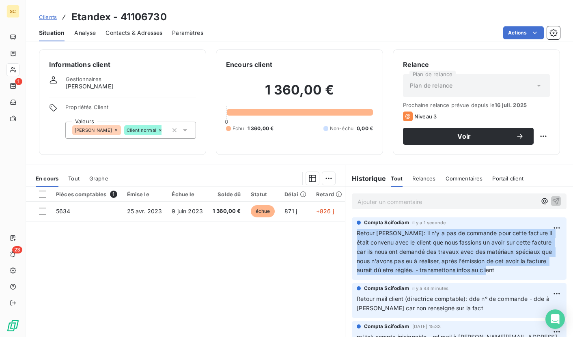
drag, startPoint x: 408, startPoint y: 268, endPoint x: 343, endPoint y: 233, distance: 73.5
click at [345, 233] on div "Compta [PERSON_NAME] il y a 1 seconde Retour [PERSON_NAME]: il n'y a pas de com…" at bounding box center [459, 249] width 228 height 66
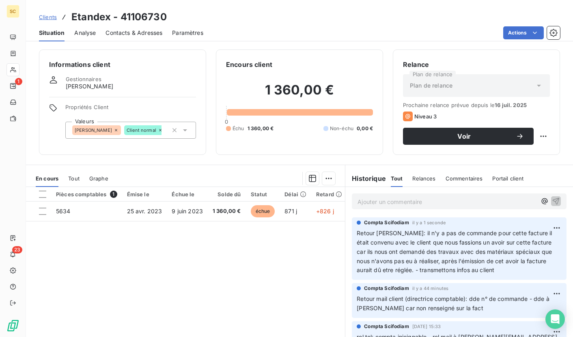
click at [152, 17] on h3 "Etandex - 41106730" at bounding box center [118, 17] width 95 height 15
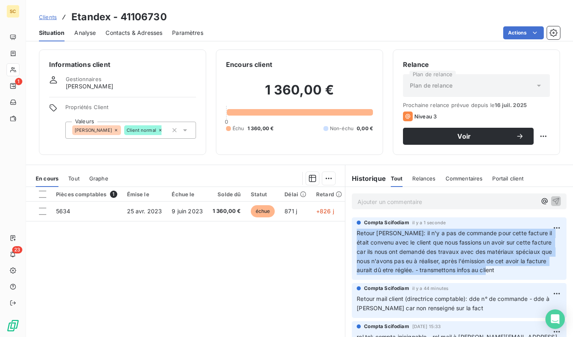
drag, startPoint x: 358, startPoint y: 235, endPoint x: 513, endPoint y: 273, distance: 158.8
click at [513, 273] on p "Retour [PERSON_NAME]: il n'y a pas de commande pour cette facture il était conv…" at bounding box center [459, 252] width 205 height 46
click at [118, 35] on span "Contacts & Adresses" at bounding box center [134, 33] width 57 height 8
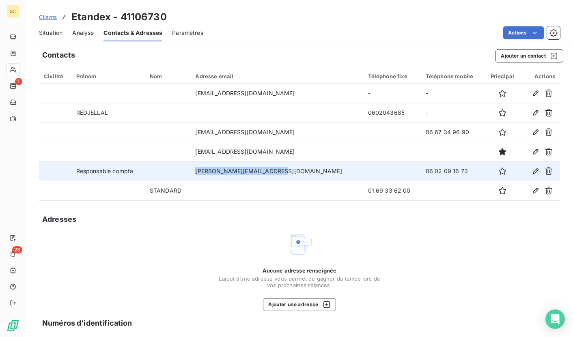
drag, startPoint x: 215, startPoint y: 174, endPoint x: 292, endPoint y: 175, distance: 77.1
click at [292, 175] on td "[PERSON_NAME][EMAIL_ADDRESS][DOMAIN_NAME]" at bounding box center [276, 171] width 173 height 19
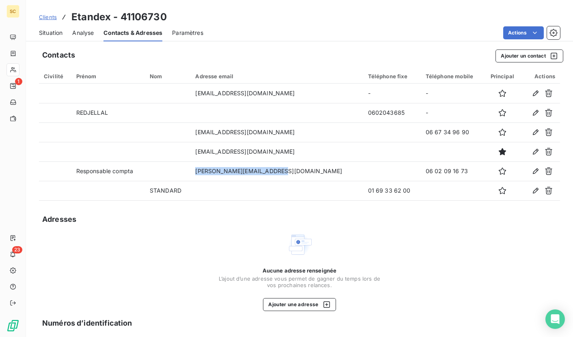
click at [55, 35] on span "Situation" at bounding box center [51, 33] width 24 height 8
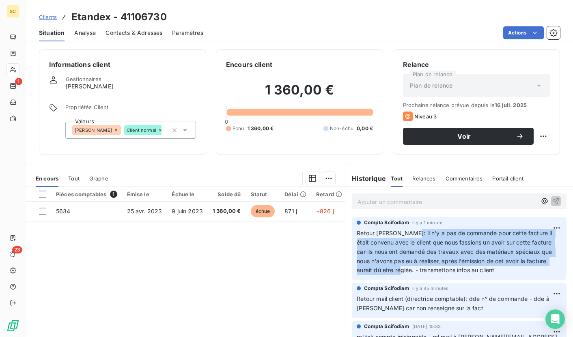
drag, startPoint x: 387, startPoint y: 270, endPoint x: 447, endPoint y: 249, distance: 63.7
click at [404, 233] on span "Retour [PERSON_NAME]: il n'y a pas de commande pour cette facture il était conv…" at bounding box center [455, 252] width 197 height 44
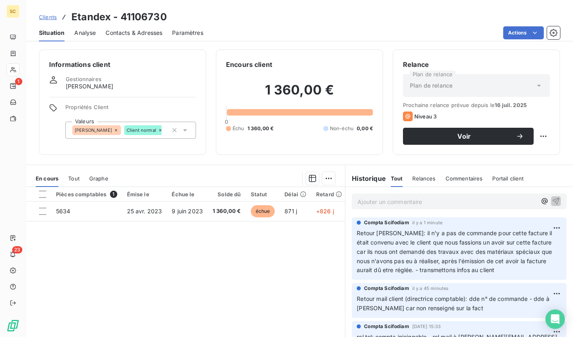
click at [425, 299] on span "Retour mail client (directrice comptable): dde n° de commande - dde à [PERSON_N…" at bounding box center [454, 304] width 194 height 16
drag, startPoint x: 432, startPoint y: 270, endPoint x: 393, endPoint y: 277, distance: 40.0
click at [510, 271] on p "Retour [PERSON_NAME]: il n'y a pas de commande pour cette facture il était conv…" at bounding box center [459, 252] width 205 height 46
click at [323, 275] on div "Pièces comptables 1 Émise le Échue le Solde dû Statut Délai Retard Tag relance …" at bounding box center [185, 265] width 319 height 156
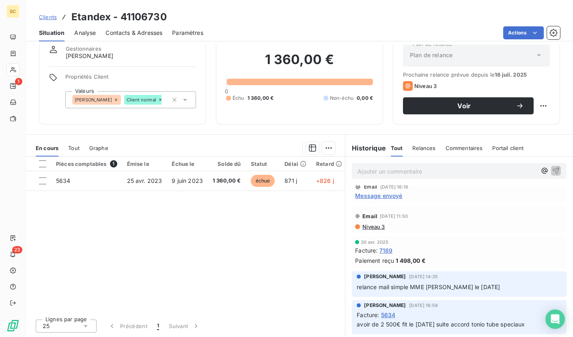
scroll to position [233, 0]
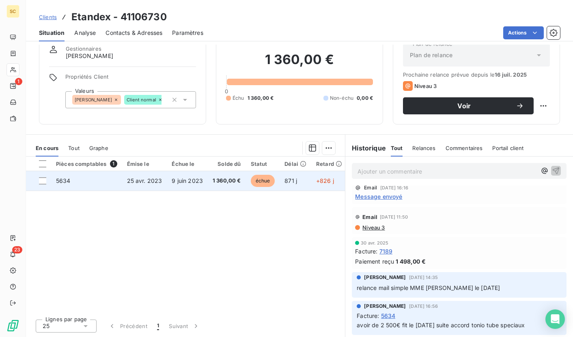
click at [143, 179] on span "25 avr. 2023" at bounding box center [144, 180] width 35 height 7
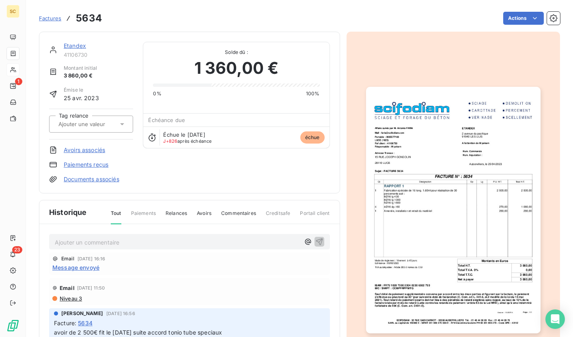
click at [419, 211] on img "button" at bounding box center [453, 210] width 175 height 247
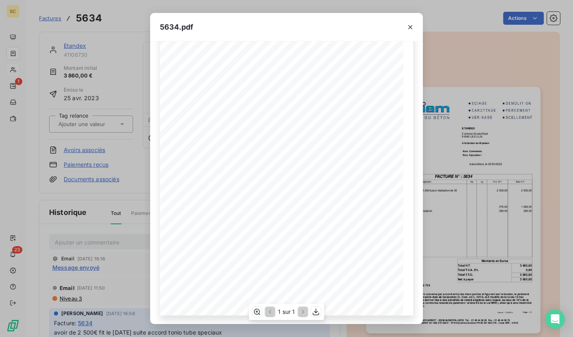
scroll to position [77, 0]
click at [407, 28] on icon "button" at bounding box center [410, 27] width 8 height 8
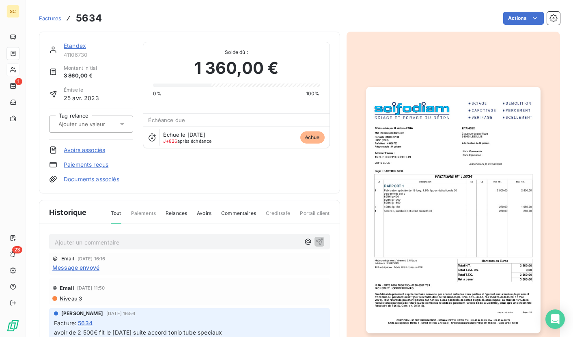
click at [72, 43] on link "Etandex" at bounding box center [75, 45] width 22 height 7
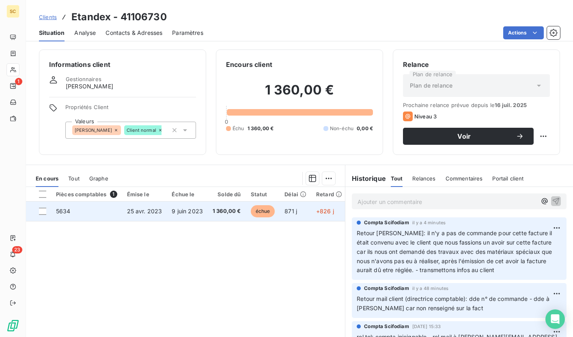
click at [159, 216] on td "25 avr. 2023" at bounding box center [144, 211] width 45 height 19
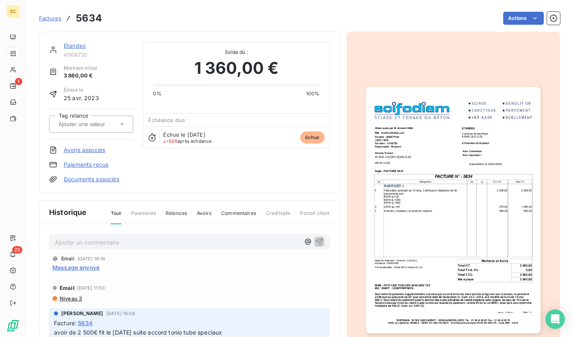
click at [427, 162] on img "button" at bounding box center [453, 210] width 175 height 247
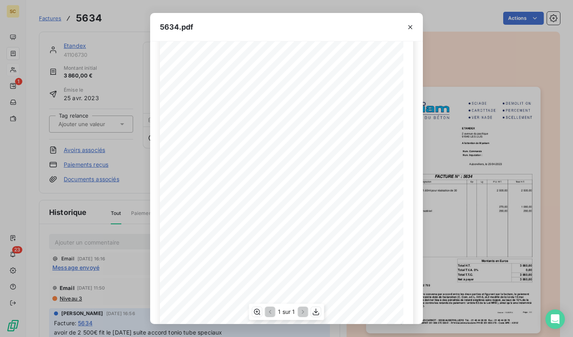
scroll to position [49, 0]
click at [409, 28] on icon "button" at bounding box center [410, 27] width 4 height 4
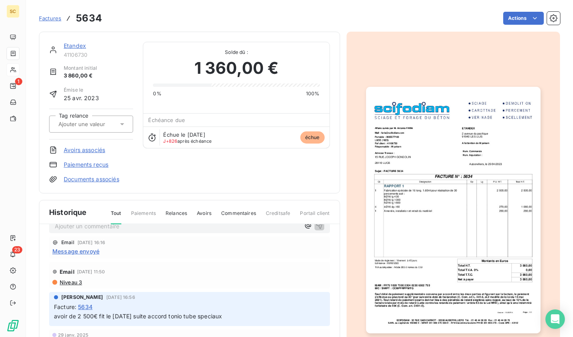
scroll to position [0, 0]
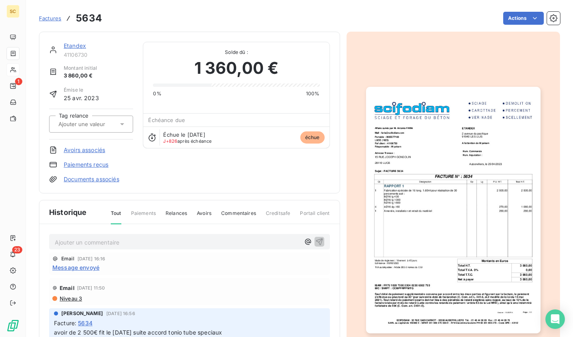
click at [83, 48] on link "Etandex" at bounding box center [75, 45] width 22 height 7
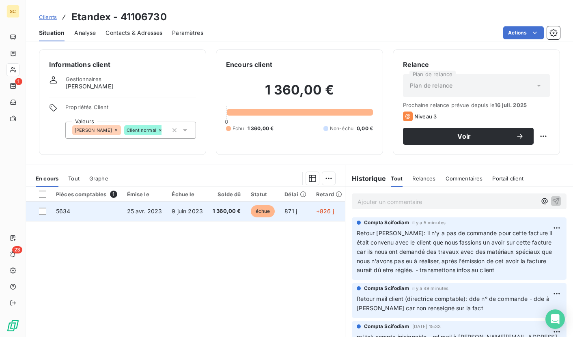
click at [229, 213] on span "1 360,00 €" at bounding box center [227, 211] width 28 height 8
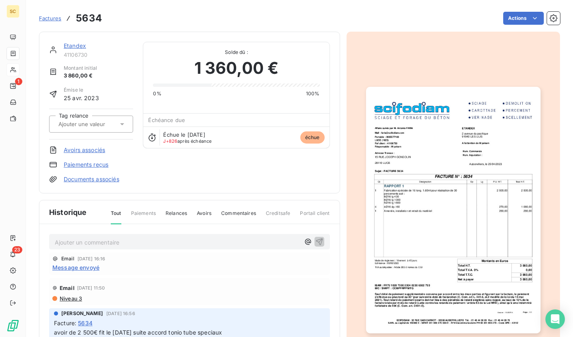
click at [466, 190] on img "button" at bounding box center [453, 210] width 175 height 247
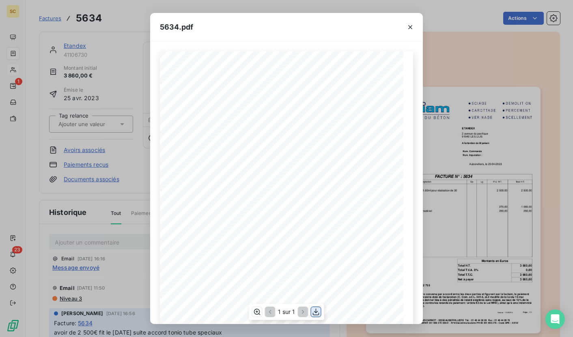
click at [316, 314] on icon "button" at bounding box center [316, 312] width 8 height 8
drag, startPoint x: 410, startPoint y: 28, endPoint x: 331, endPoint y: 7, distance: 81.4
click at [410, 28] on icon "button" at bounding box center [410, 27] width 8 height 8
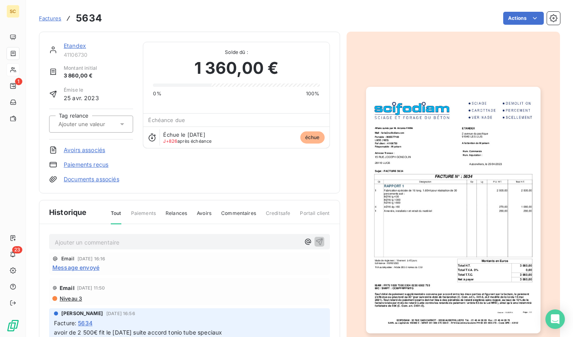
click at [78, 48] on link "Etandex" at bounding box center [75, 45] width 22 height 7
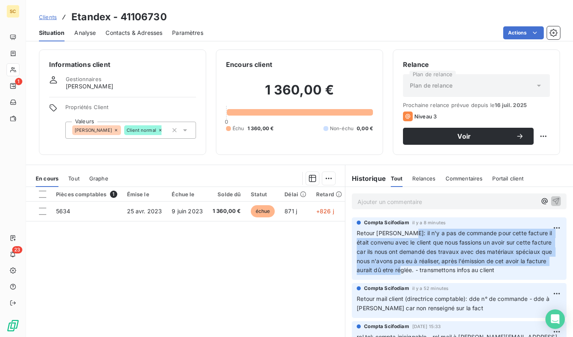
drag, startPoint x: 421, startPoint y: 243, endPoint x: 419, endPoint y: 268, distance: 25.3
click at [408, 270] on span "Retour [PERSON_NAME]: il n'y a pas de commande pour cette facture il était conv…" at bounding box center [455, 252] width 197 height 44
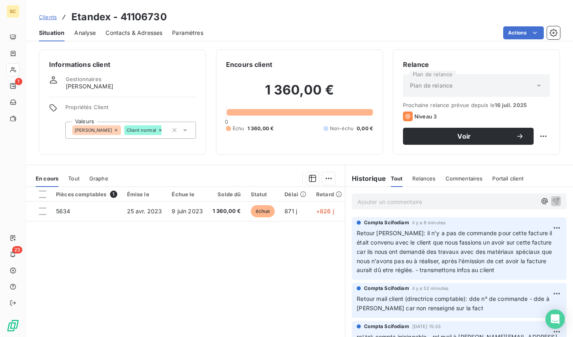
click at [472, 274] on span "Retour [PERSON_NAME]: il n'y a pas de commande pour cette facture il était conv…" at bounding box center [455, 252] width 197 height 44
click at [544, 230] on html "SC 1 23 Clients Etandex - 41106730 Situation Analyse Contacts & Adresses Paramè…" at bounding box center [286, 168] width 573 height 337
click at [514, 245] on div "Editer" at bounding box center [525, 246] width 45 height 13
